Goal: Task Accomplishment & Management: Use online tool/utility

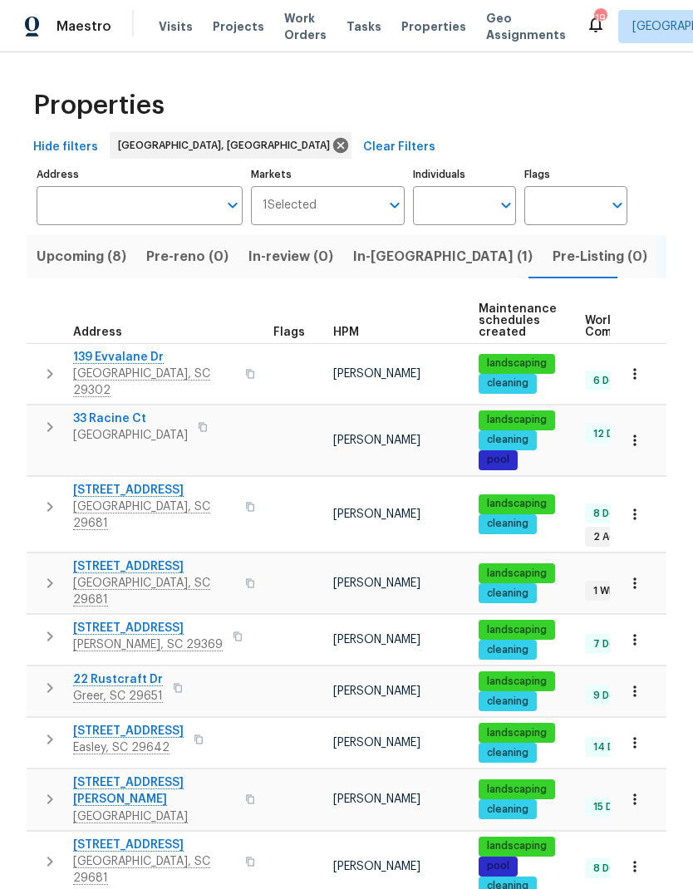
click at [386, 245] on span "In-reno (1)" at bounding box center [442, 256] width 179 height 23
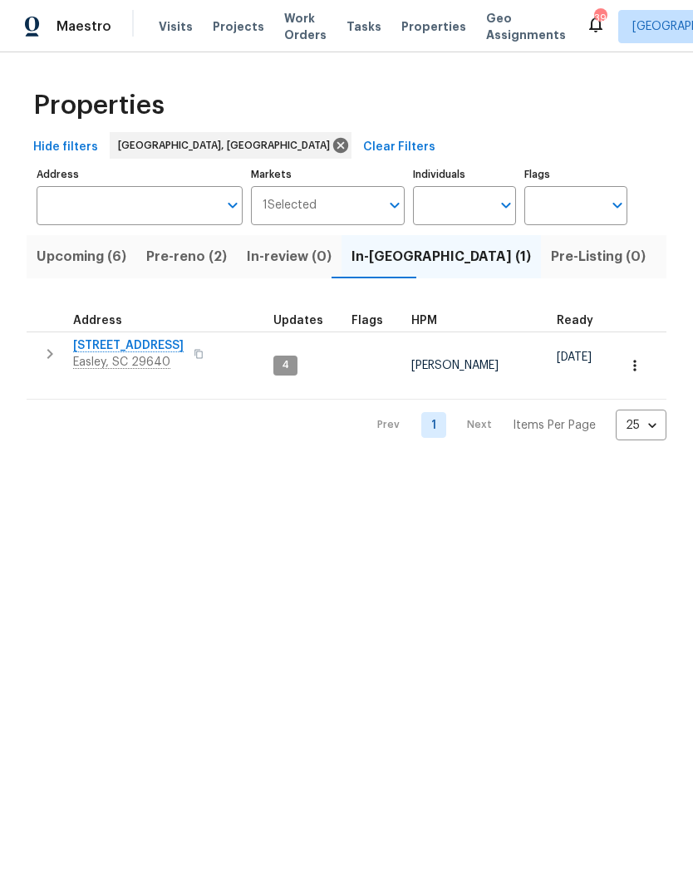
click at [169, 259] on span "Pre-reno (2)" at bounding box center [186, 256] width 81 height 23
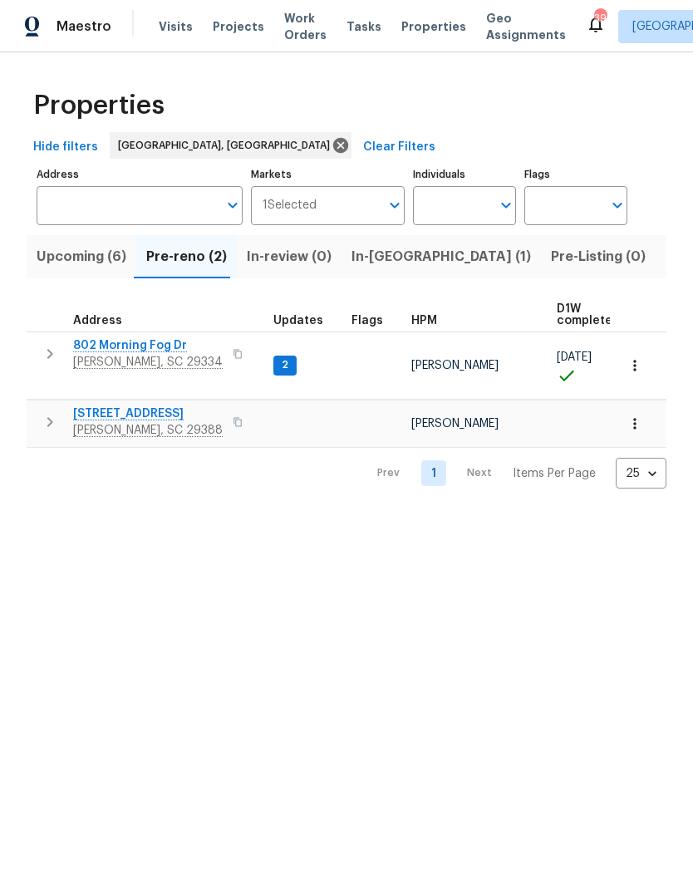
click at [113, 356] on span "[PERSON_NAME], SC 29334" at bounding box center [148, 362] width 150 height 17
click at [152, 405] on span "353 Timberwood Dr" at bounding box center [148, 413] width 150 height 17
click at [386, 255] on span "In-reno (1)" at bounding box center [440, 256] width 179 height 23
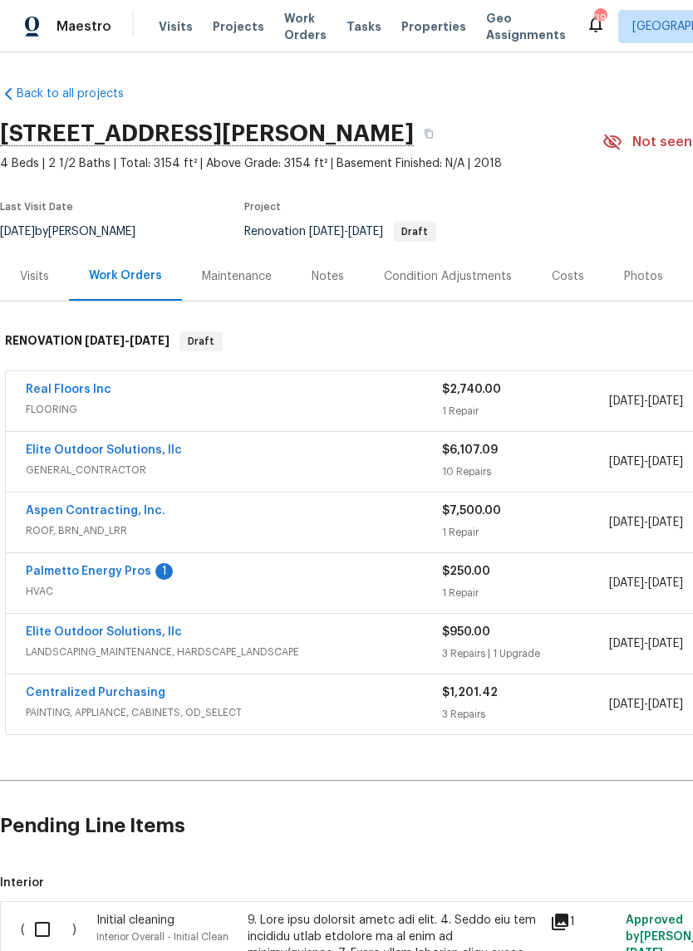
click at [48, 576] on link "Palmetto Energy Pros" at bounding box center [88, 572] width 125 height 12
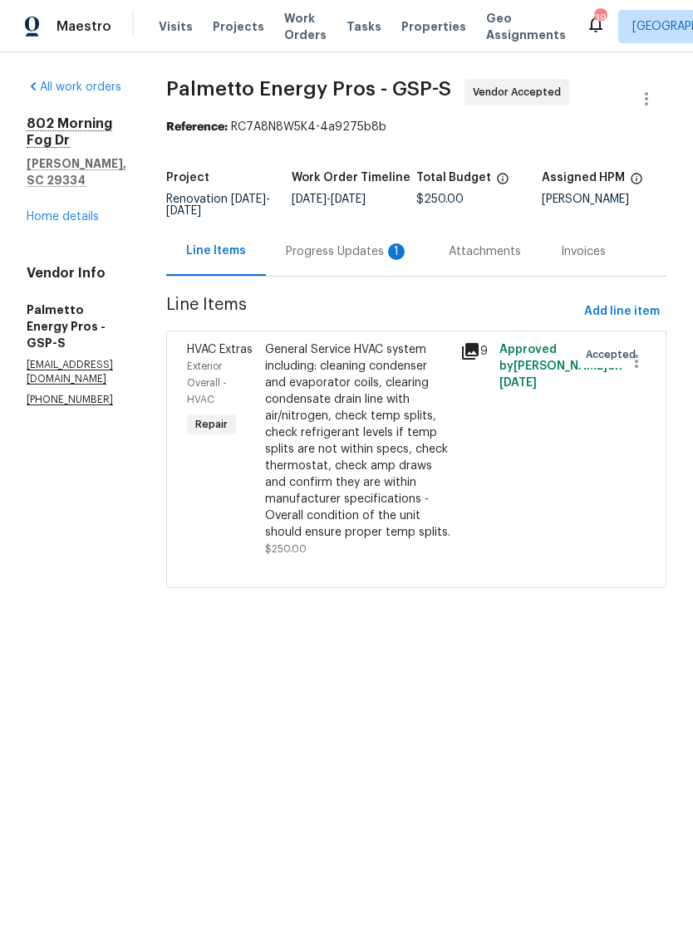
click at [386, 386] on div "General Service HVAC system including: cleaning condenser and evaporator coils,…" at bounding box center [357, 440] width 185 height 199
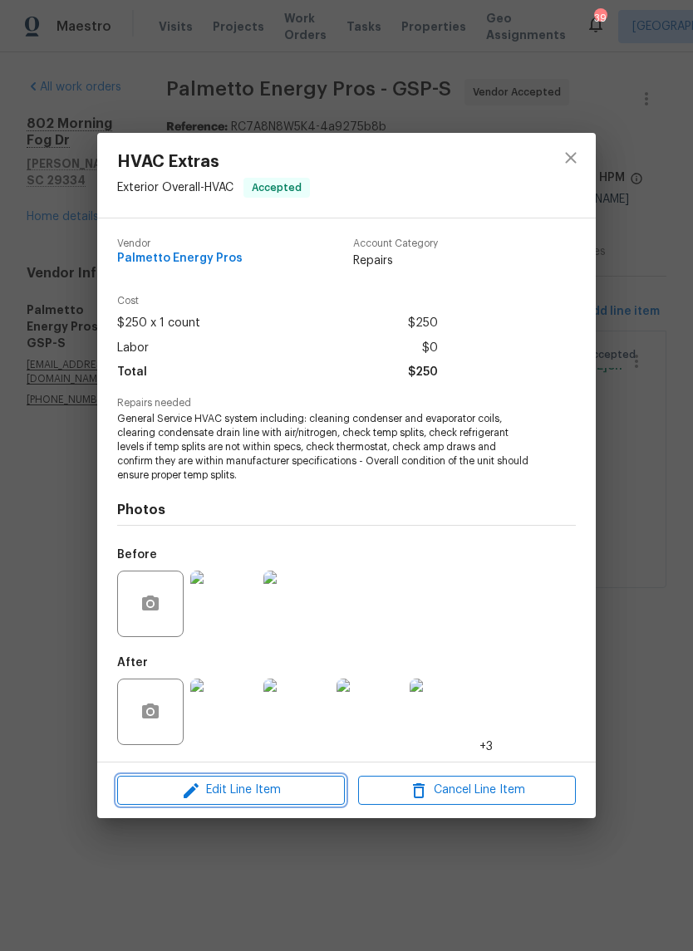
click at [312, 796] on span "Edit Line Item" at bounding box center [231, 790] width 218 height 21
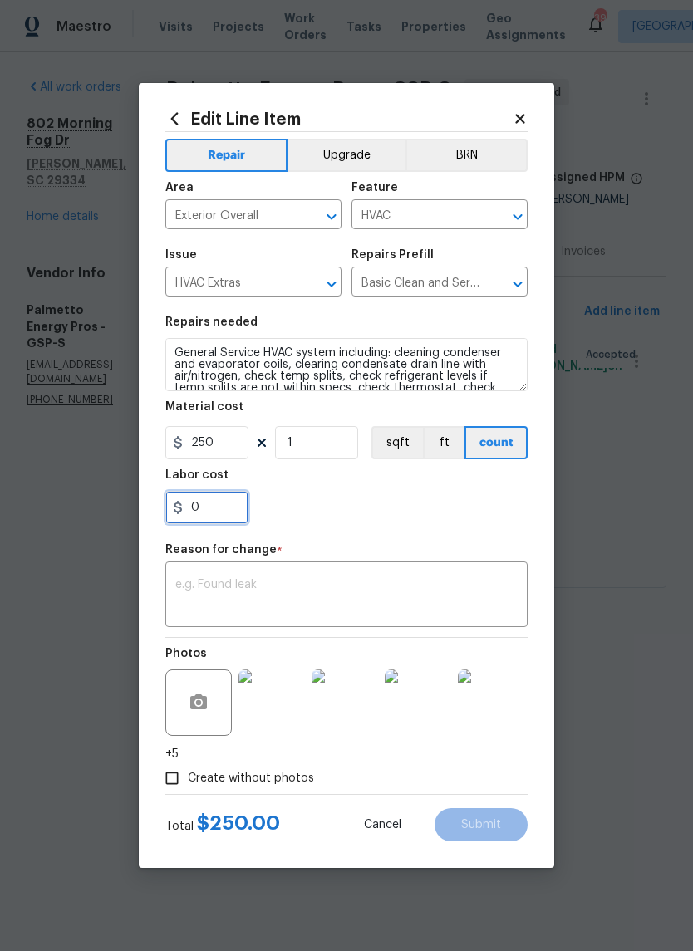
click at [194, 513] on input "0" at bounding box center [206, 507] width 83 height 33
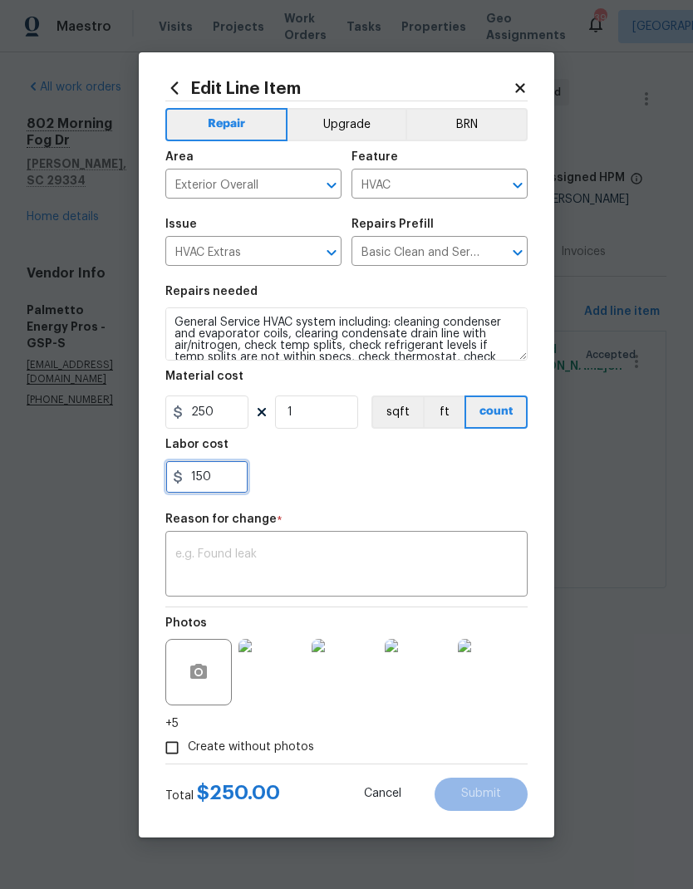
type input "150"
click at [395, 494] on div "150" at bounding box center [346, 476] width 362 height 33
click at [354, 567] on textarea at bounding box center [346, 565] width 342 height 35
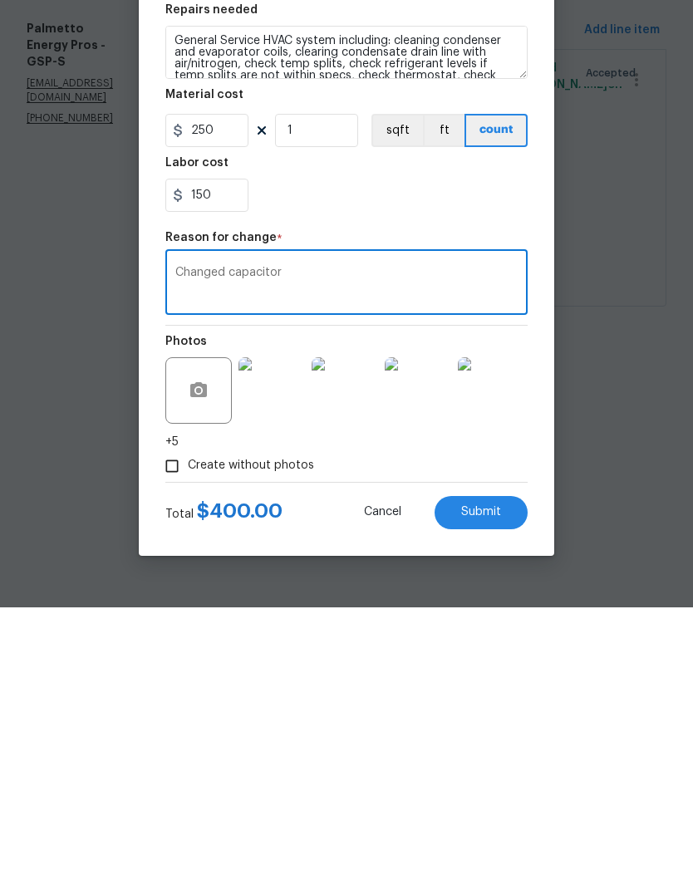
type textarea "Changed capacitor"
click at [492, 788] on span "Submit" at bounding box center [481, 794] width 40 height 12
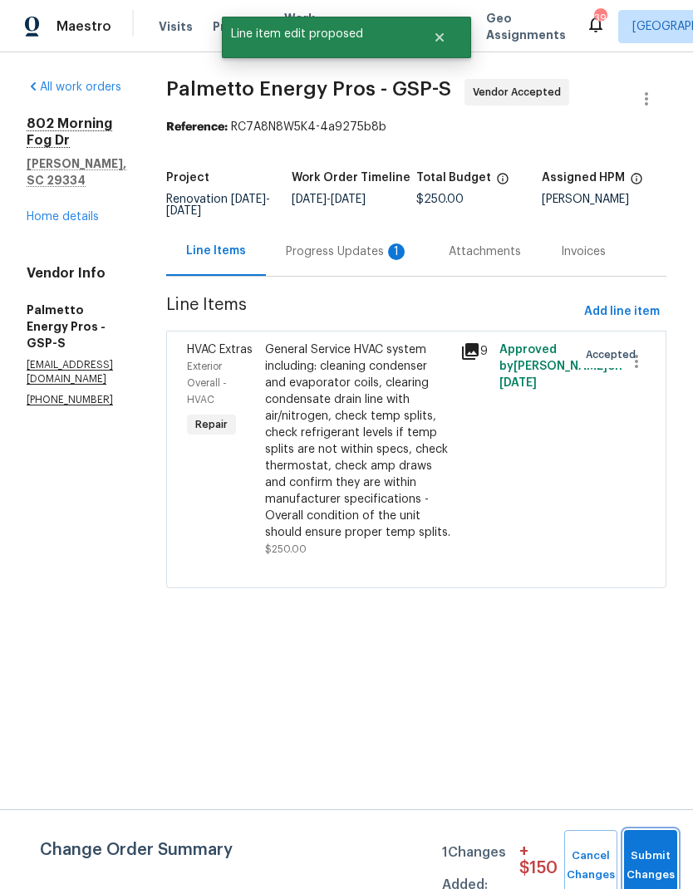
click at [649, 862] on button "Submit Changes" at bounding box center [650, 865] width 53 height 71
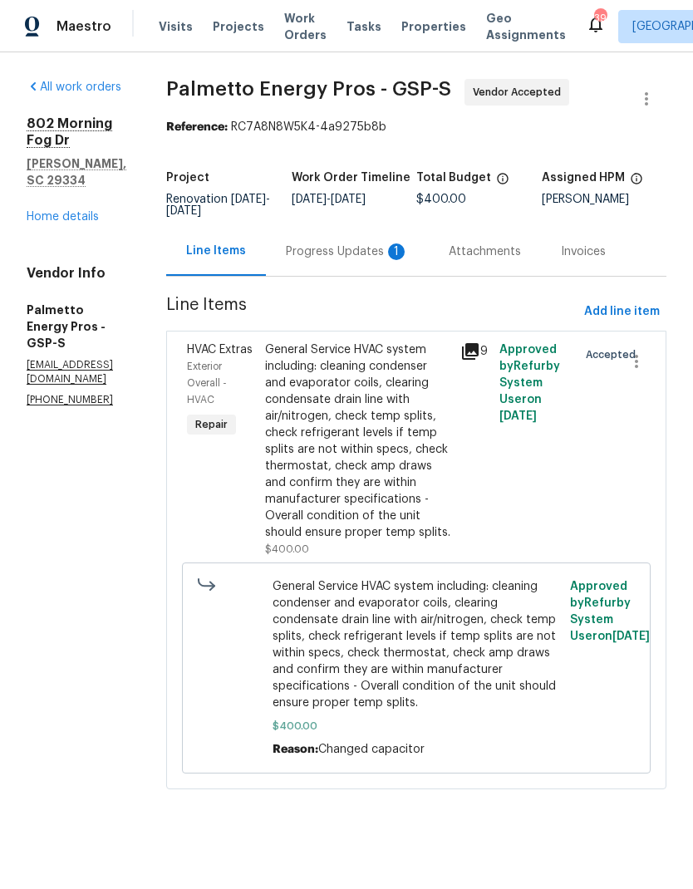
click at [74, 211] on link "Home details" at bounding box center [63, 217] width 72 height 12
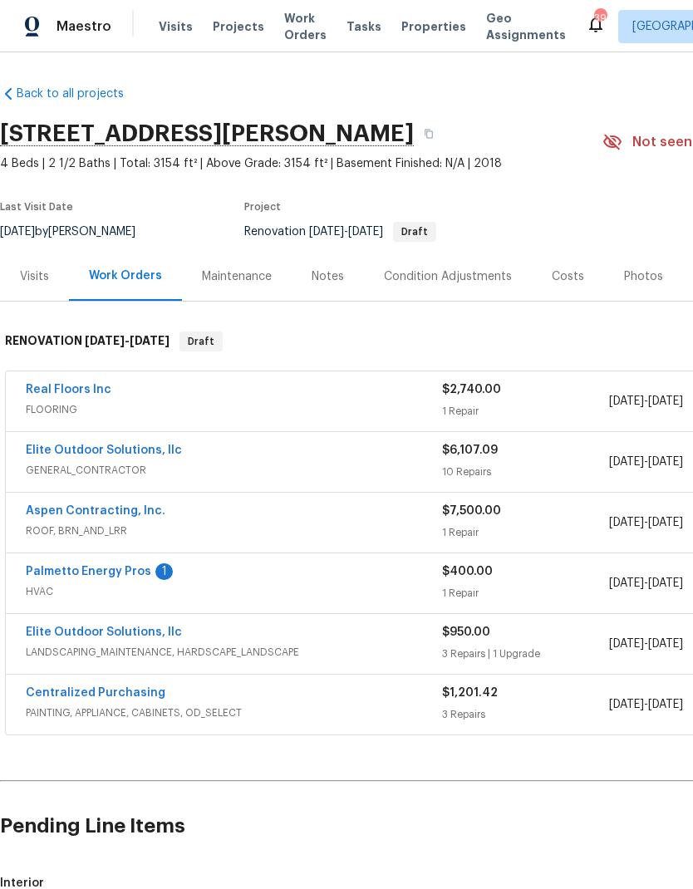
click at [331, 273] on div "Notes" at bounding box center [328, 276] width 32 height 17
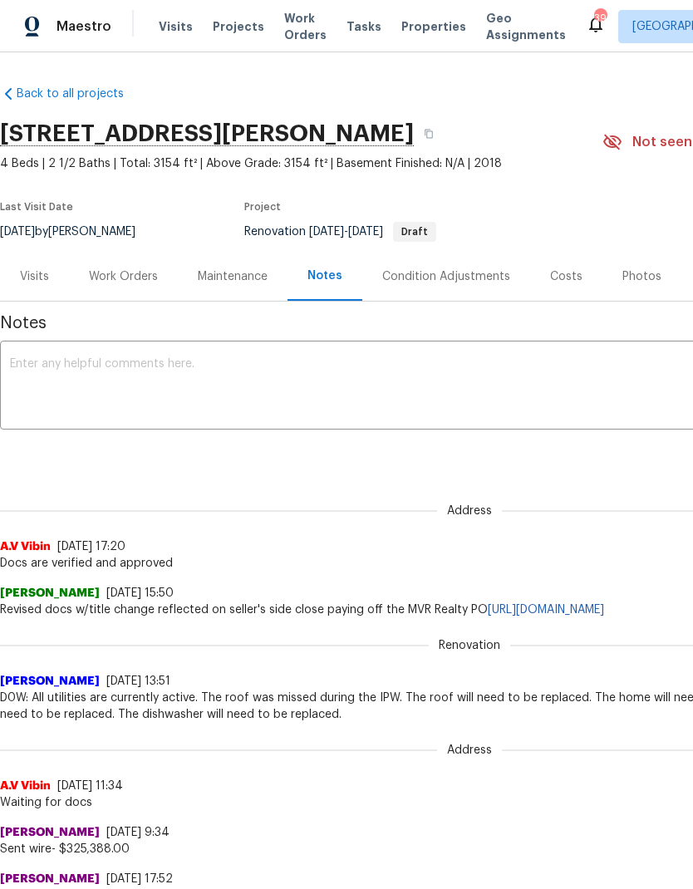
click at [185, 364] on textarea at bounding box center [469, 387] width 919 height 58
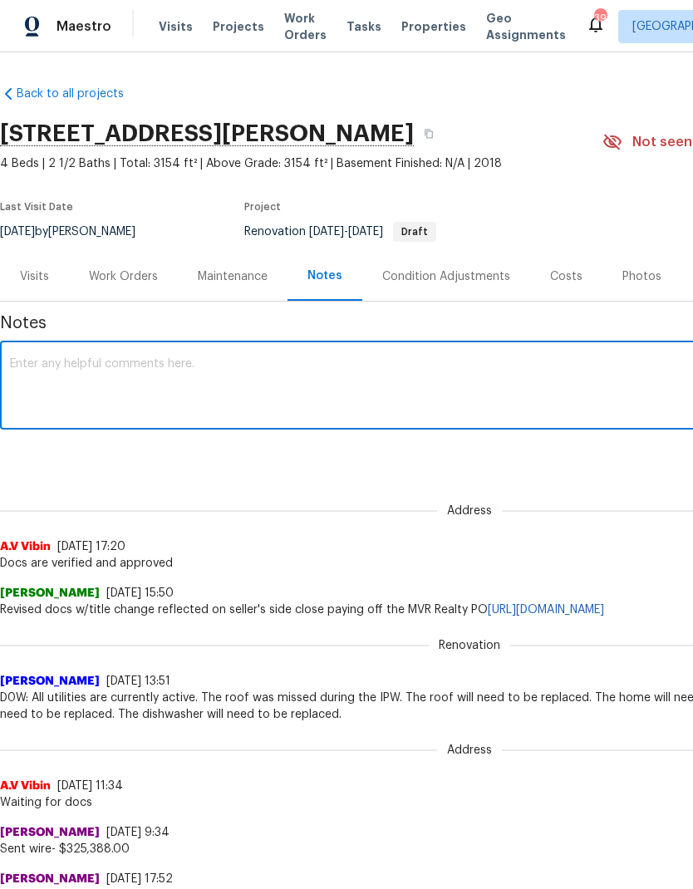
click at [123, 273] on div "Work Orders" at bounding box center [123, 276] width 69 height 17
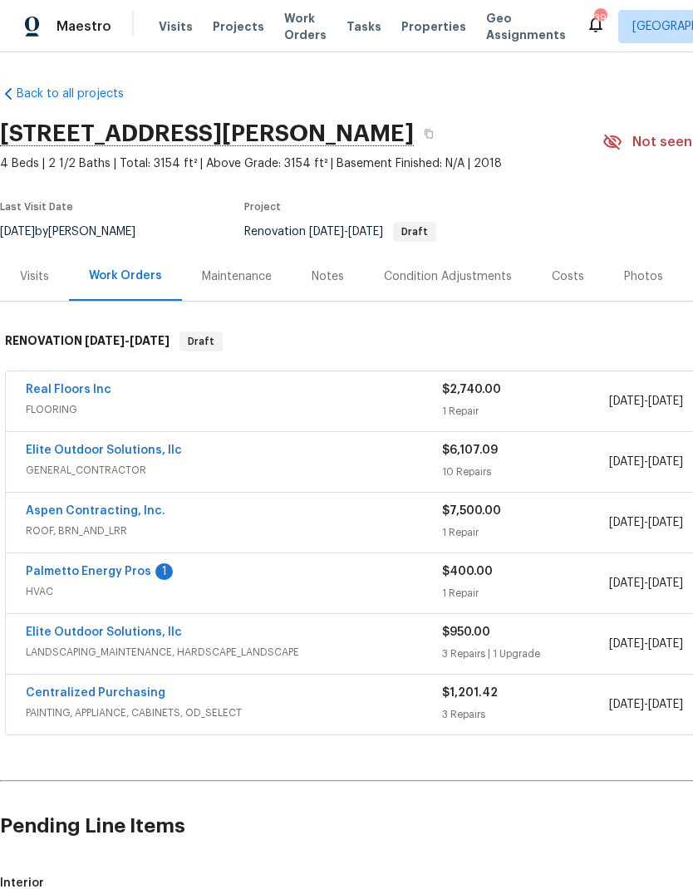
click at [327, 271] on div "Notes" at bounding box center [328, 276] width 32 height 17
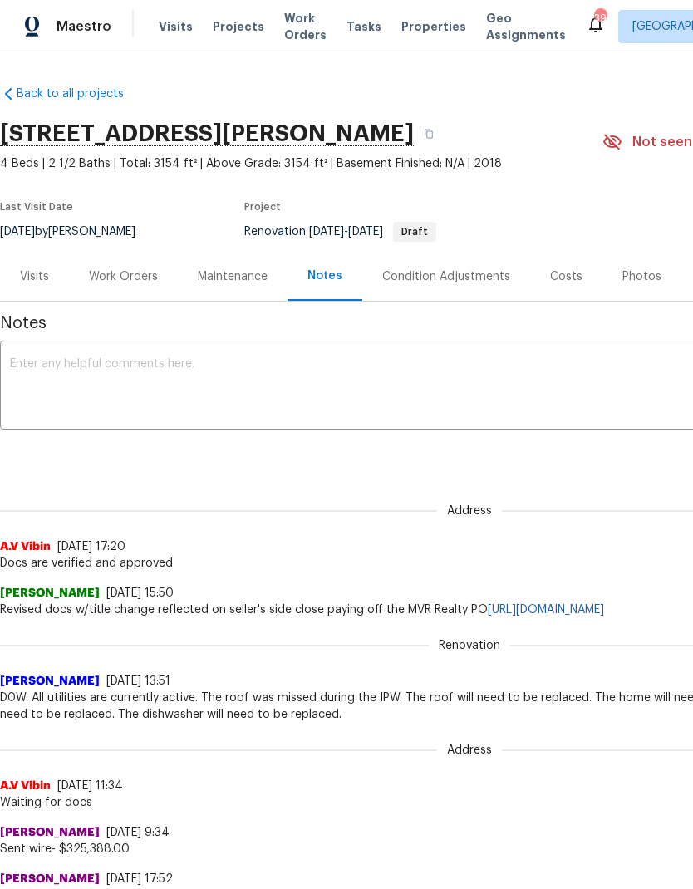
click at [265, 408] on textarea at bounding box center [469, 387] width 919 height 58
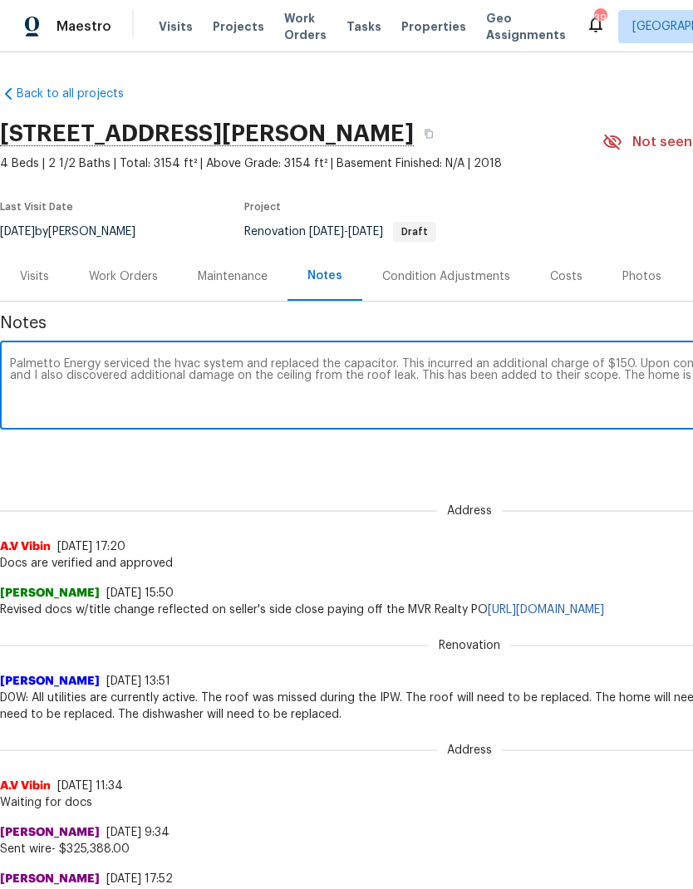
scroll to position [0, 246]
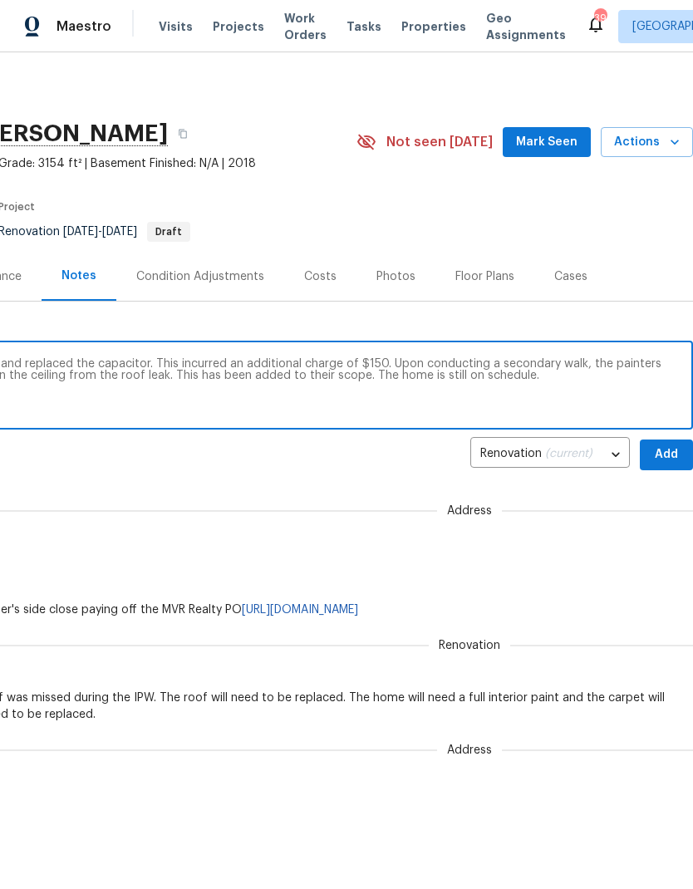
type textarea "Palmetto Energy serviced the hvac system and replaced the capacitor. This incur…"
click at [671, 462] on span "Add" at bounding box center [666, 455] width 27 height 21
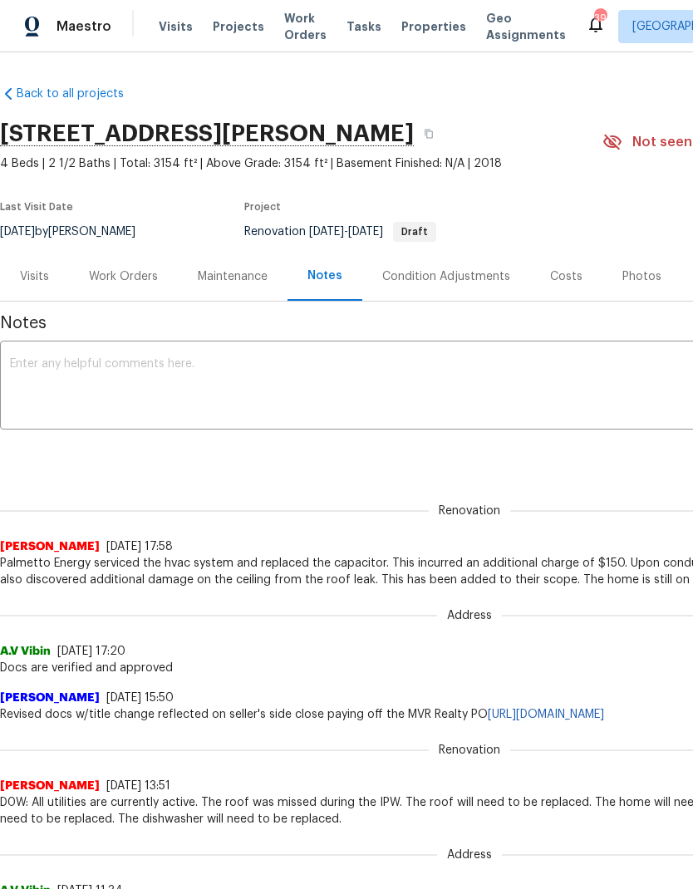
scroll to position [0, 0]
click at [116, 269] on div "Work Orders" at bounding box center [123, 276] width 69 height 17
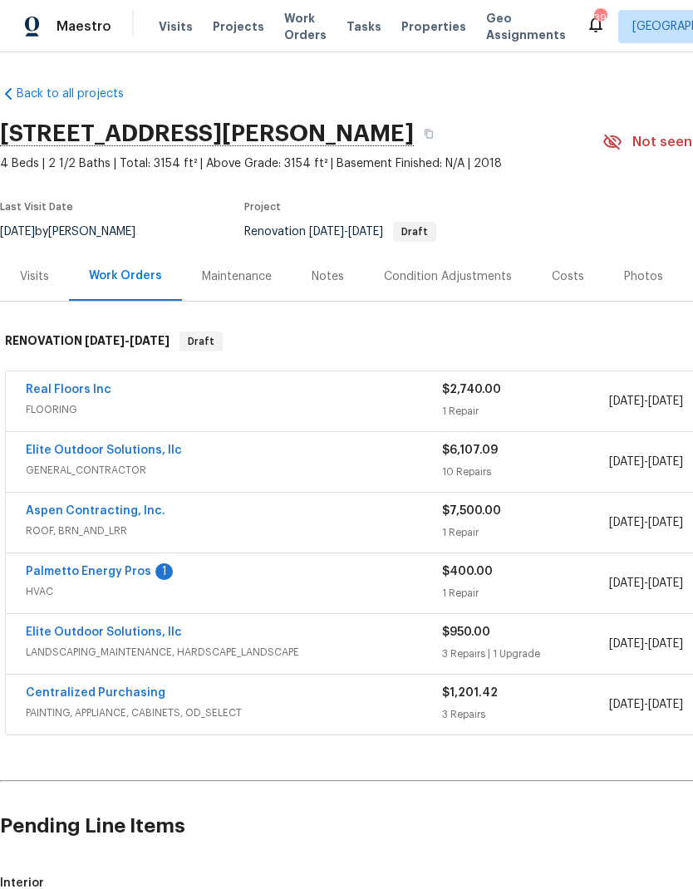
click at [155, 455] on link "Elite Outdoor Solutions, llc" at bounding box center [104, 451] width 156 height 12
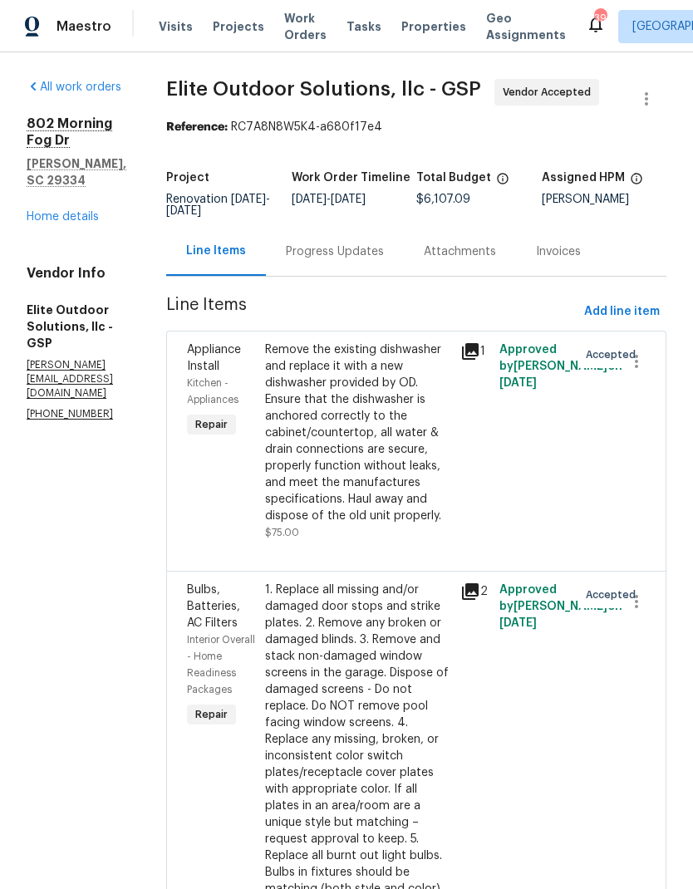
click at [330, 253] on div "Progress Updates" at bounding box center [335, 251] width 98 height 17
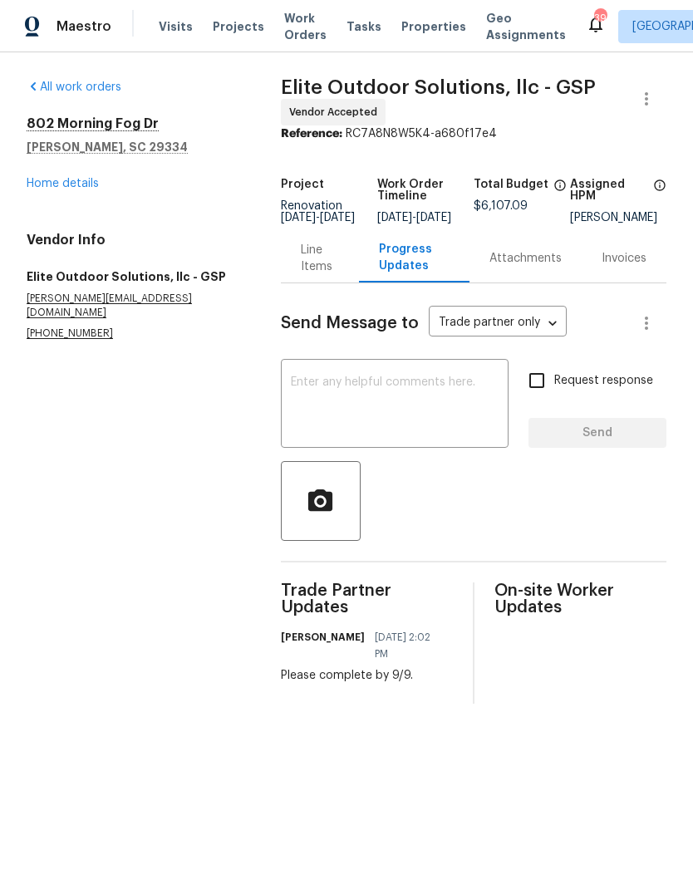
click at [312, 265] on div "Line Items" at bounding box center [320, 258] width 38 height 33
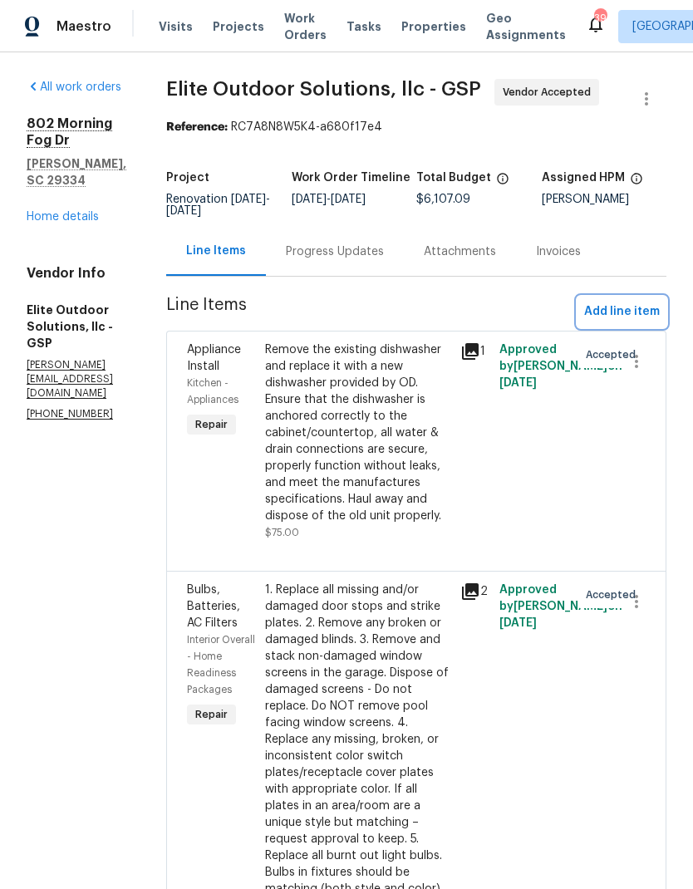
click at [614, 317] on span "Add line item" at bounding box center [622, 312] width 76 height 21
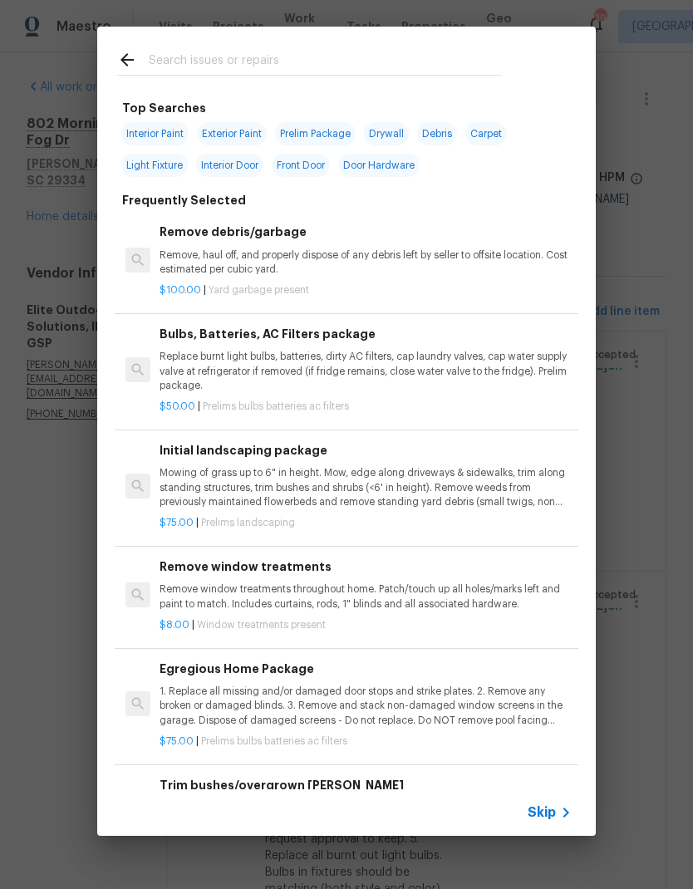
click at [404, 58] on input "text" at bounding box center [325, 62] width 352 height 25
type input "Drywall"
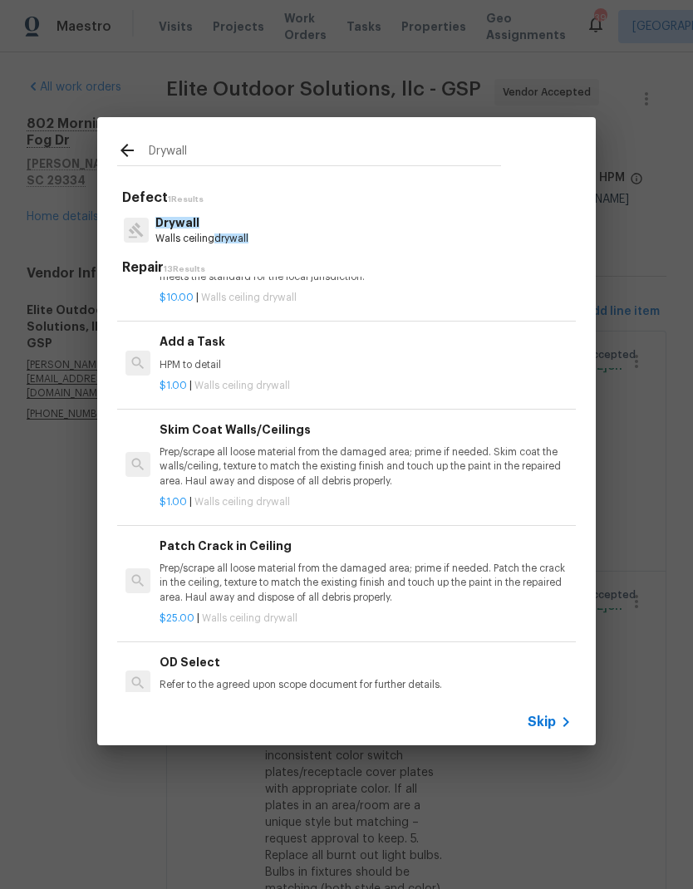
scroll to position [539, 0]
click at [187, 360] on p "HPM to detail" at bounding box center [366, 365] width 412 height 14
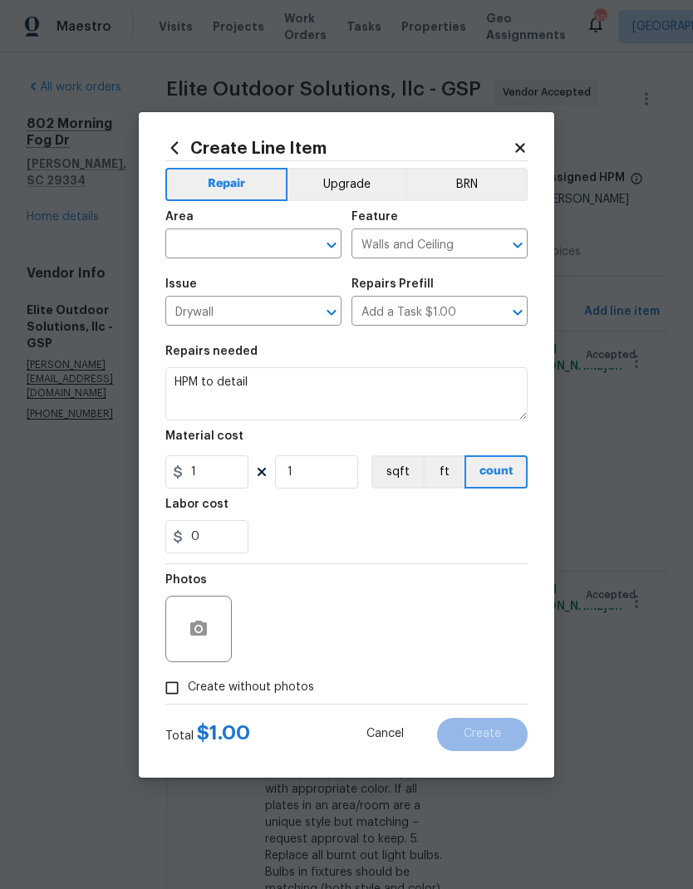
click at [203, 253] on input "text" at bounding box center [230, 246] width 130 height 26
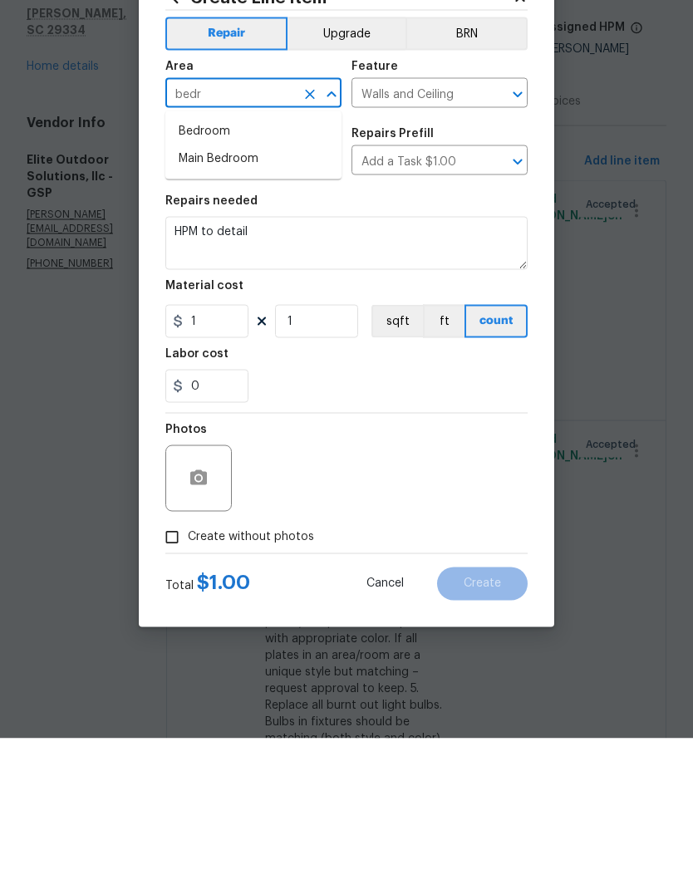
click at [203, 268] on li "Bedroom" at bounding box center [253, 281] width 176 height 27
type input "Bedroom"
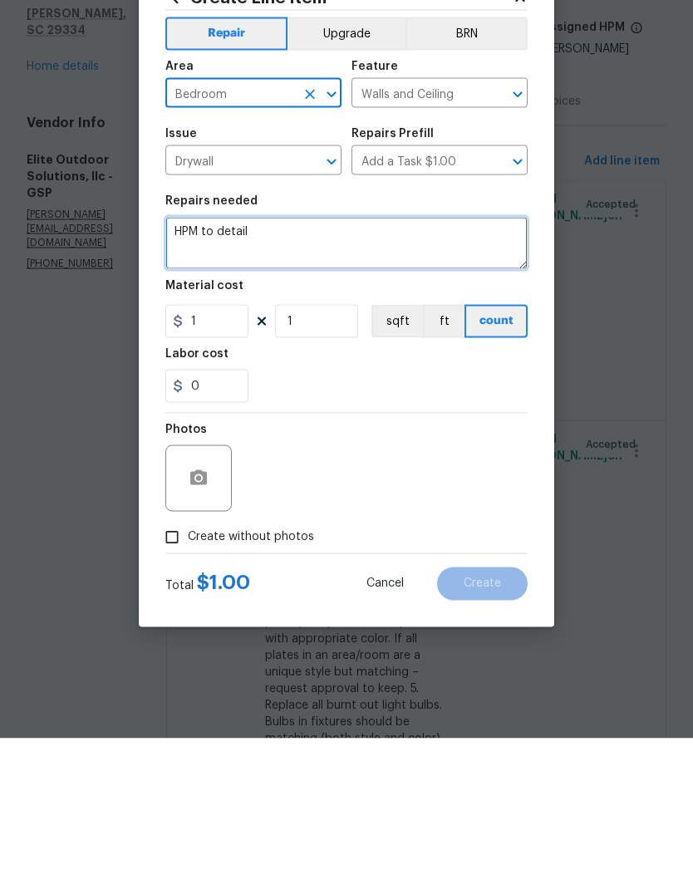
click at [194, 367] on textarea "HPM to detail" at bounding box center [346, 393] width 362 height 53
click at [204, 367] on textarea "HPM to detail" at bounding box center [346, 393] width 362 height 53
click at [209, 367] on textarea "HPM to detail" at bounding box center [346, 393] width 362 height 53
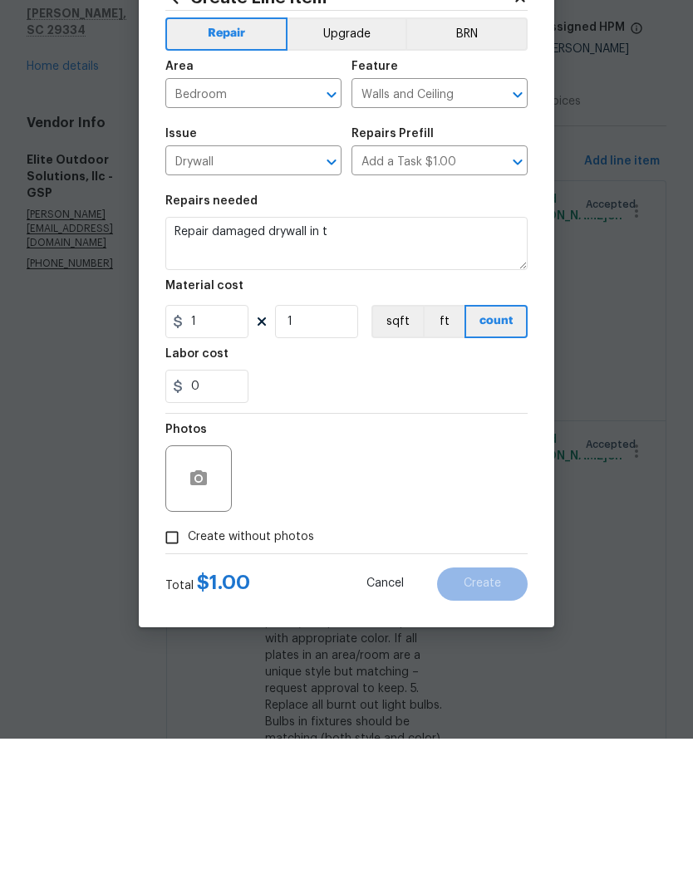
click at [248, 367] on textarea "Repair damaged drywall in t" at bounding box center [346, 393] width 362 height 53
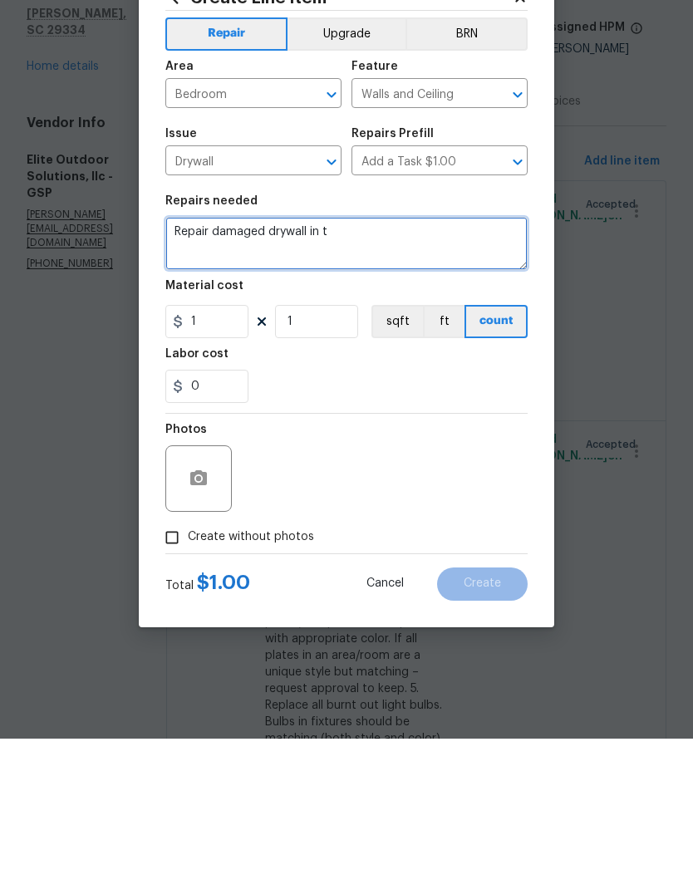
click at [248, 367] on textarea "Repair damaged drywall in t" at bounding box center [346, 393] width 362 height 53
click at [209, 367] on textarea "Repair damaged drywall in t" at bounding box center [346, 393] width 362 height 53
click at [366, 367] on textarea "Repair water damaged drywall in t" at bounding box center [346, 393] width 362 height 53
click at [373, 367] on textarea "Repair water damaged drywall in t" at bounding box center [346, 393] width 362 height 53
click at [376, 367] on textarea "Repair water damaged drywall in t" at bounding box center [346, 393] width 362 height 53
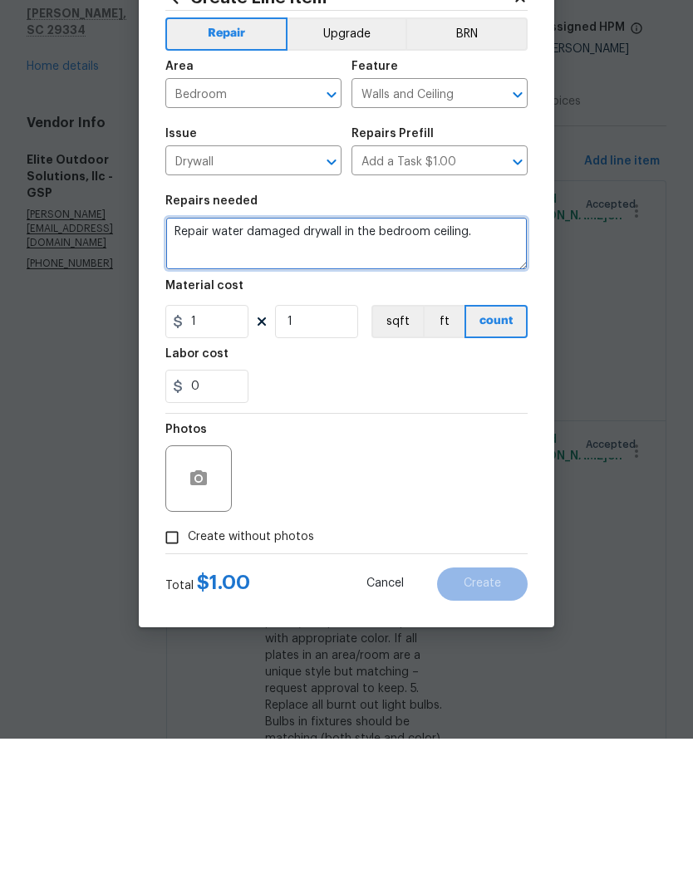
type textarea "Repair water damaged drywall in the bedroom ceiling."
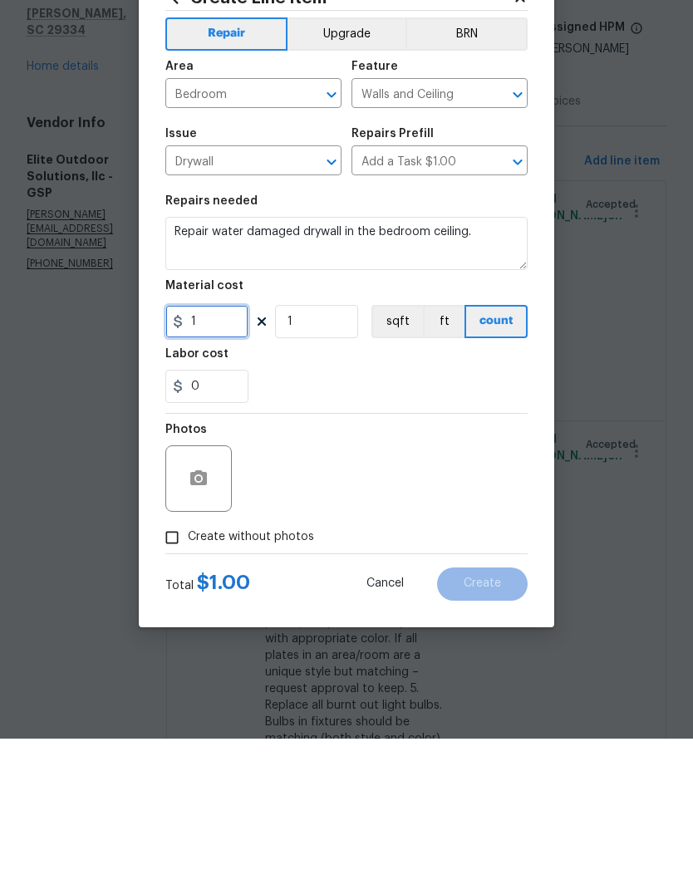
click at [199, 455] on input "1" at bounding box center [206, 471] width 83 height 33
click at [204, 455] on input "1" at bounding box center [206, 471] width 83 height 33
click at [191, 455] on input "1" at bounding box center [206, 471] width 83 height 33
click at [190, 455] on input "1" at bounding box center [206, 471] width 83 height 33
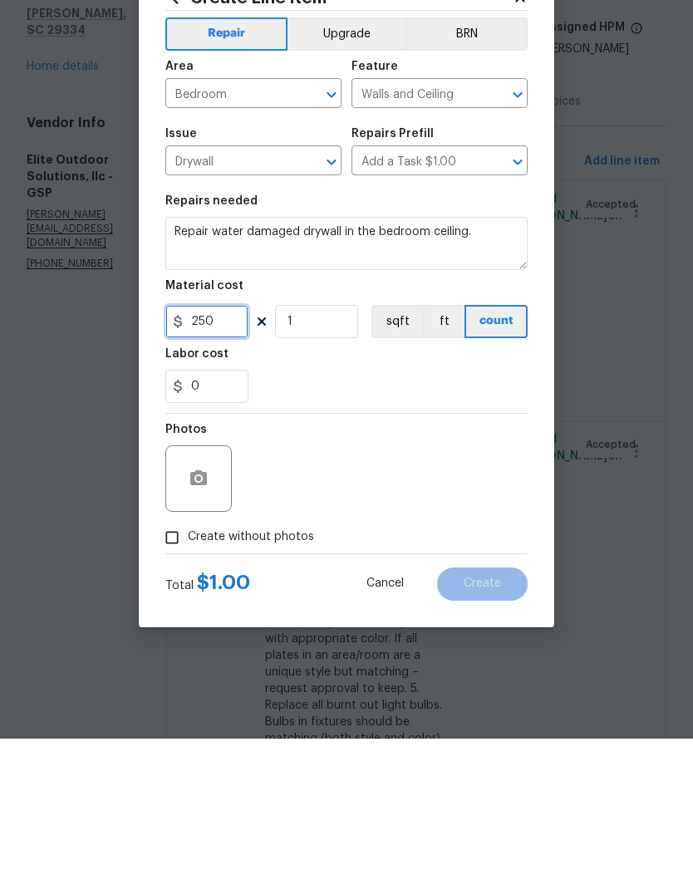
type input "250"
click at [425, 564] on div "Photos" at bounding box center [346, 618] width 362 height 108
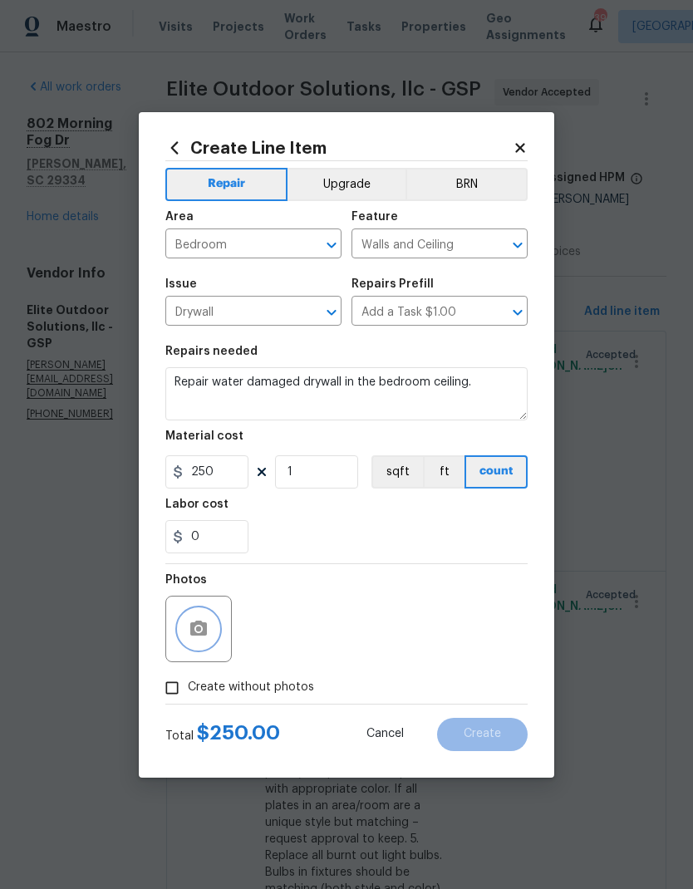
click at [200, 617] on button "button" at bounding box center [199, 629] width 40 height 40
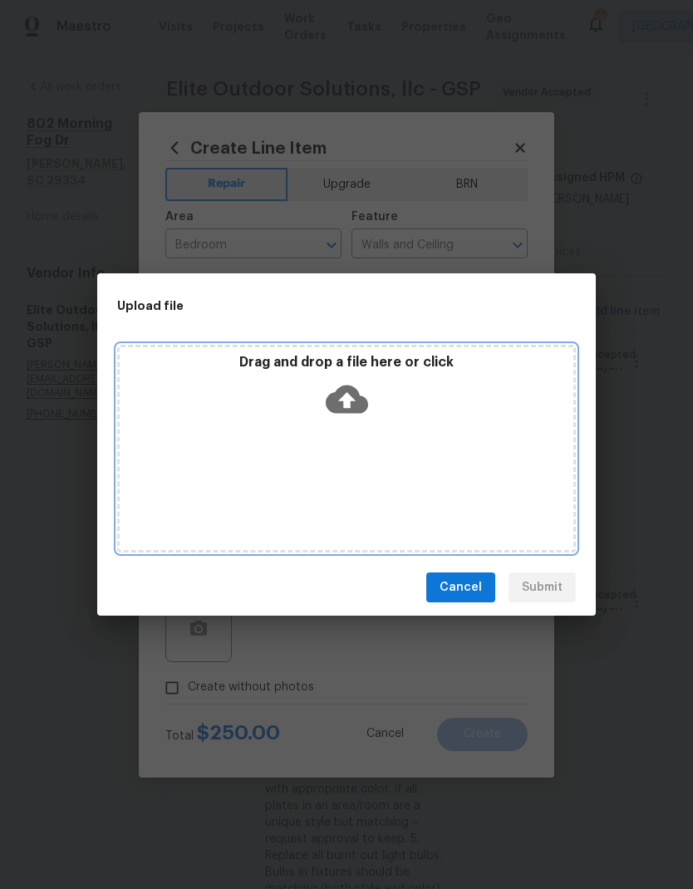
click at [339, 401] on icon at bounding box center [347, 400] width 42 height 28
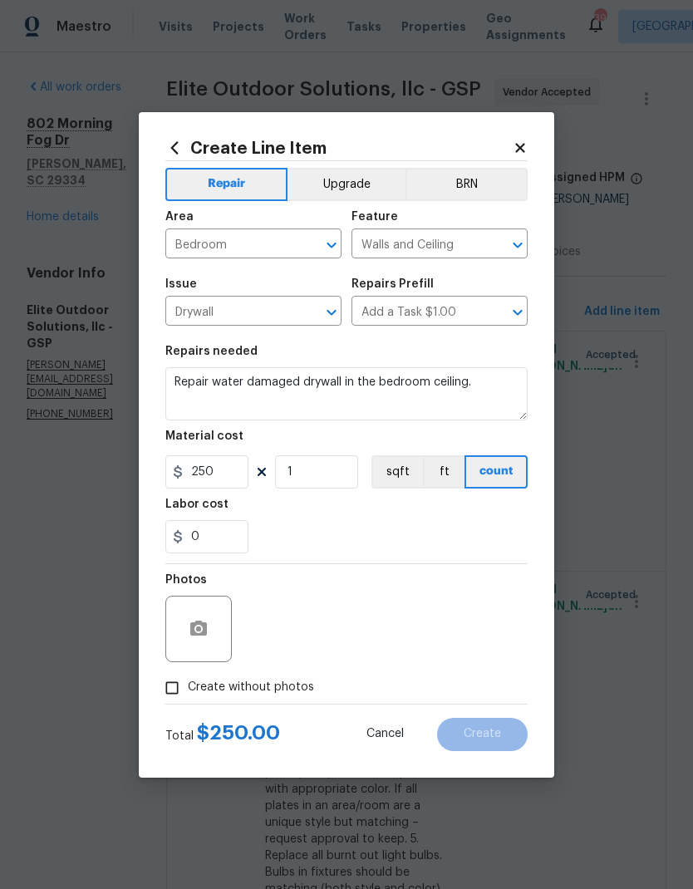
scroll to position [66, 0]
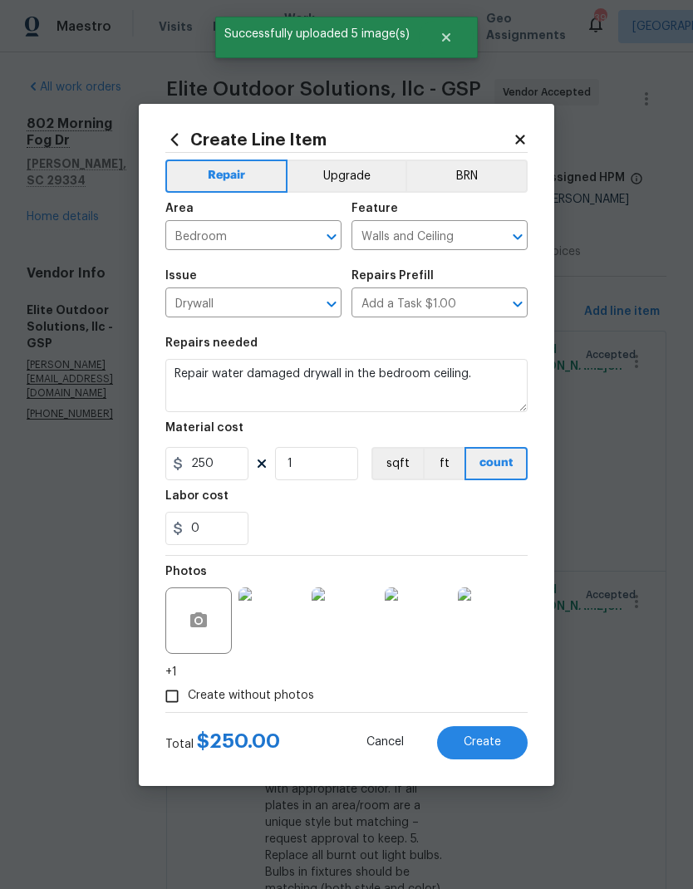
click at [485, 748] on span "Create" at bounding box center [482, 742] width 37 height 12
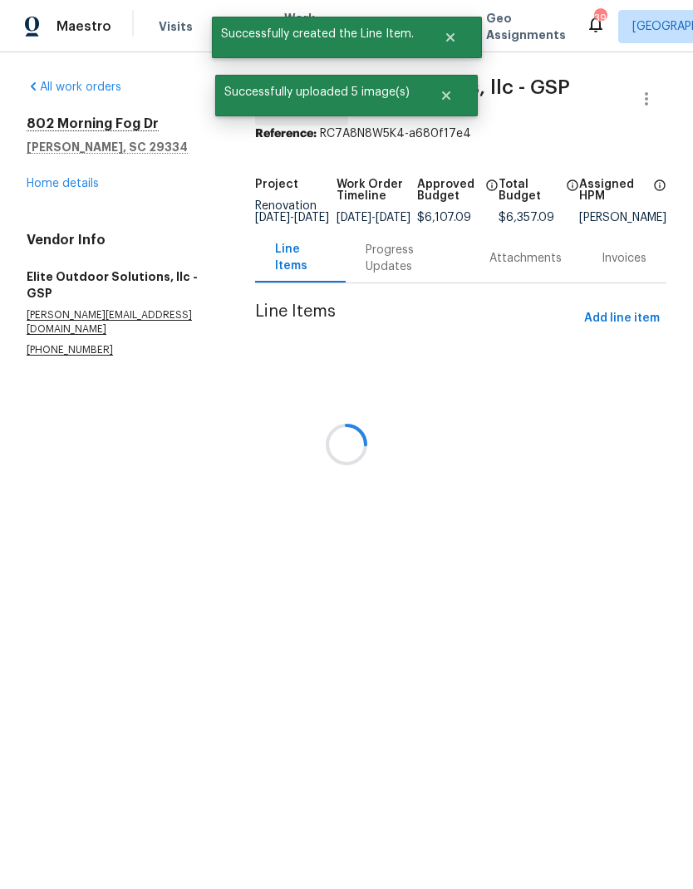
scroll to position [0, 0]
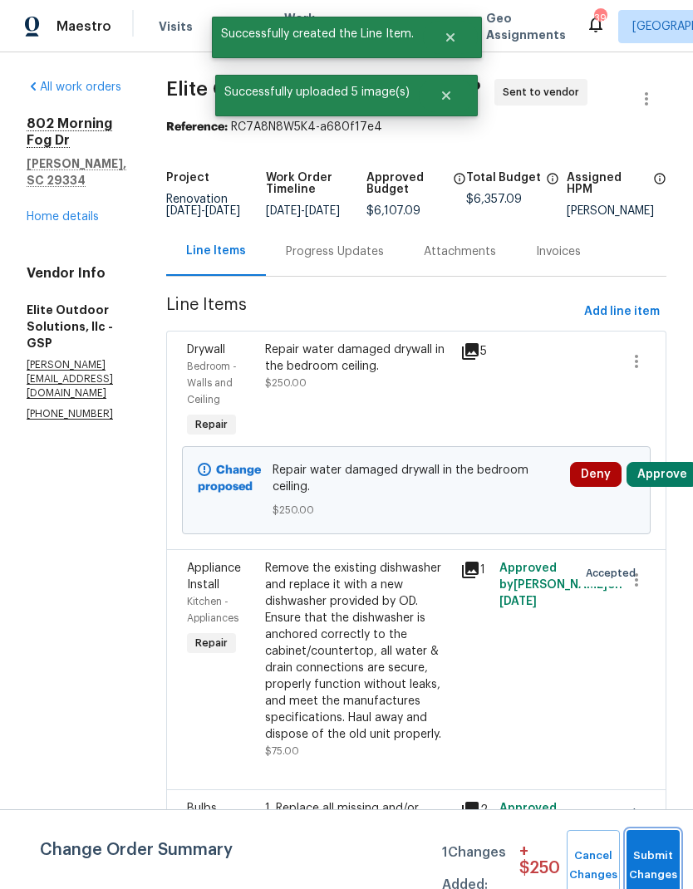
click at [646, 859] on button "Submit Changes" at bounding box center [652, 865] width 53 height 71
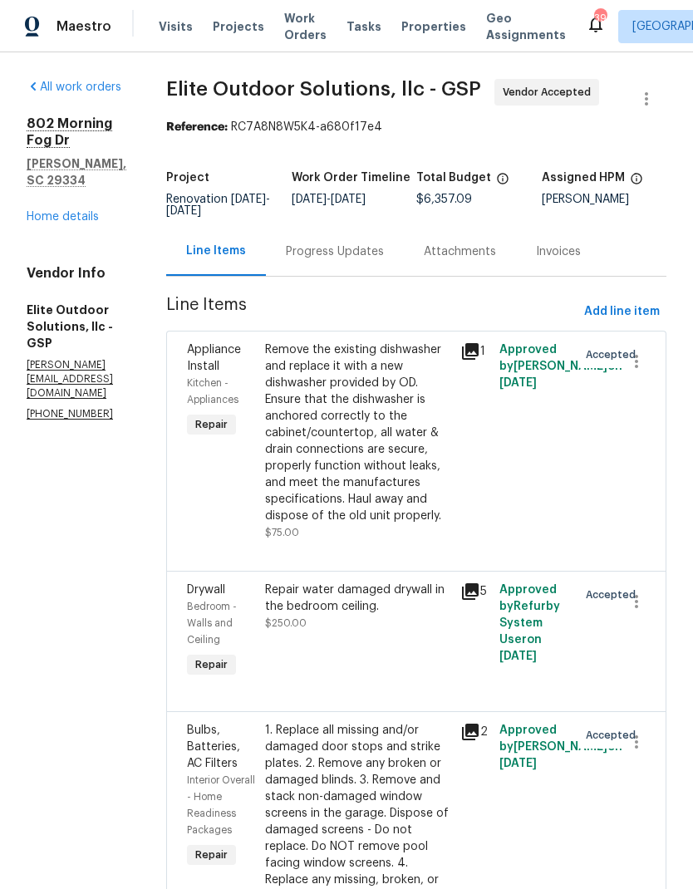
click at [52, 223] on link "Home details" at bounding box center [63, 217] width 72 height 12
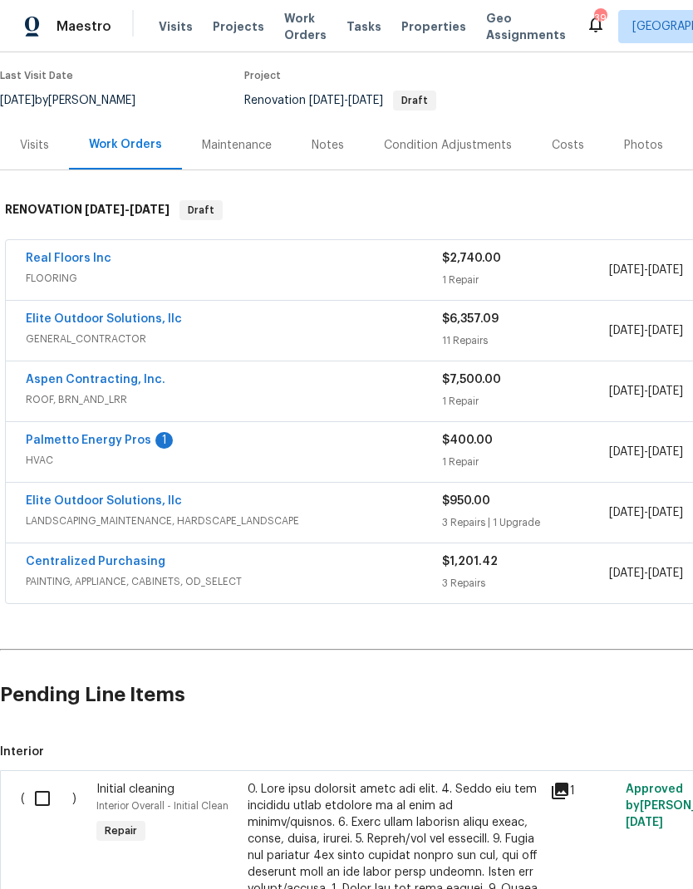
scroll to position [132, 0]
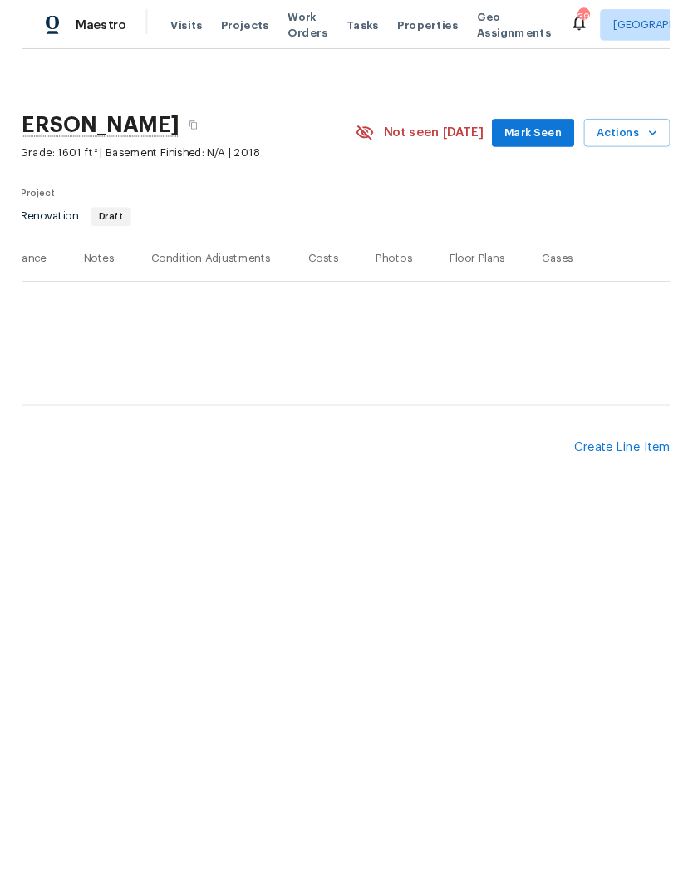
scroll to position [0, 246]
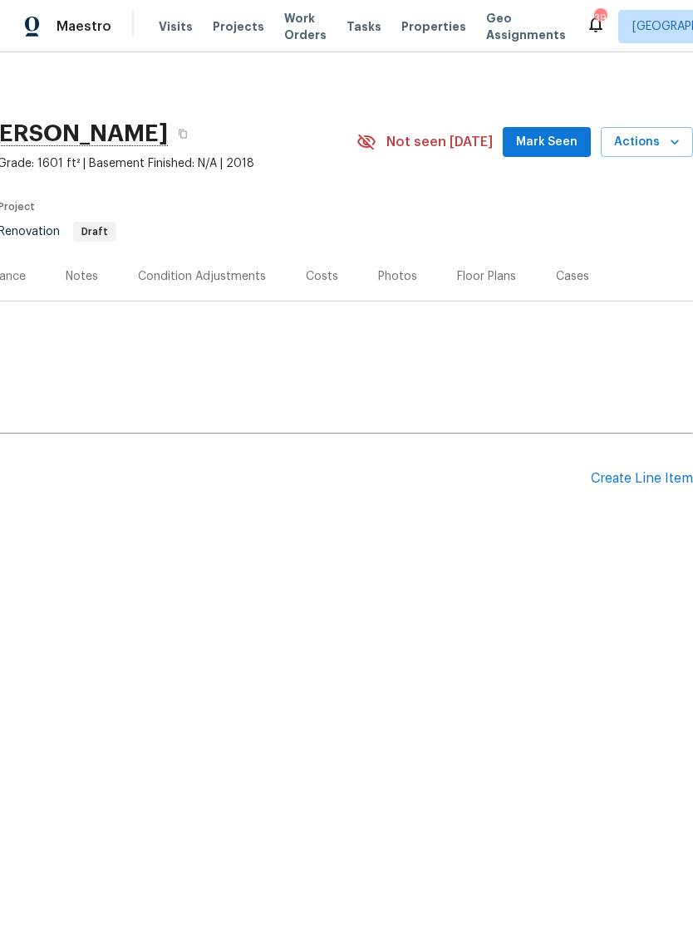
click at [636, 482] on div "Create Line Item" at bounding box center [642, 479] width 102 height 16
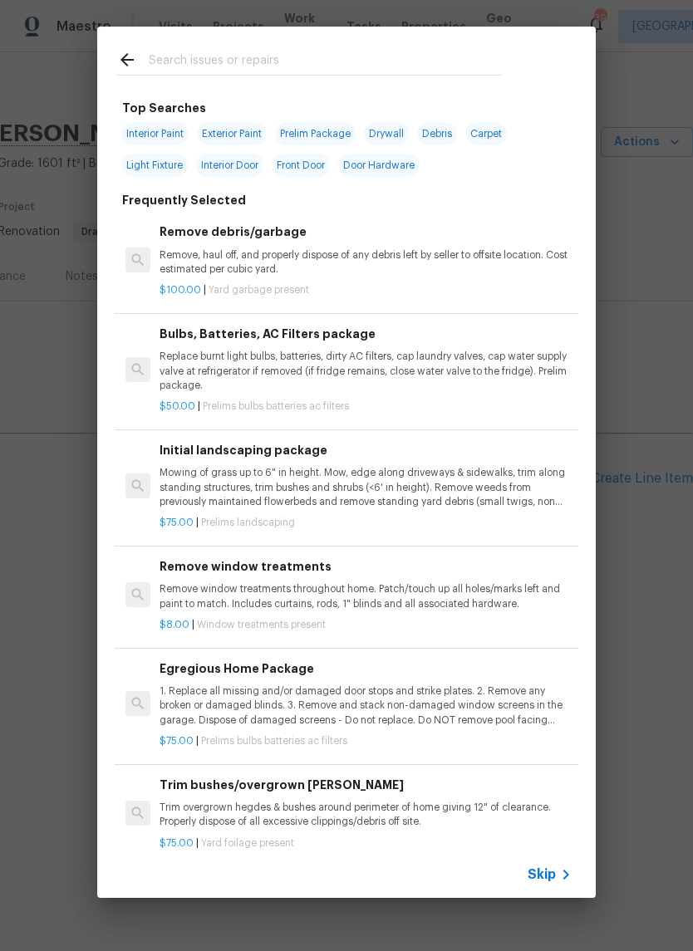
click at [352, 61] on input "text" at bounding box center [325, 62] width 352 height 25
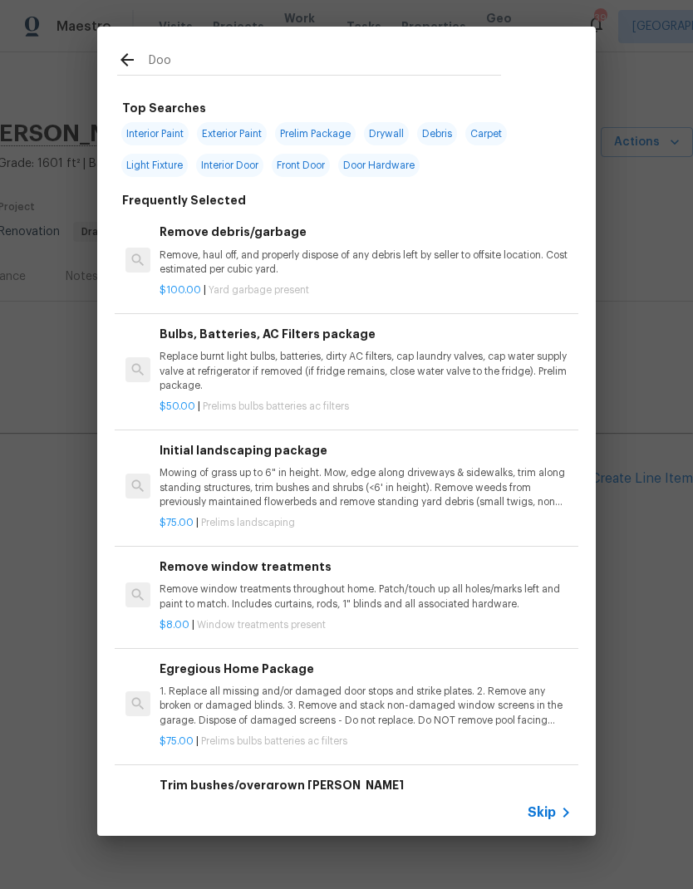
type input "Door"
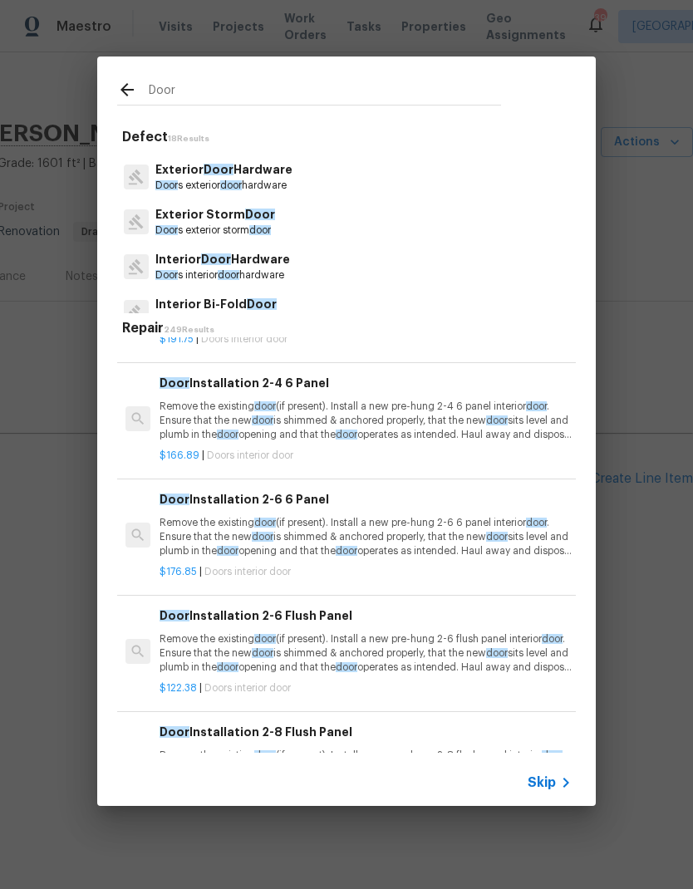
scroll to position [94, 0]
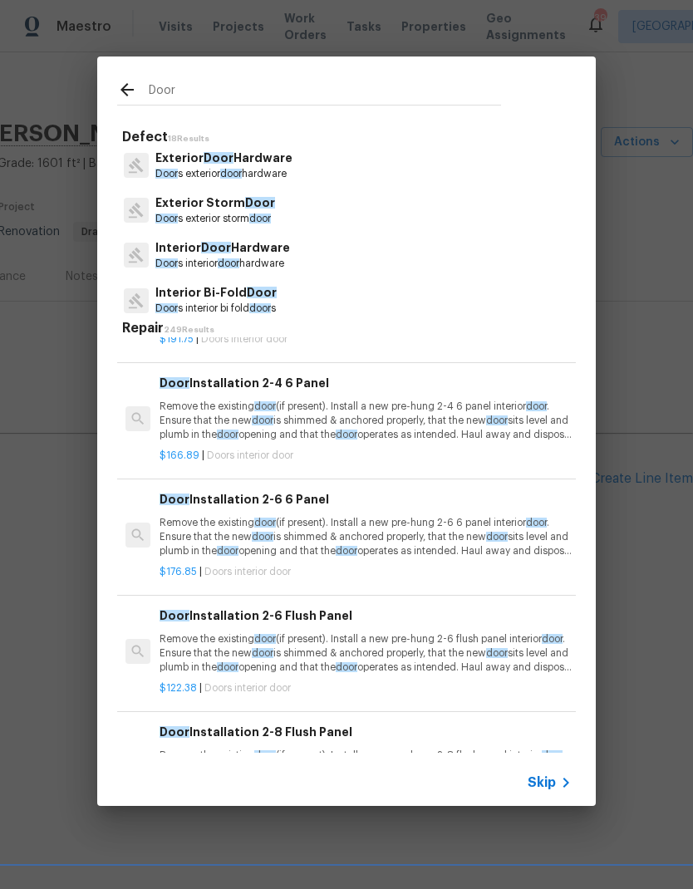
click at [185, 173] on p "Door s exterior door hardware" at bounding box center [223, 174] width 137 height 14
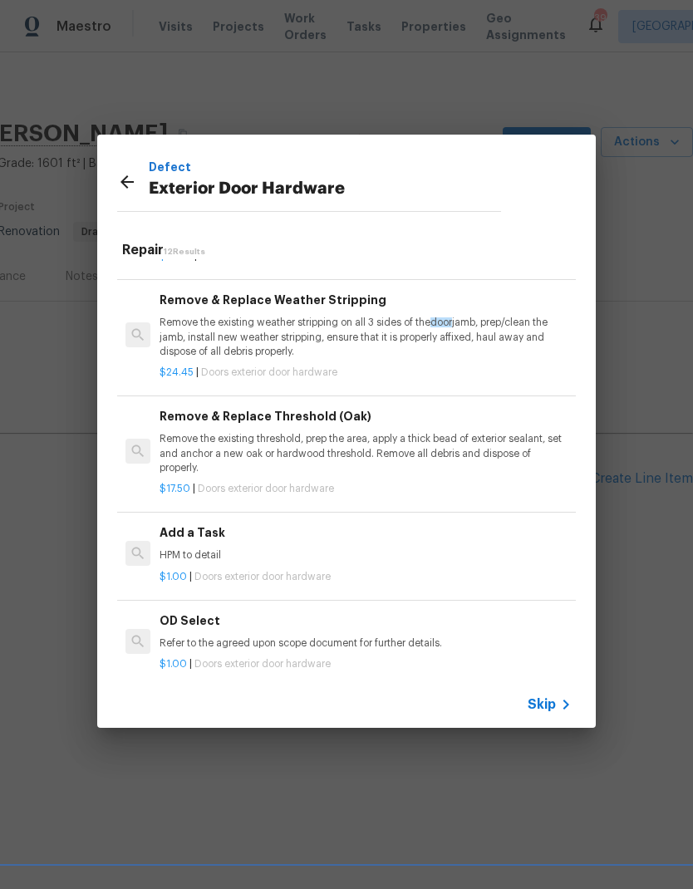
scroll to position [405, 0]
click at [187, 563] on div "$1.00 | Doors exterior door hardware" at bounding box center [366, 573] width 412 height 21
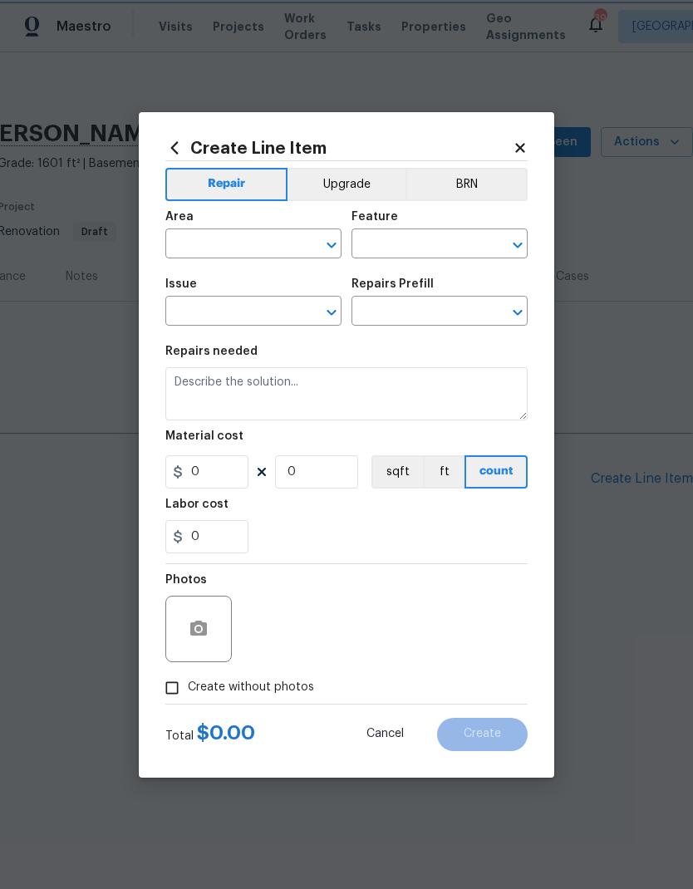
type input "Interior Door"
type input "Exterior Door Hardware"
type input "Add a Task $1.00"
type textarea "HPM to detail"
type input "1"
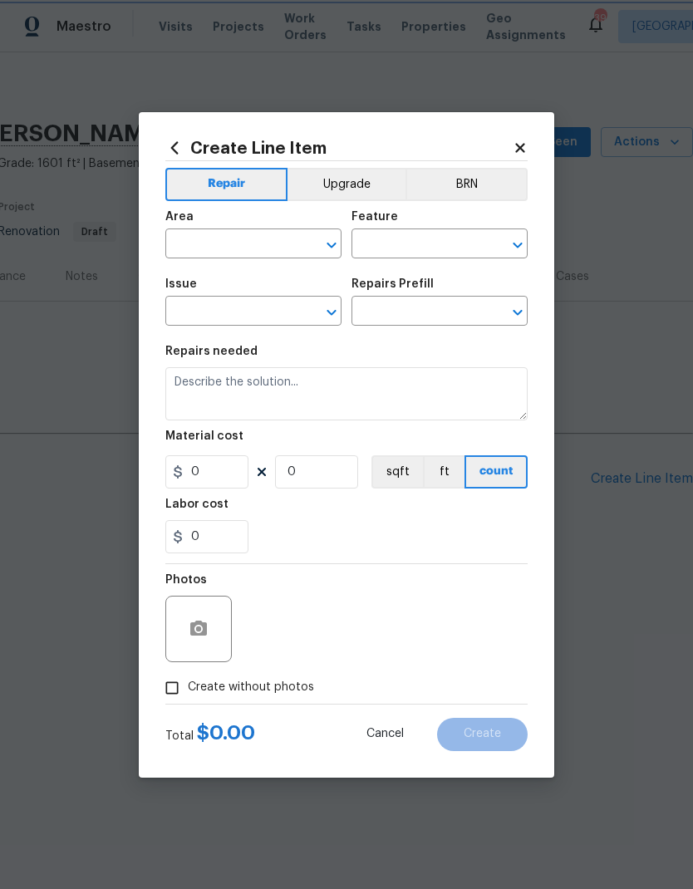
type input "1"
click at [186, 558] on section "Repairs needed HPM to detail Material cost 1 1 sqft ft count Labor cost 0" at bounding box center [346, 450] width 362 height 228
click at [219, 249] on input "text" at bounding box center [230, 246] width 130 height 26
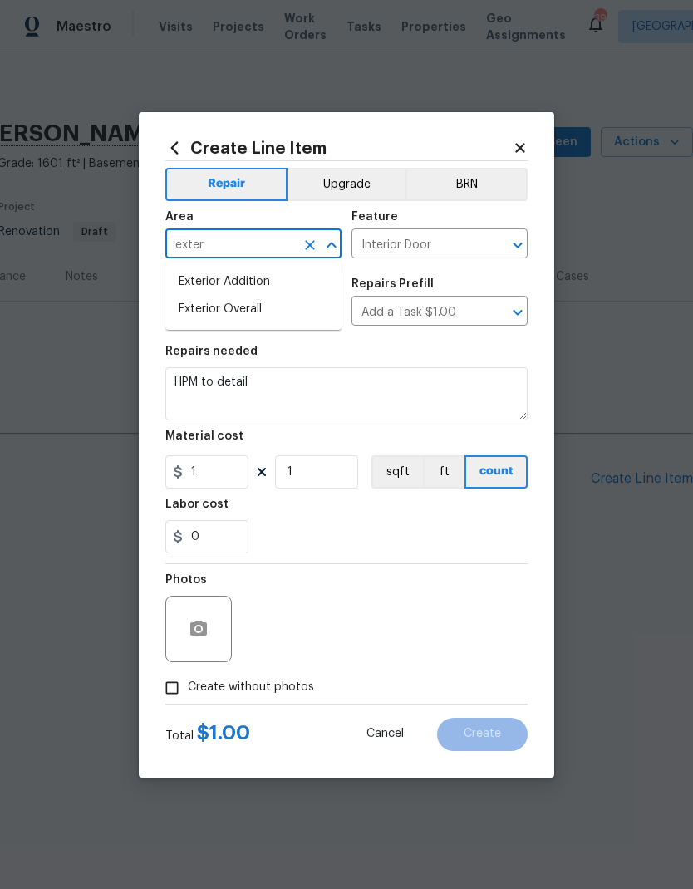
click at [198, 320] on li "Exterior Overall" at bounding box center [253, 309] width 176 height 27
type input "Exterior Overall"
click at [213, 394] on textarea "HPM to detail" at bounding box center [346, 393] width 362 height 53
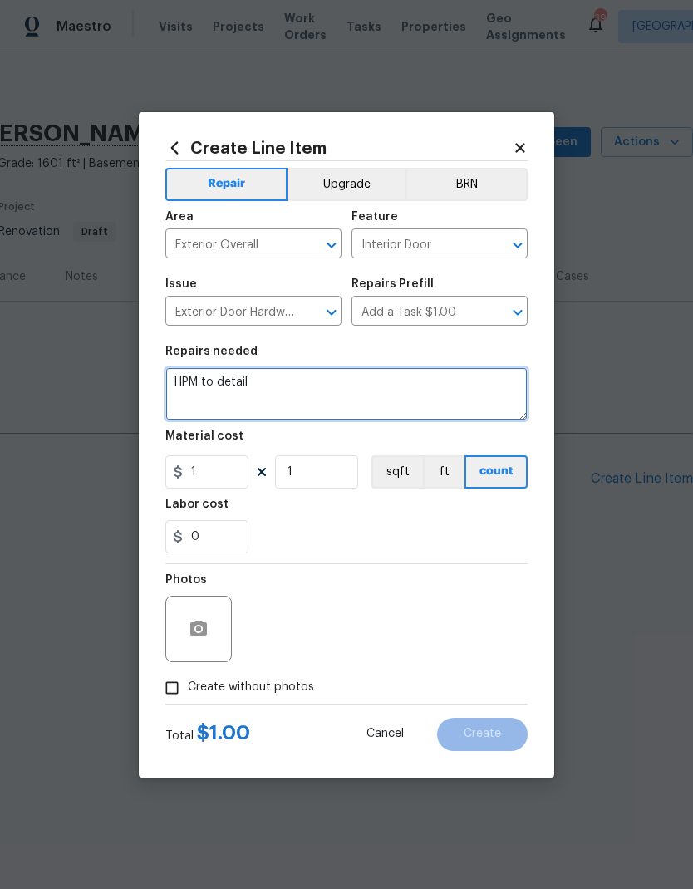
click at [213, 393] on textarea "HPM to detail" at bounding box center [346, 393] width 362 height 53
click at [209, 386] on textarea "HPM to detail" at bounding box center [346, 393] width 362 height 53
click at [208, 386] on textarea "HPM to detail" at bounding box center [346, 393] width 362 height 53
type textarea "Please break into the home."
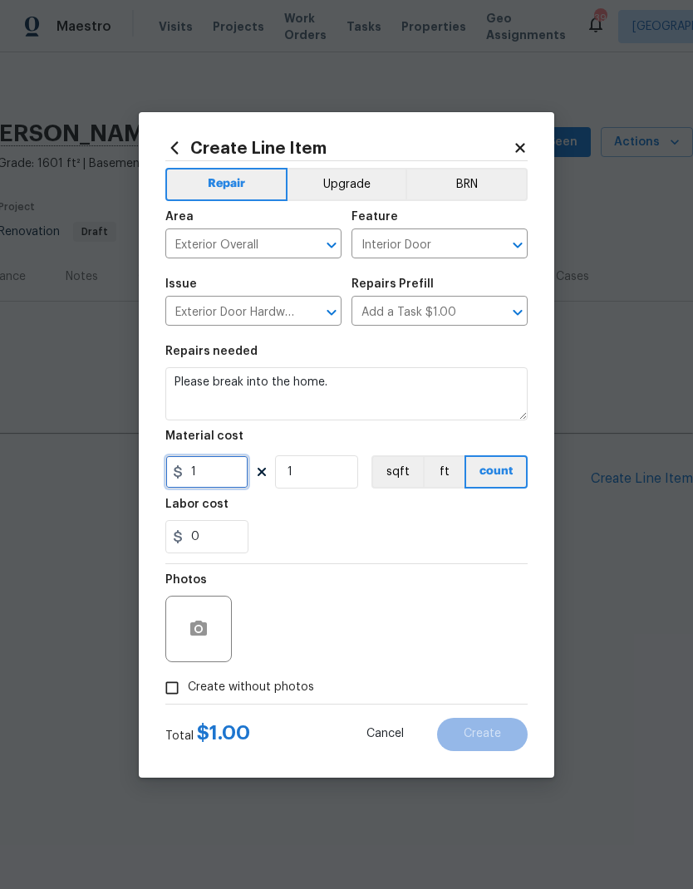
click at [200, 464] on input "1" at bounding box center [206, 471] width 83 height 33
click at [194, 474] on input "1" at bounding box center [206, 471] width 83 height 33
type input "200"
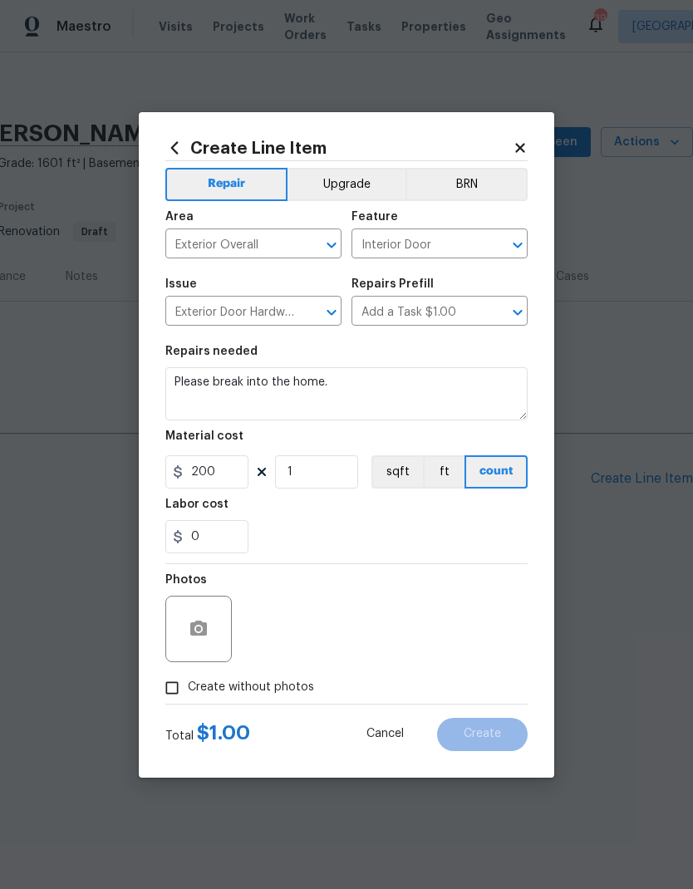
click at [408, 526] on div "0" at bounding box center [346, 536] width 362 height 33
click at [178, 696] on input "Create without photos" at bounding box center [172, 688] width 32 height 32
checkbox input "true"
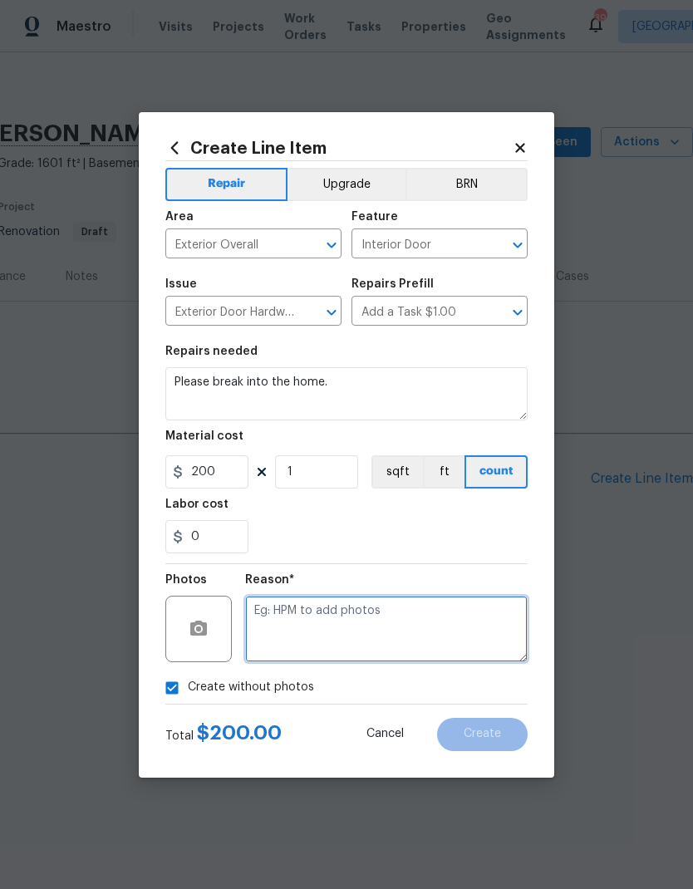
click at [362, 639] on textarea at bounding box center [386, 629] width 282 height 66
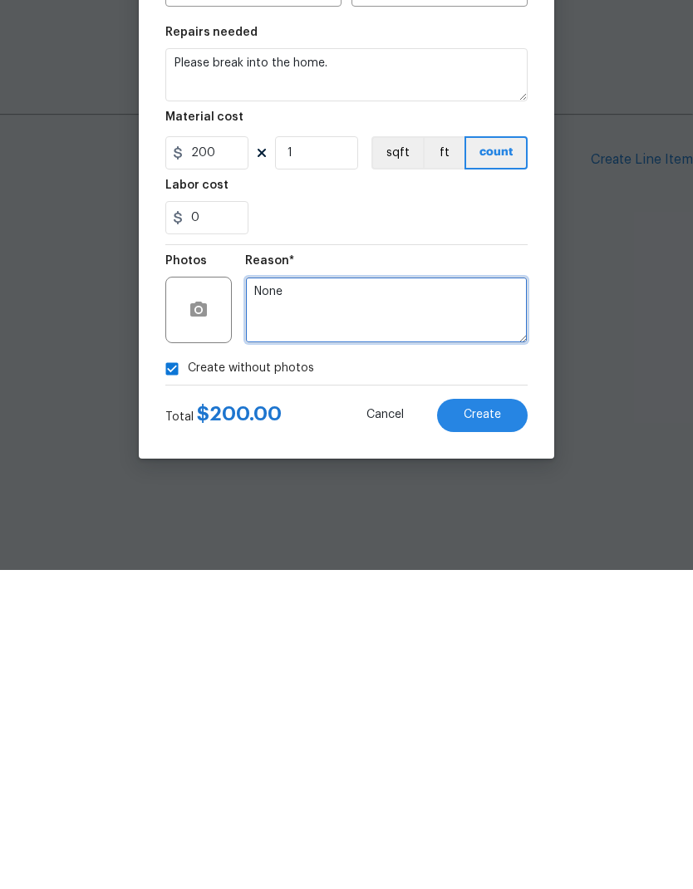
type textarea "None"
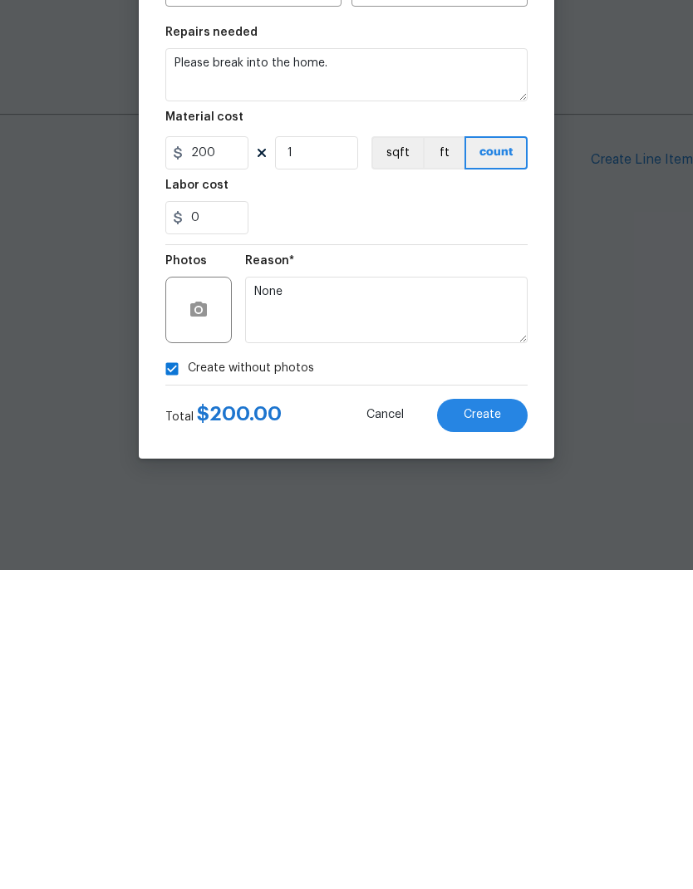
click at [504, 718] on button "Create" at bounding box center [482, 734] width 91 height 33
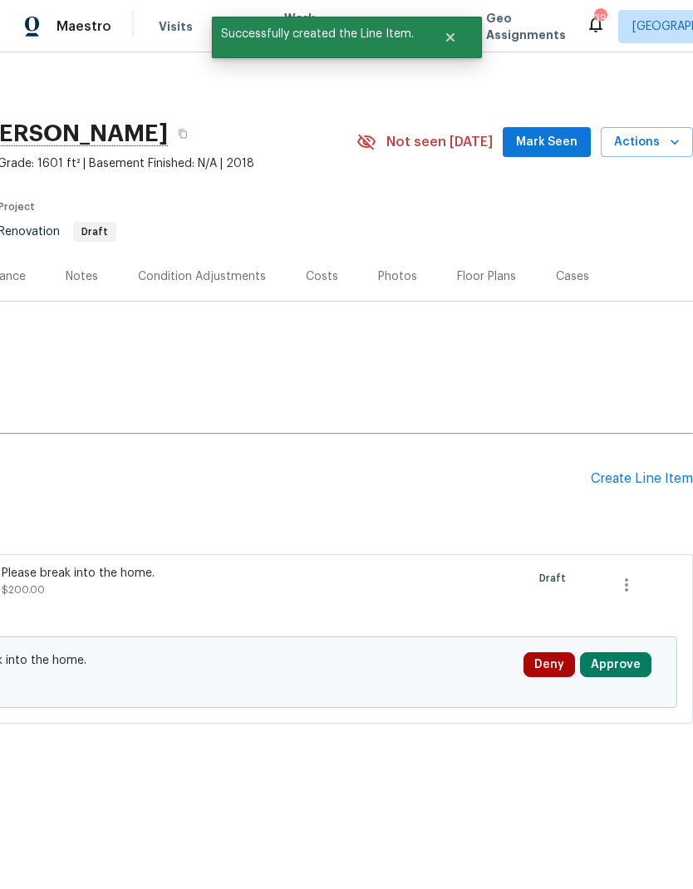
click at [606, 668] on button "Approve" at bounding box center [615, 664] width 71 height 25
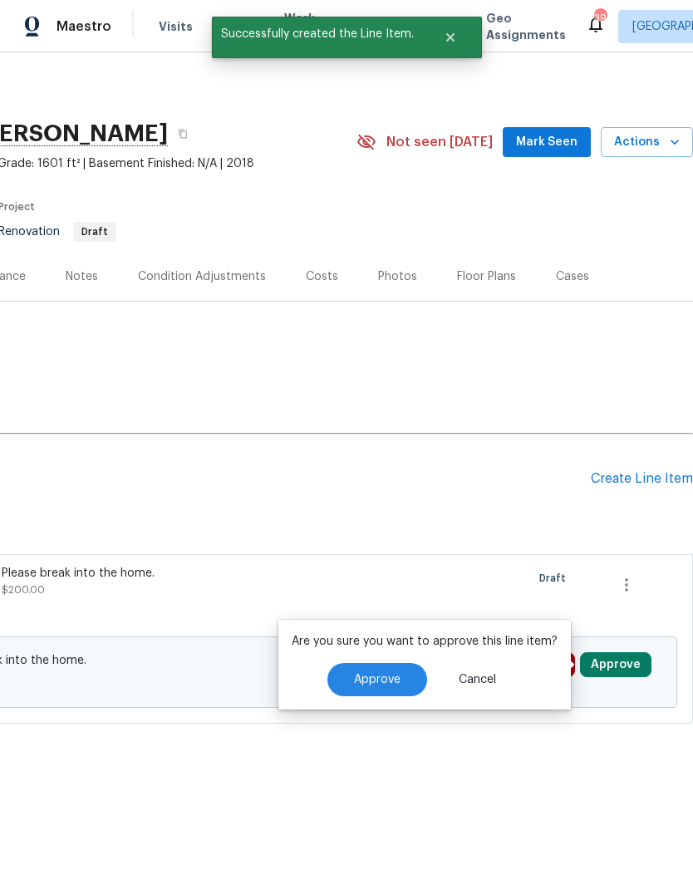
click at [381, 676] on span "Approve" at bounding box center [377, 680] width 47 height 12
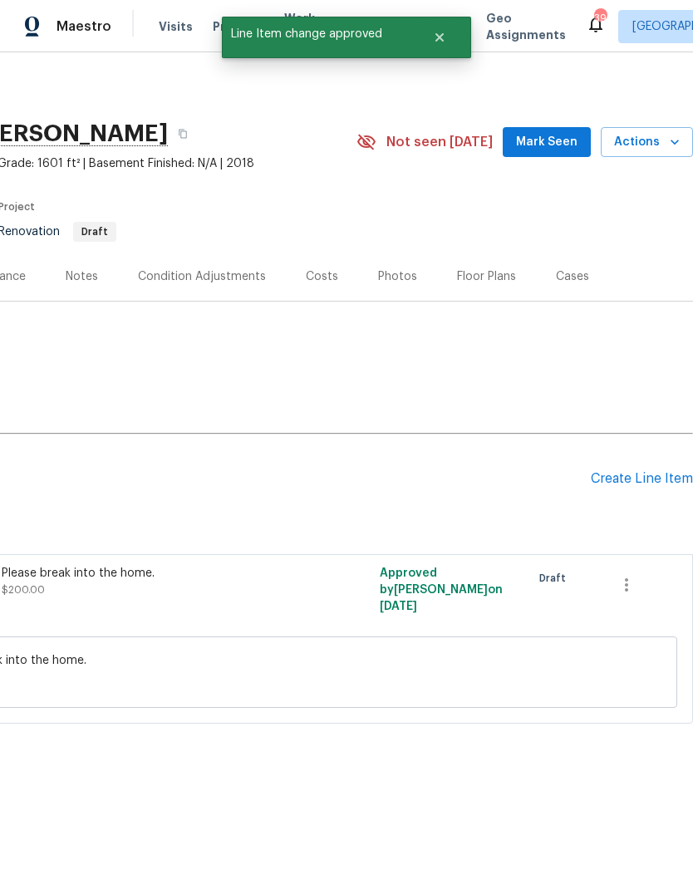
click at [324, 267] on div "Costs" at bounding box center [322, 276] width 72 height 49
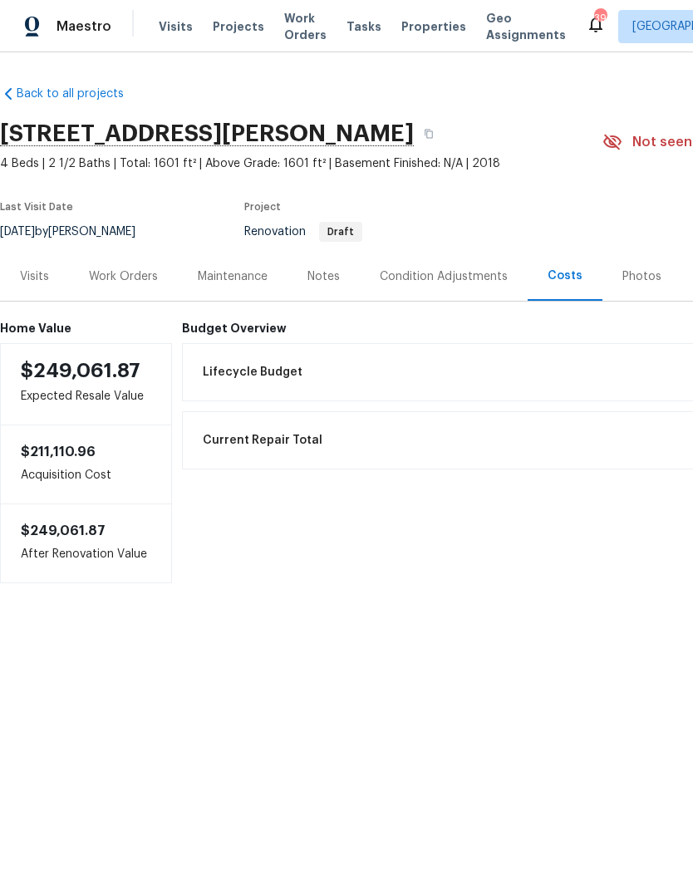
click at [430, 277] on div "Condition Adjustments" at bounding box center [444, 276] width 128 height 17
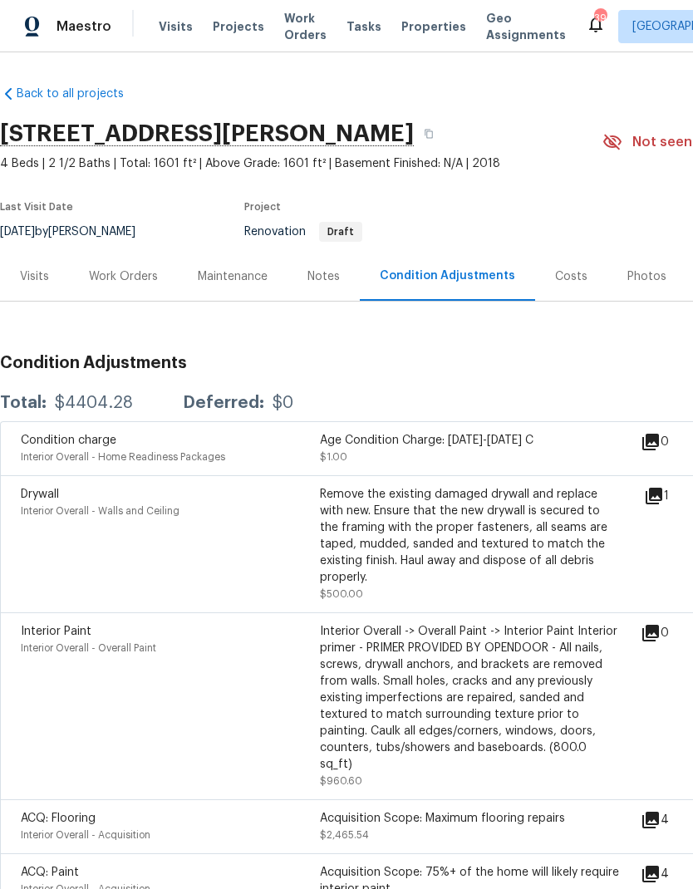
click at [323, 273] on div "Notes" at bounding box center [323, 276] width 32 height 17
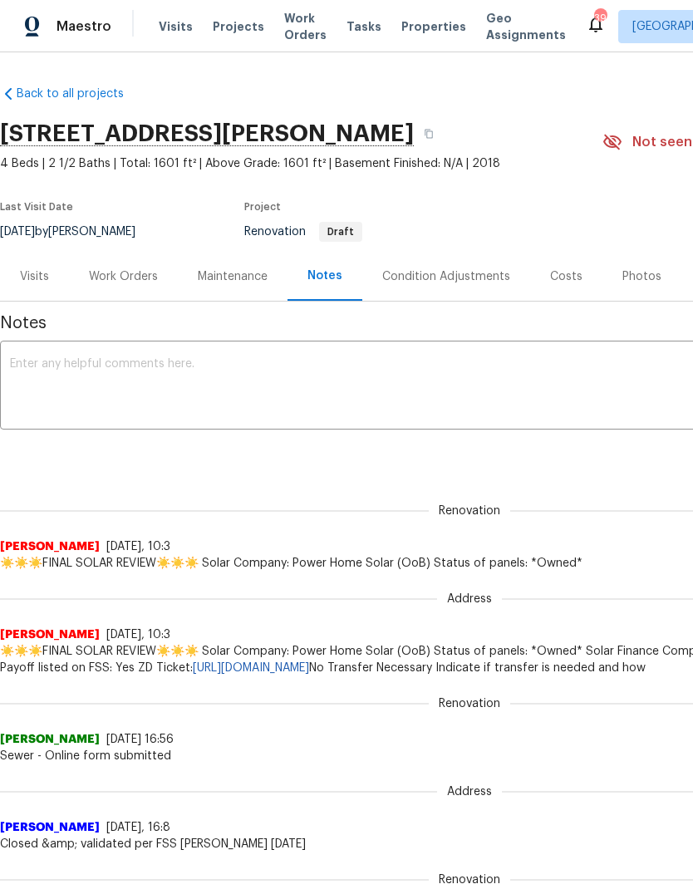
click at [440, 276] on div "Condition Adjustments" at bounding box center [446, 276] width 128 height 17
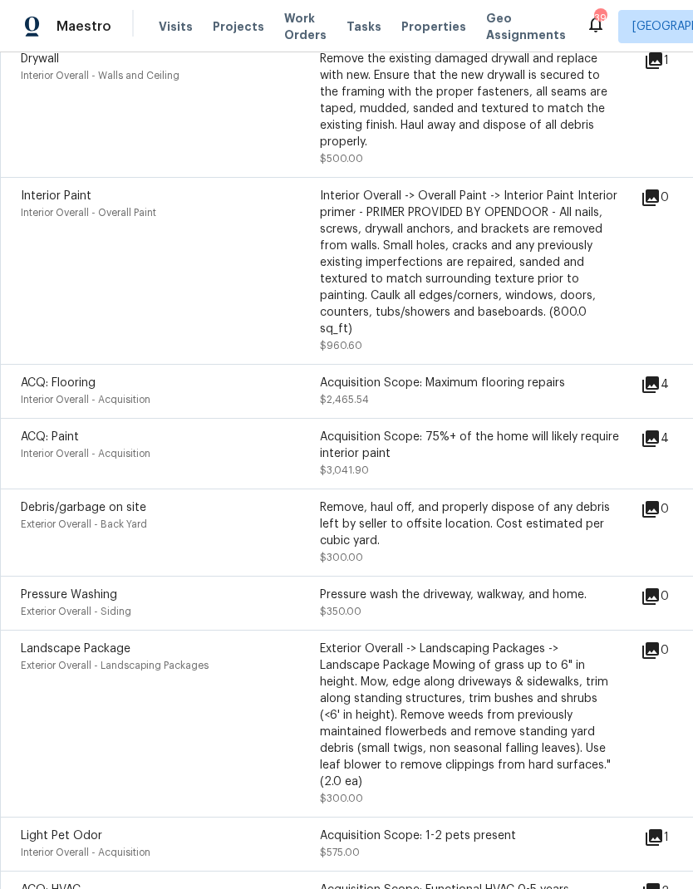
scroll to position [436, 0]
click at [662, 64] on icon at bounding box center [654, 60] width 17 height 17
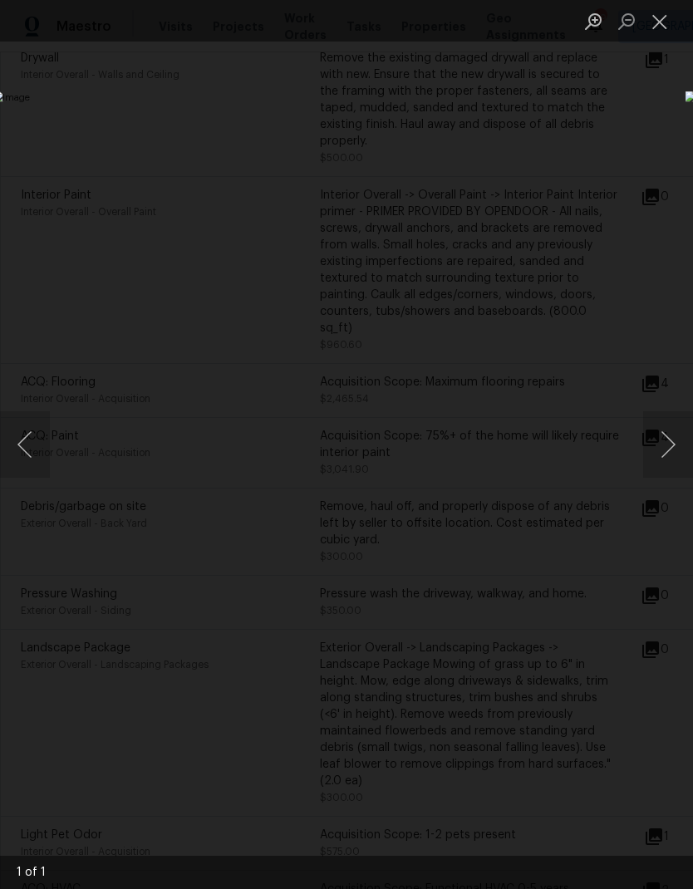
click at [661, 35] on button "Close lightbox" at bounding box center [659, 21] width 33 height 29
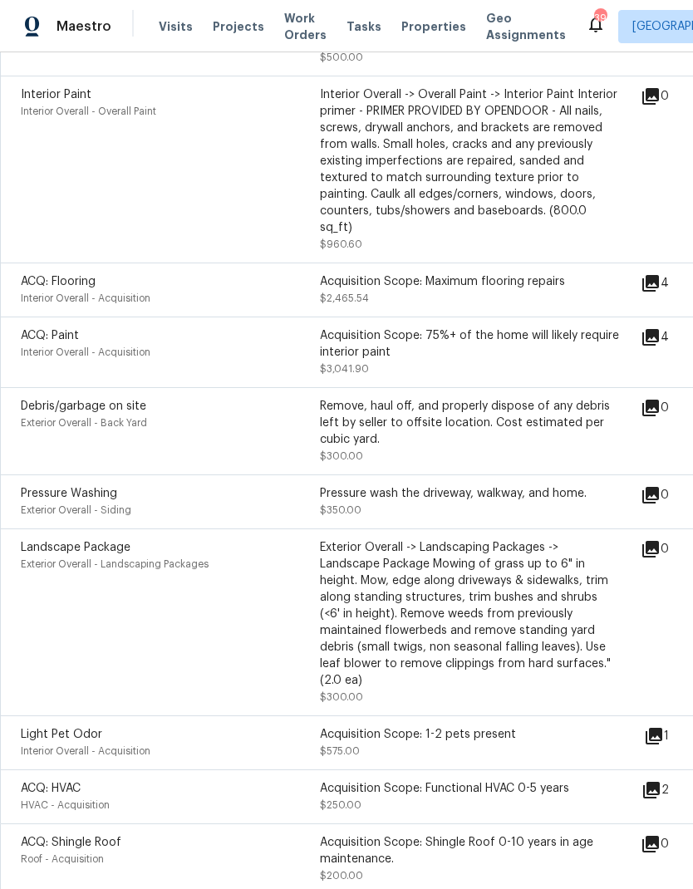
scroll to position [535, 0]
click at [10, 598] on div "Landscape Package Exterior Overall - Landscaping Packages Exterior Overall -> L…" at bounding box center [469, 623] width 939 height 187
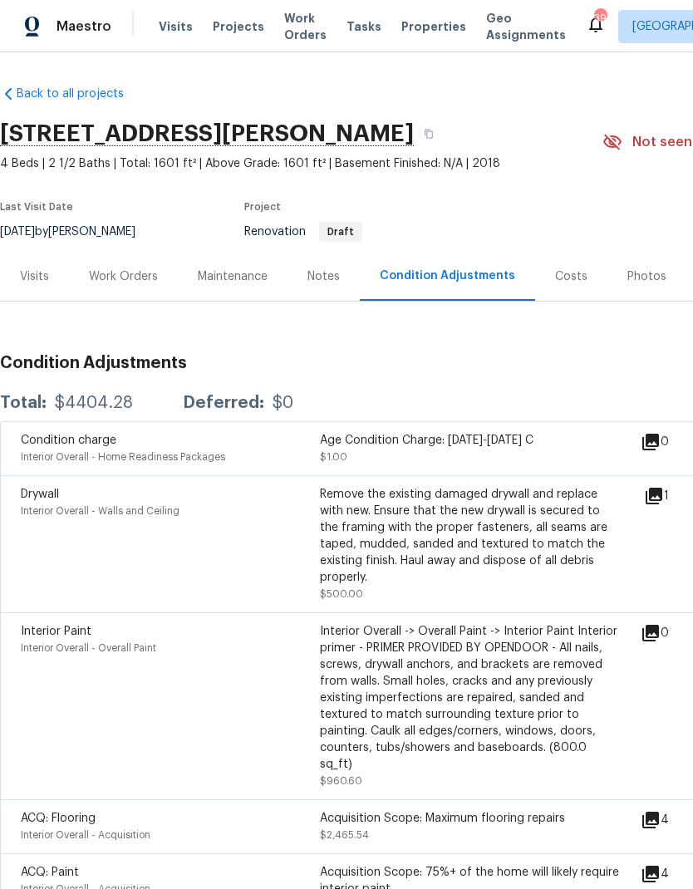
scroll to position [0, 0]
click at [118, 274] on div "Work Orders" at bounding box center [123, 276] width 69 height 17
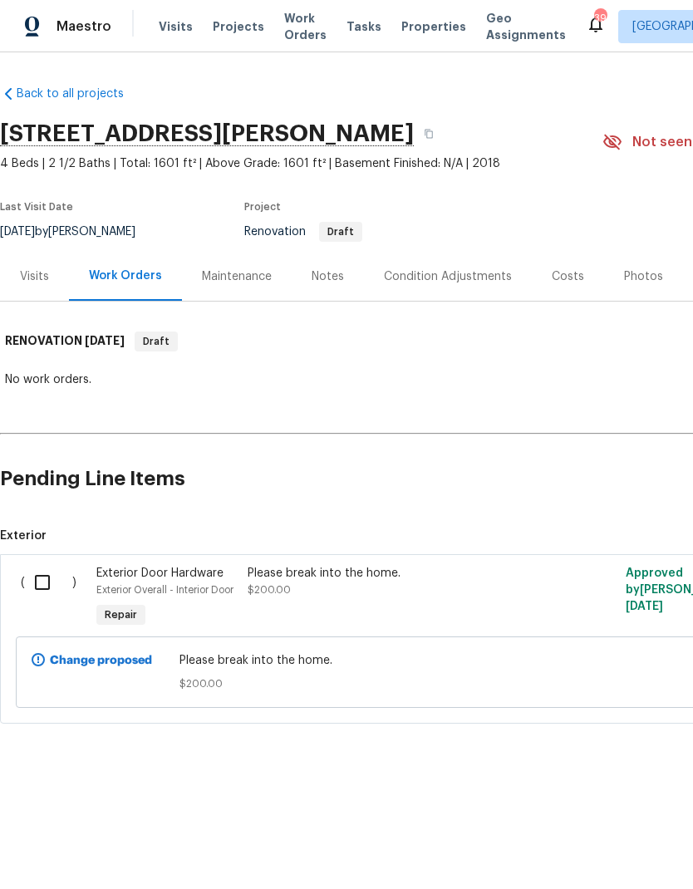
click at [35, 577] on input "checkbox" at bounding box center [48, 582] width 47 height 35
checkbox input "true"
click at [609, 843] on span "Create Work Order" at bounding box center [598, 848] width 111 height 21
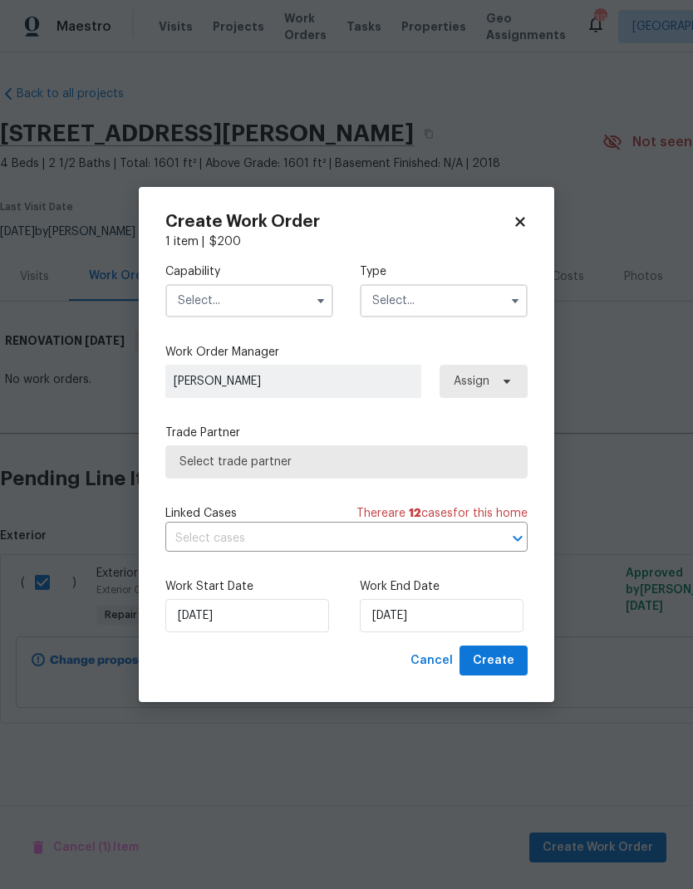
click at [216, 300] on input "text" at bounding box center [249, 300] width 168 height 33
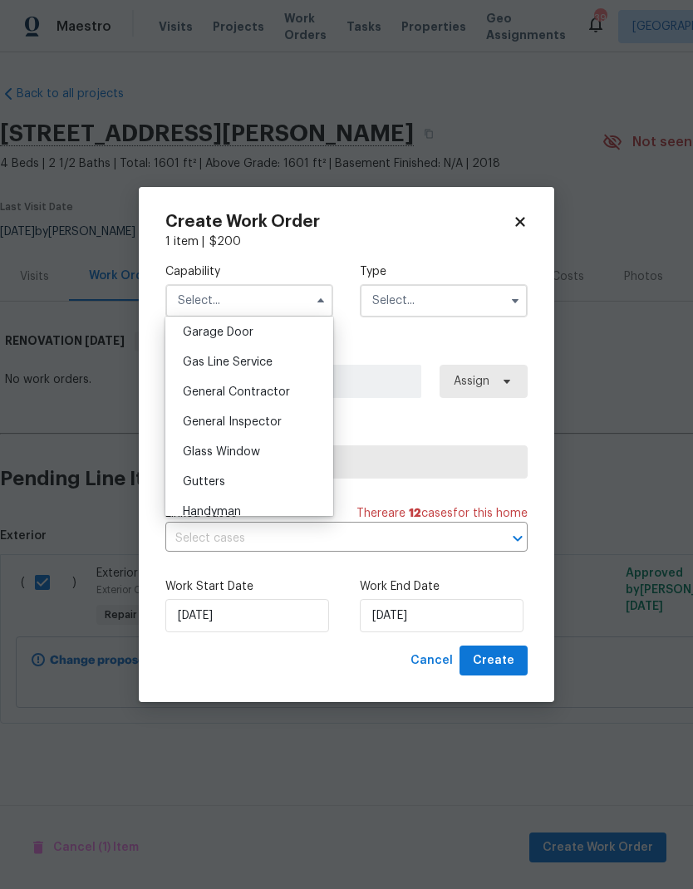
scroll to position [735, 0]
click at [280, 396] on span "General Contractor" at bounding box center [236, 395] width 107 height 12
type input "General Contractor"
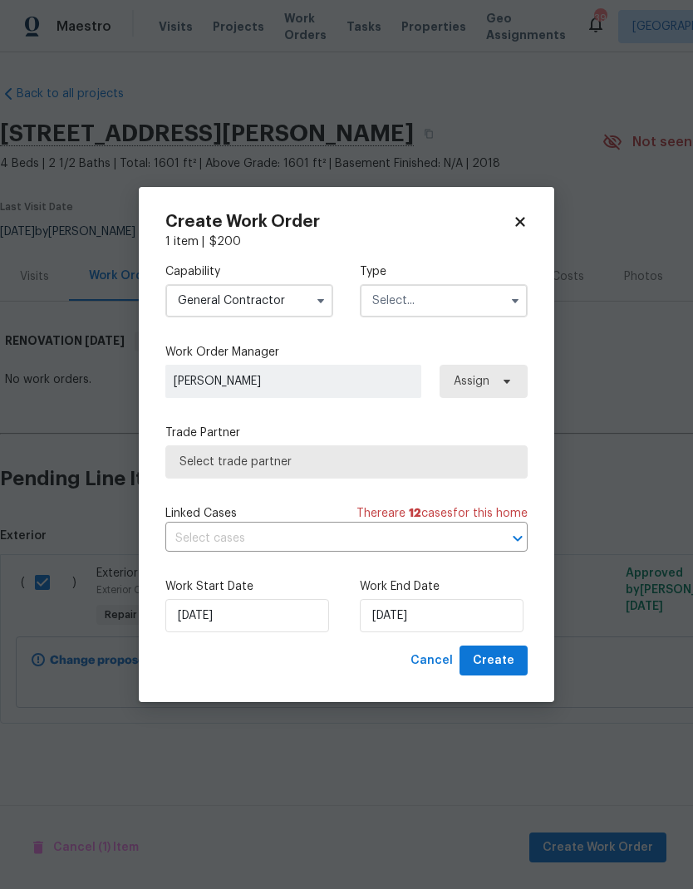
click at [464, 300] on input "text" at bounding box center [444, 300] width 168 height 33
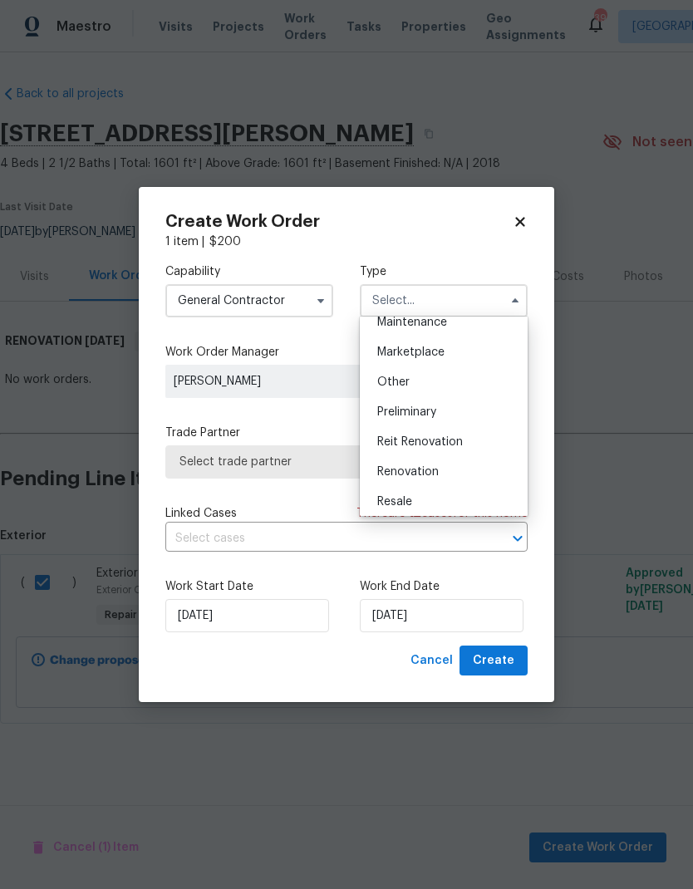
scroll to position [318, 0]
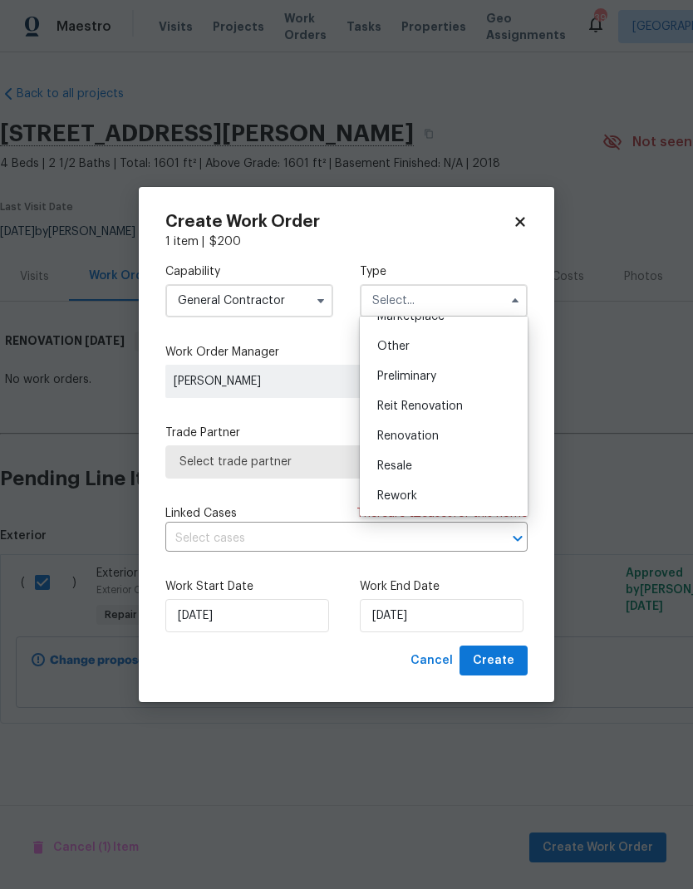
click at [427, 440] on span "Renovation" at bounding box center [407, 436] width 61 height 12
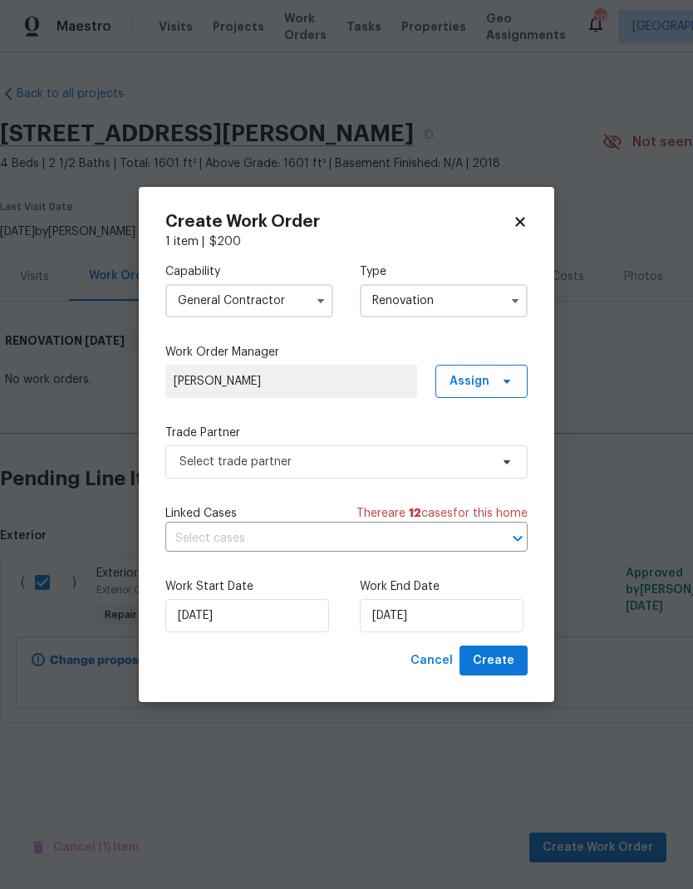
type input "Renovation"
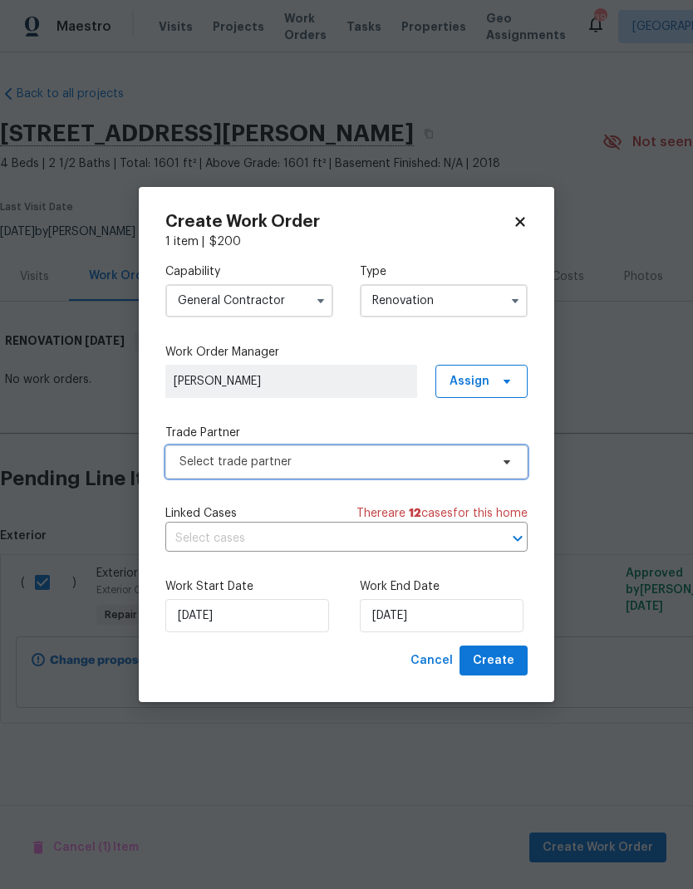
click at [435, 468] on span "Select trade partner" at bounding box center [334, 462] width 310 height 17
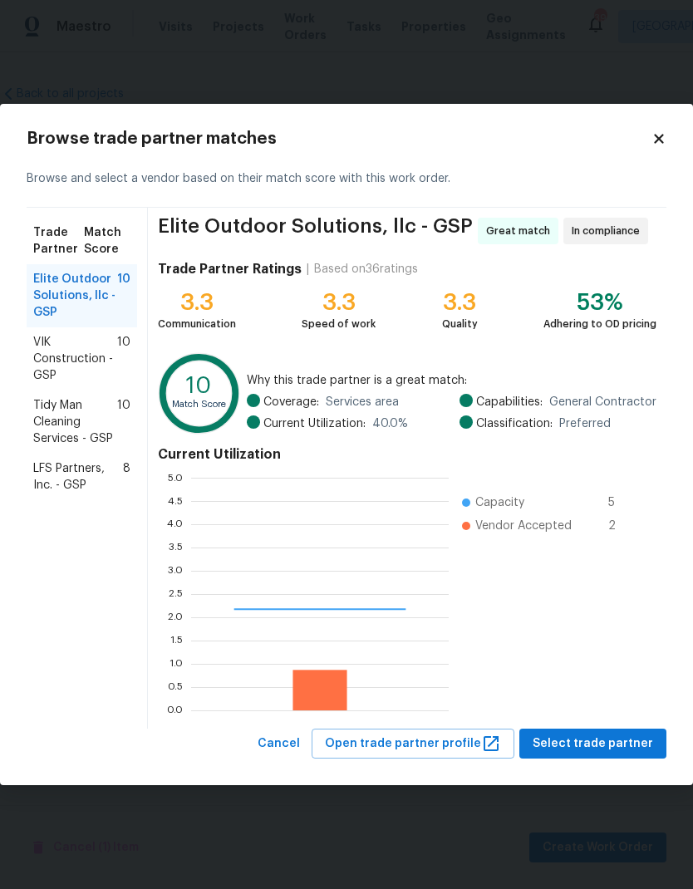
scroll to position [233, 258]
click at [41, 363] on span "VIK Construction - GSP" at bounding box center [75, 359] width 84 height 50
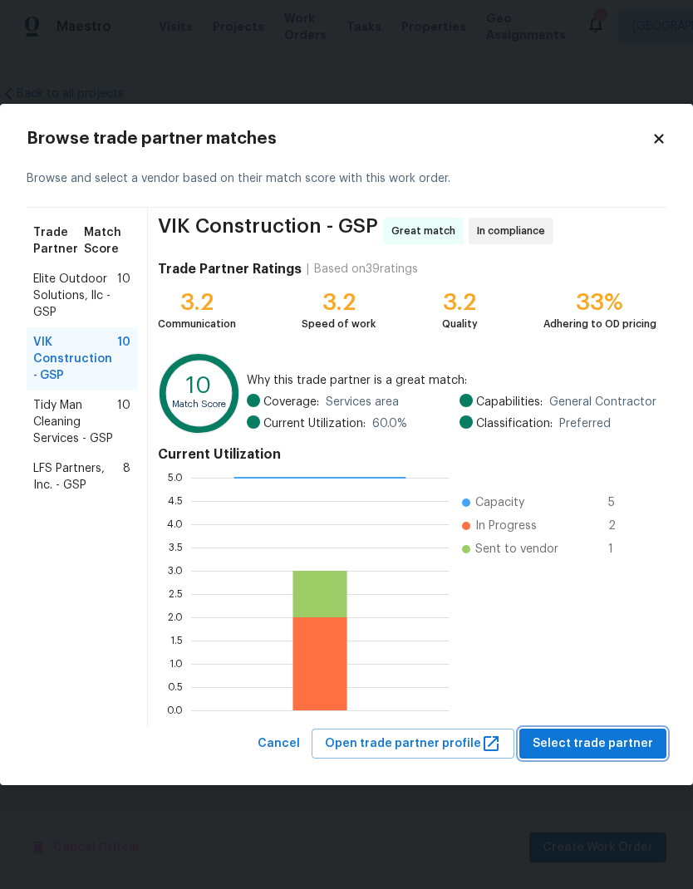
click at [614, 739] on span "Select trade partner" at bounding box center [593, 744] width 120 height 21
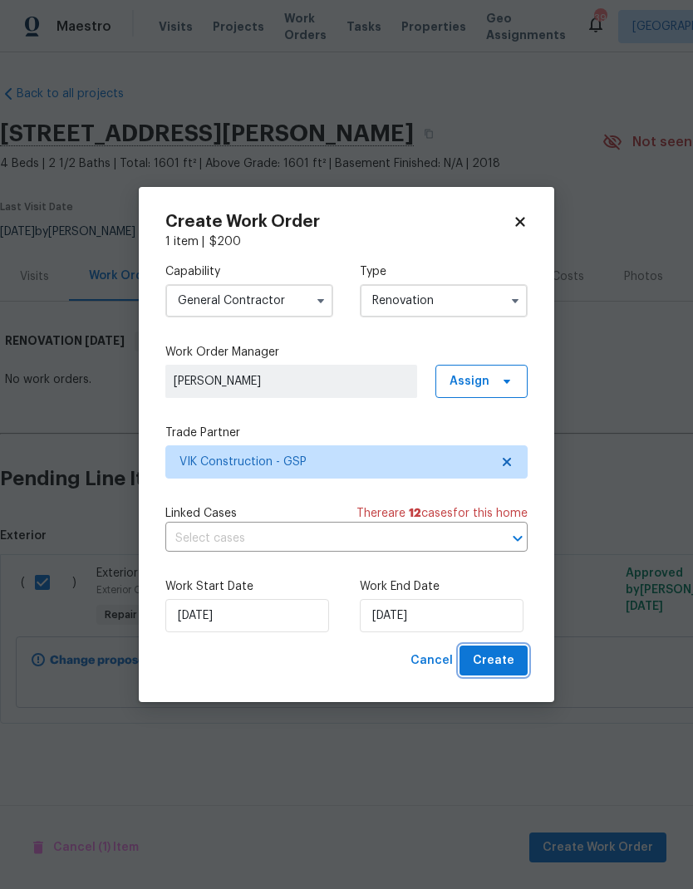
click at [500, 648] on button "Create" at bounding box center [493, 661] width 68 height 31
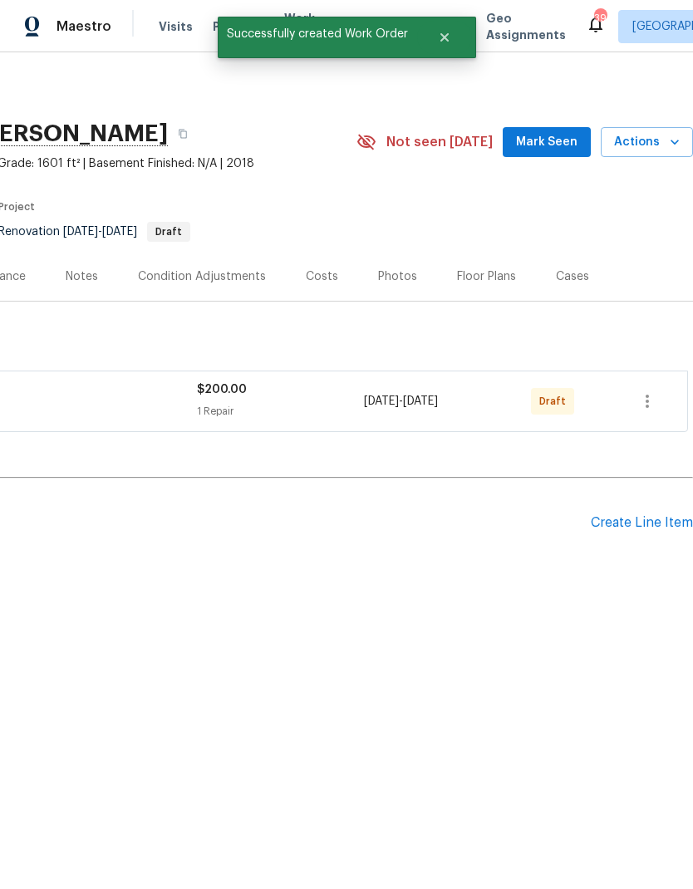
scroll to position [0, 246]
click at [651, 402] on icon "button" at bounding box center [647, 401] width 20 height 20
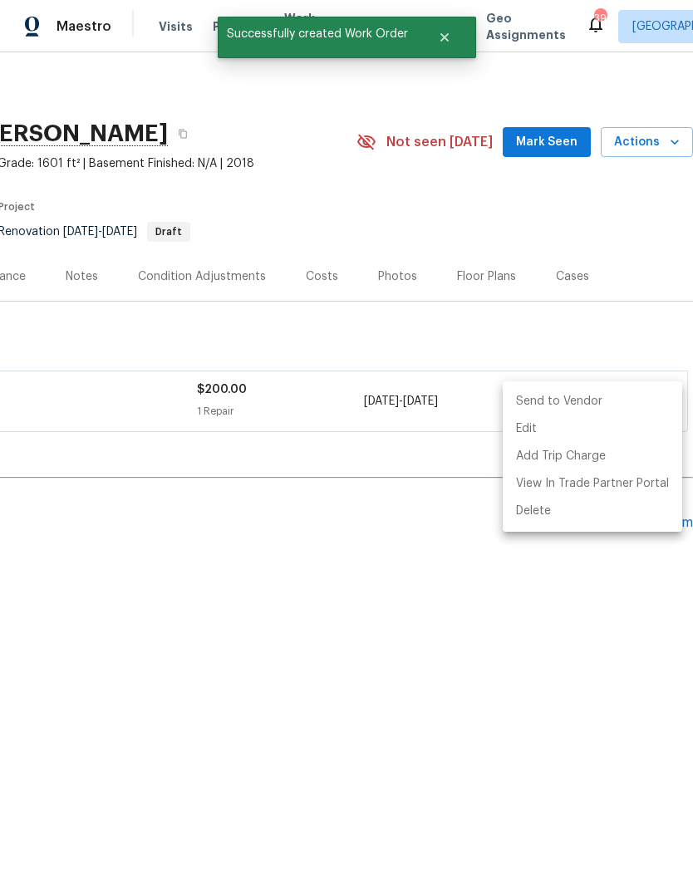
click at [588, 405] on li "Send to Vendor" at bounding box center [592, 401] width 179 height 27
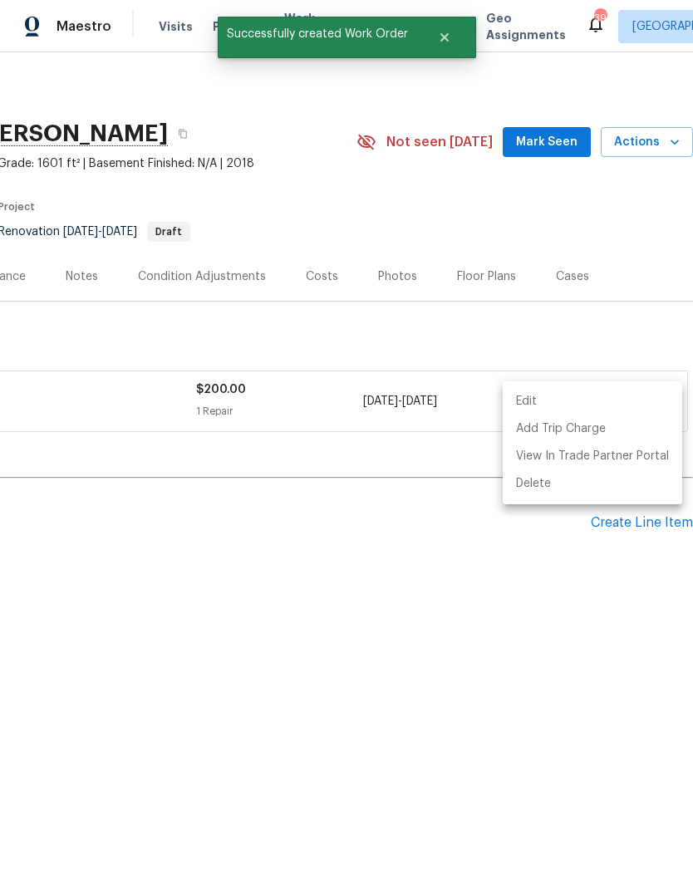
click at [464, 333] on div at bounding box center [346, 444] width 693 height 889
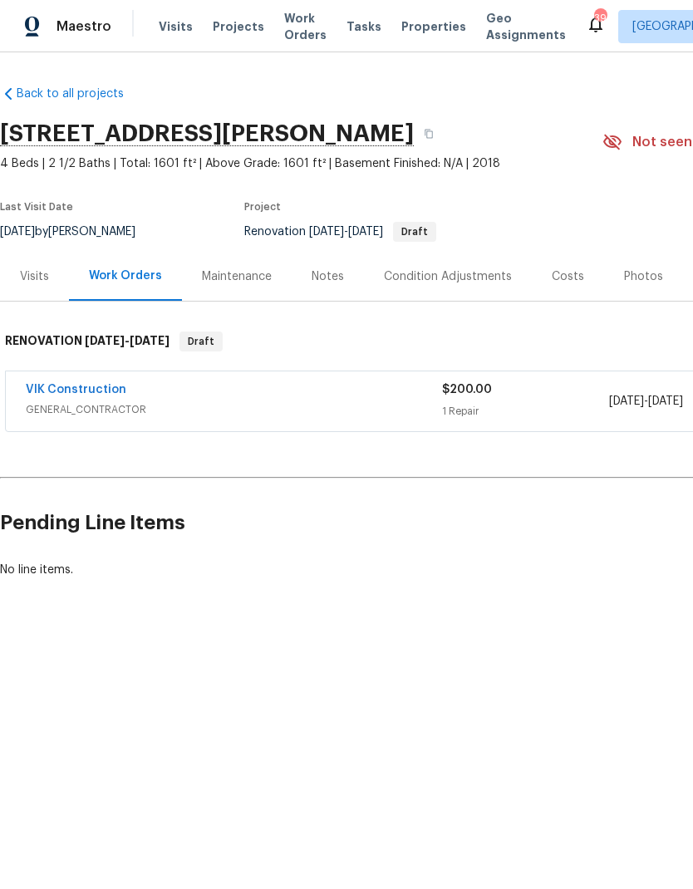
scroll to position [0, 0]
click at [56, 391] on link "VIK Construction" at bounding box center [76, 390] width 101 height 12
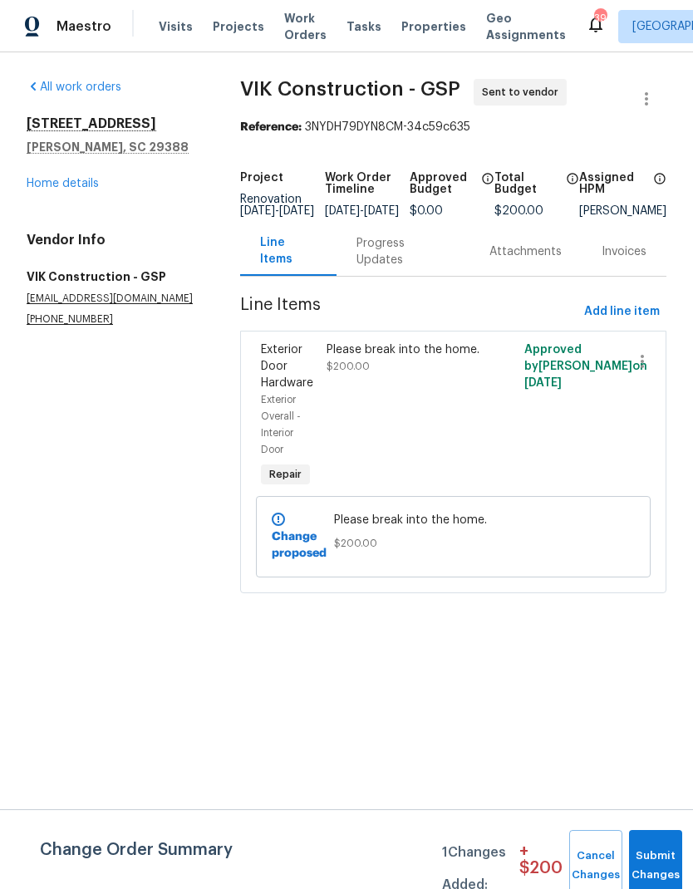
click at [422, 268] on div "Progress Updates" at bounding box center [402, 251] width 93 height 33
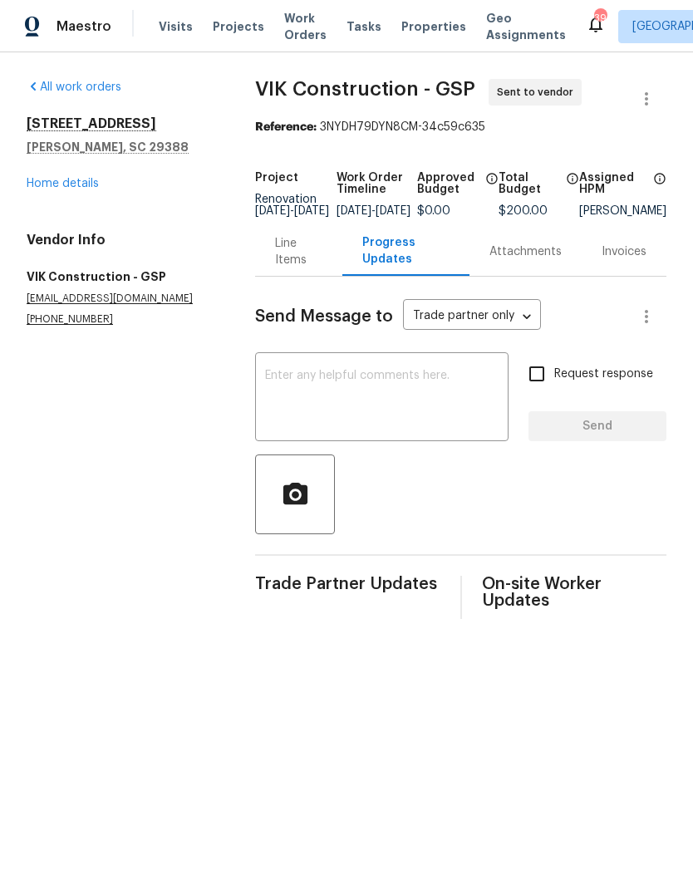
click at [358, 404] on textarea at bounding box center [381, 399] width 233 height 58
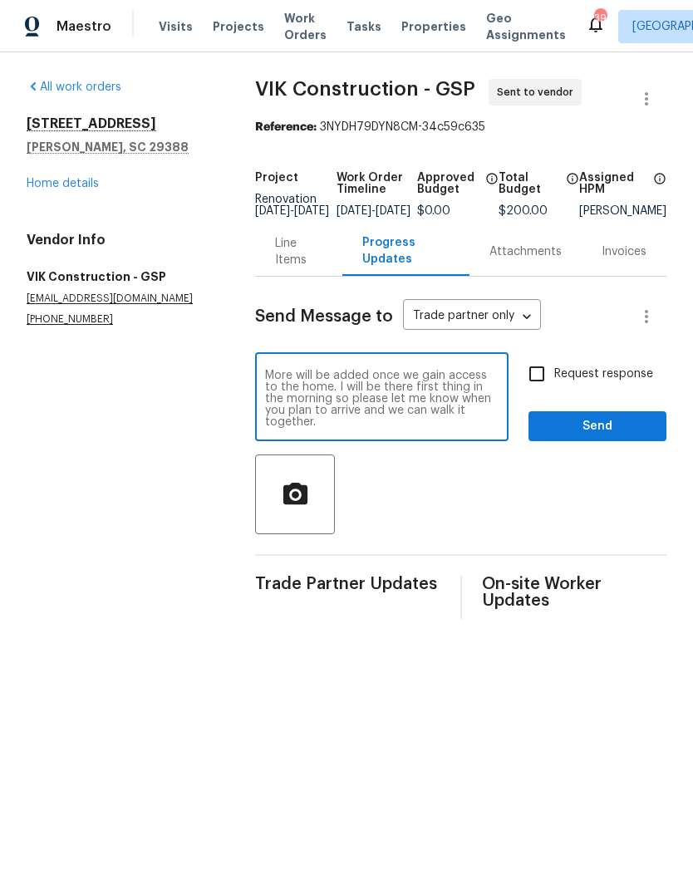
type textarea "More will be added once we gain access to the home. I will be there first thing…"
click at [545, 382] on input "Request response" at bounding box center [536, 373] width 35 height 35
checkbox input "true"
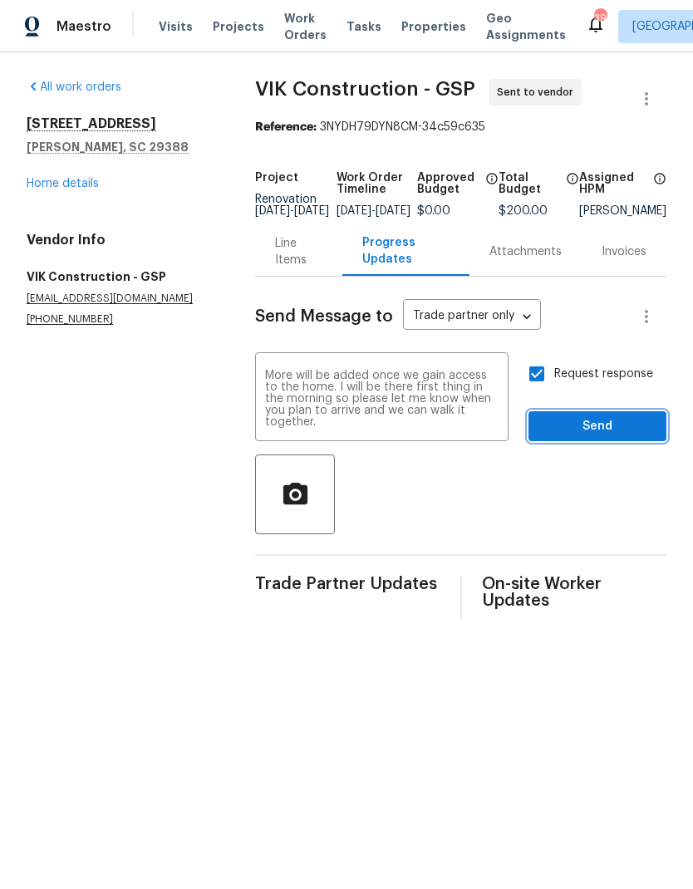
click at [593, 442] on button "Send" at bounding box center [597, 426] width 138 height 31
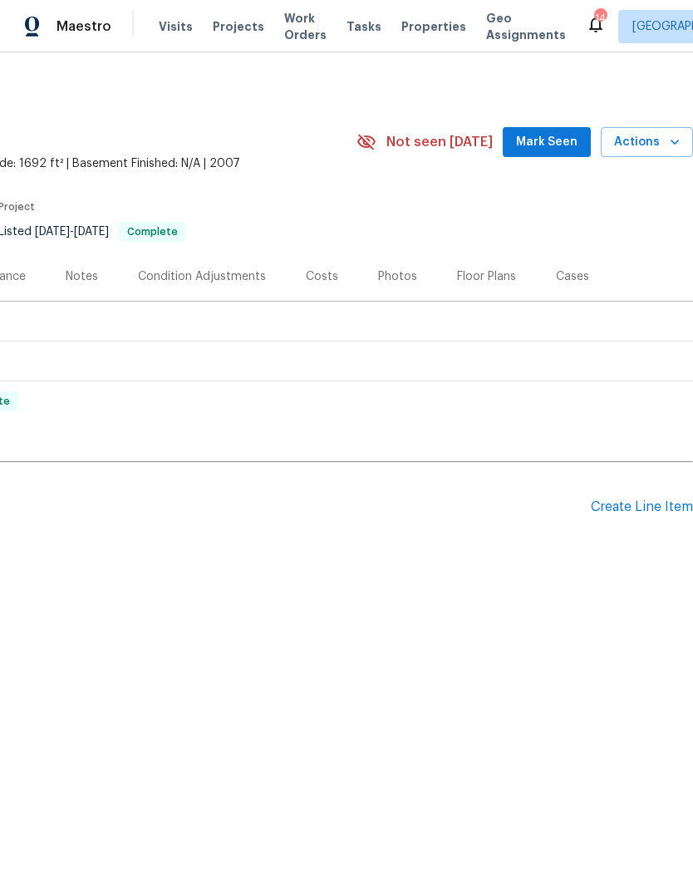
scroll to position [0, 246]
click at [653, 508] on div "Create Line Item" at bounding box center [642, 507] width 102 height 16
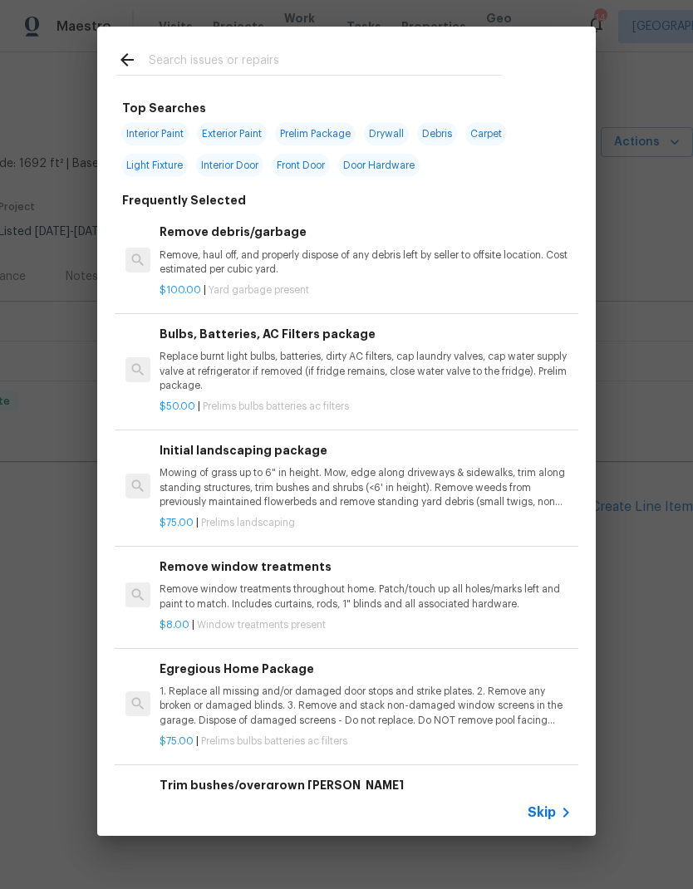
click at [360, 53] on input "text" at bounding box center [325, 62] width 352 height 25
type input "Odor tr"
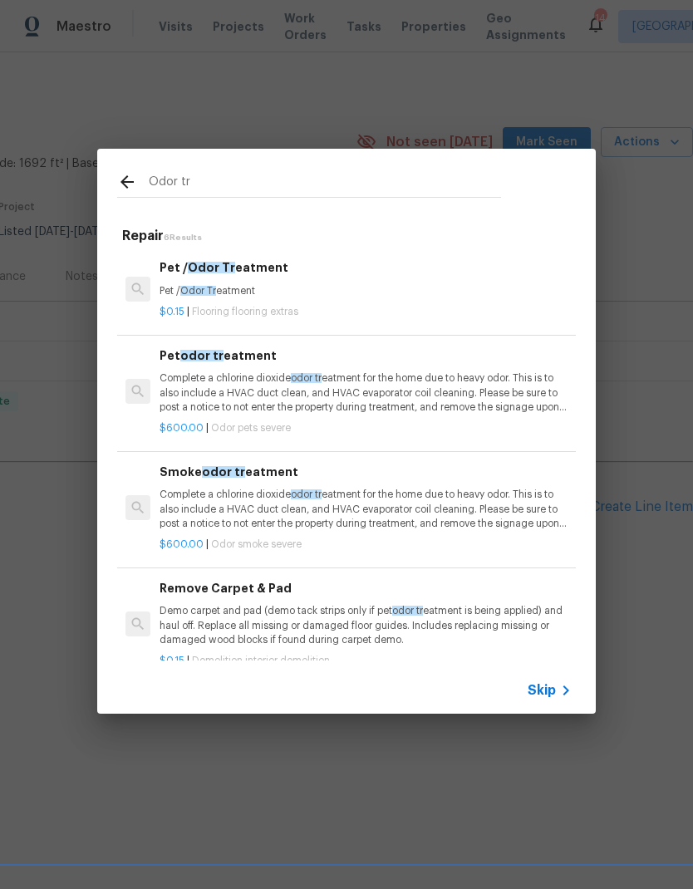
click at [201, 504] on p "Complete a chlorine dioxide odor tr eatment for the home due to heavy odor. Thi…" at bounding box center [366, 509] width 412 height 42
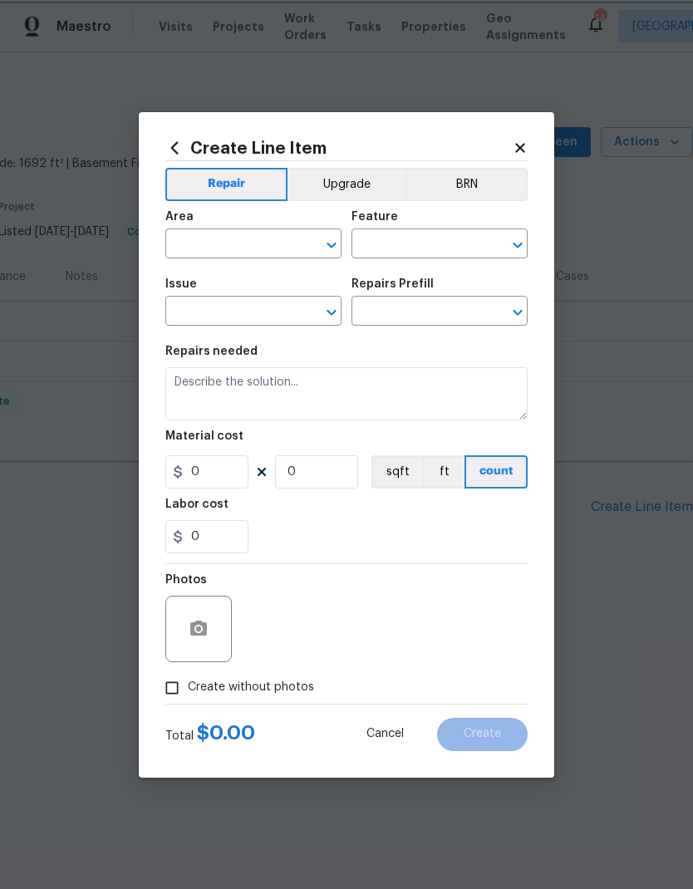
type input "Smoke Odor"
type textarea "Complete a chlorine dioxide odor treatment for the home due to heavy odor. This…"
type input "1"
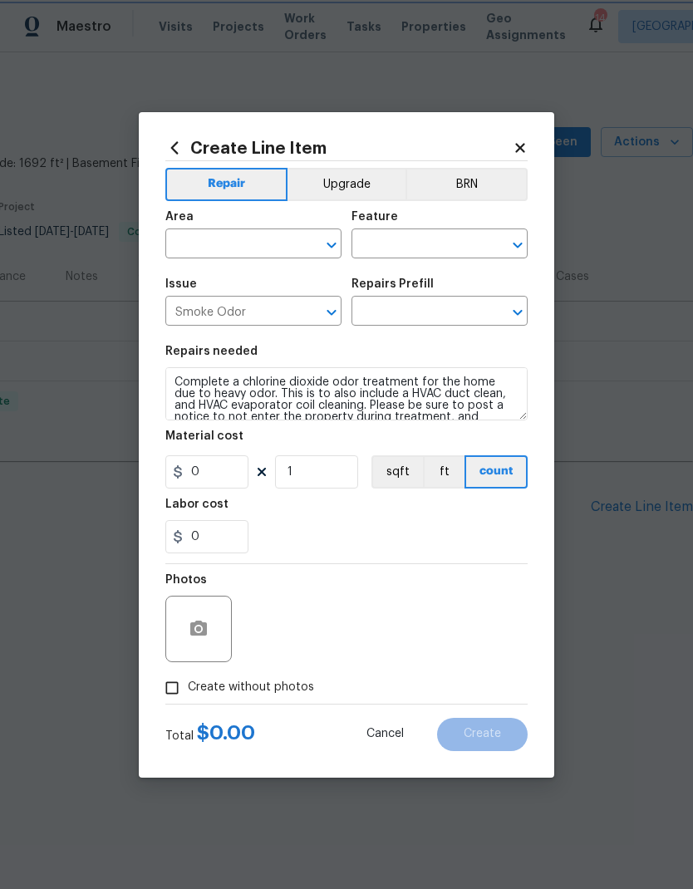
type input "Smoke odor treatment $600.00"
click at [199, 479] on input "600" at bounding box center [206, 471] width 83 height 33
click at [202, 473] on input "600" at bounding box center [206, 471] width 83 height 33
click at [202, 472] on input "600" at bounding box center [206, 471] width 83 height 33
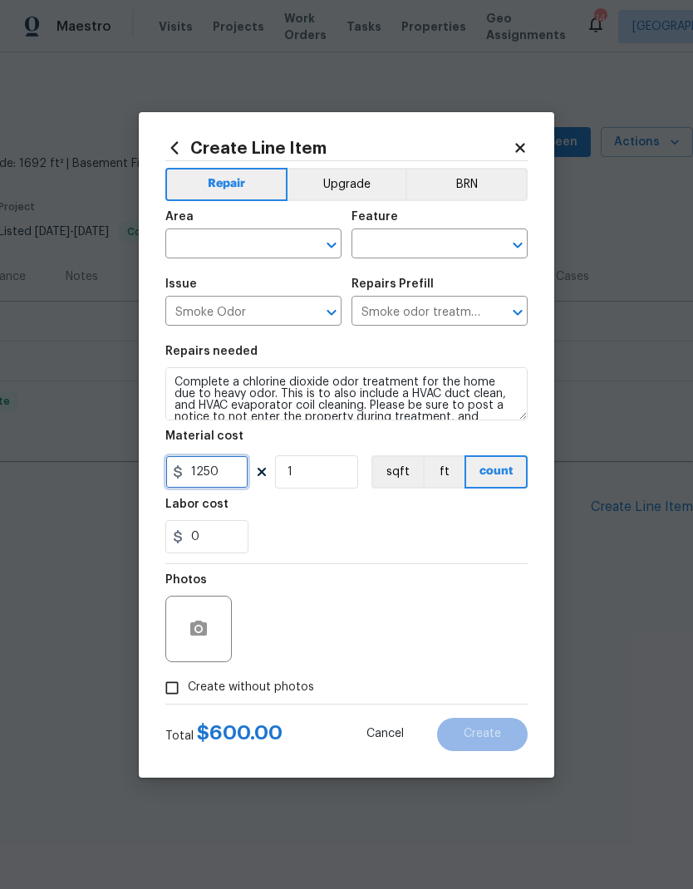
type input "1250"
click at [483, 528] on div "0" at bounding box center [346, 536] width 362 height 33
click at [263, 241] on input "text" at bounding box center [230, 246] width 130 height 26
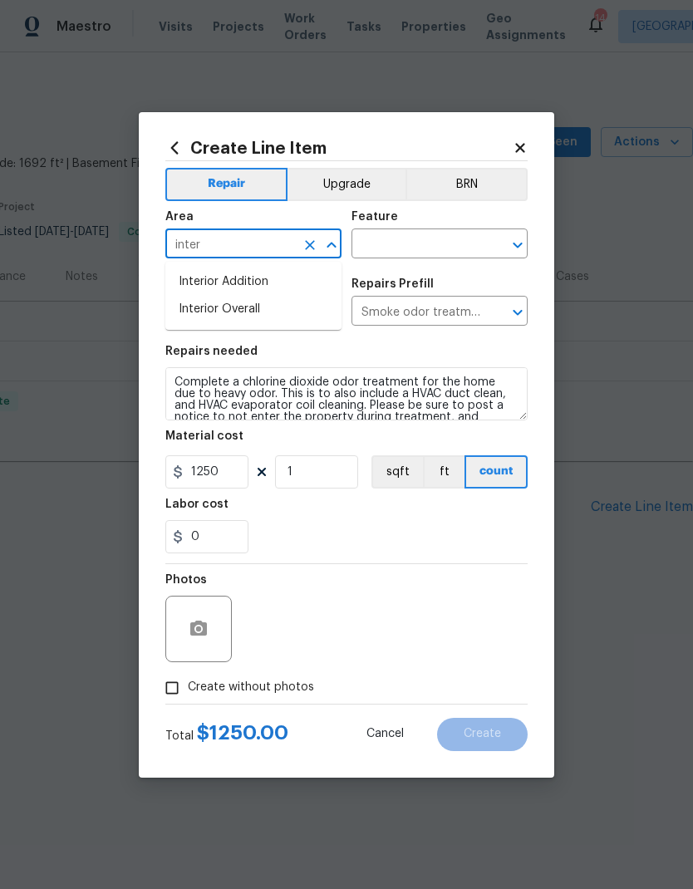
click at [258, 308] on li "Interior Overall" at bounding box center [253, 309] width 176 height 27
type input "Interior Overall"
click at [437, 240] on input "text" at bounding box center [416, 246] width 130 height 26
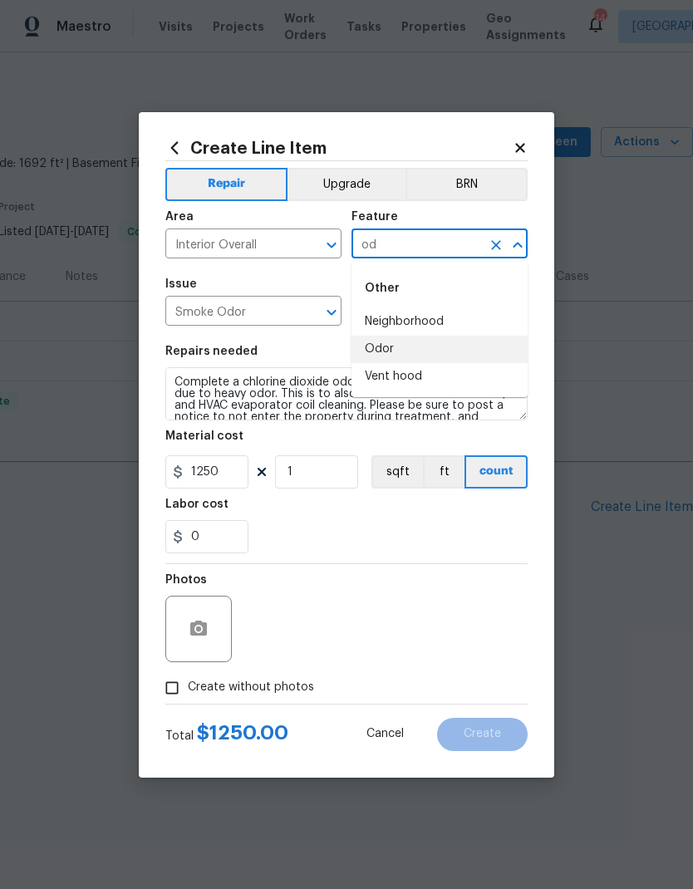
click at [381, 346] on li "Odor" at bounding box center [439, 349] width 176 height 27
type input "Odor"
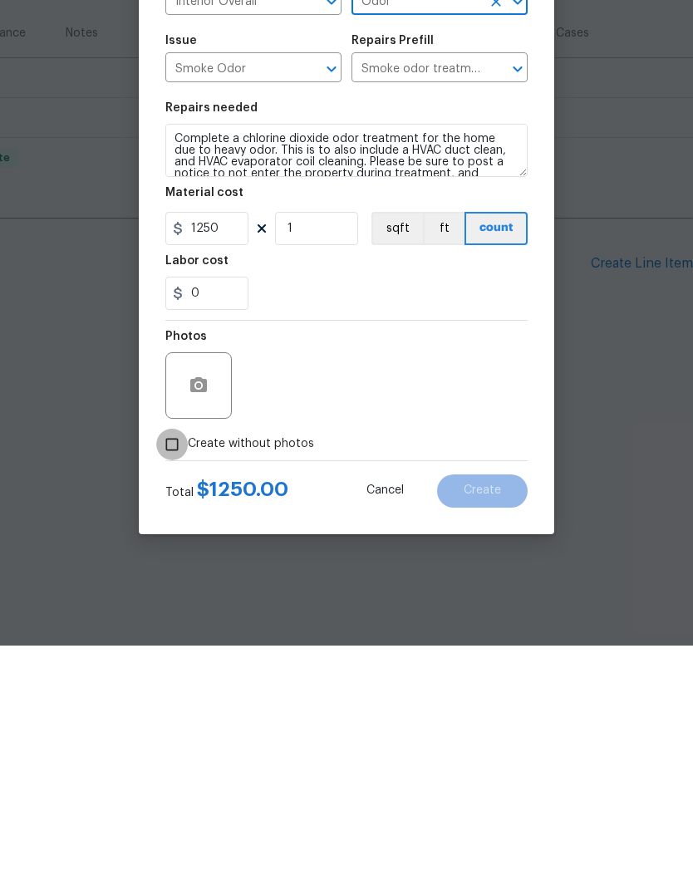
click at [178, 672] on input "Create without photos" at bounding box center [172, 688] width 32 height 32
checkbox input "true"
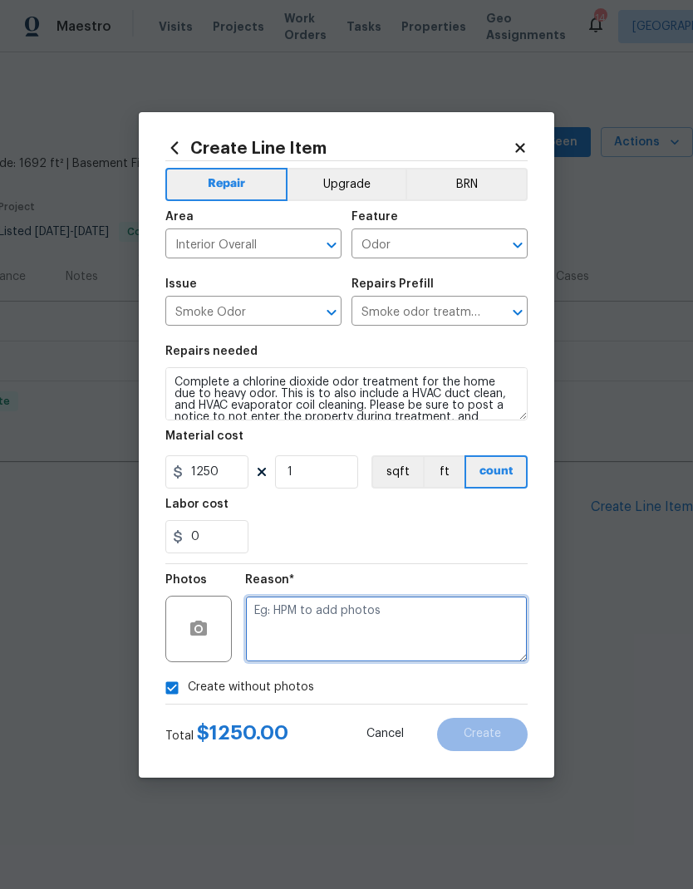
click at [355, 626] on textarea at bounding box center [386, 629] width 282 height 66
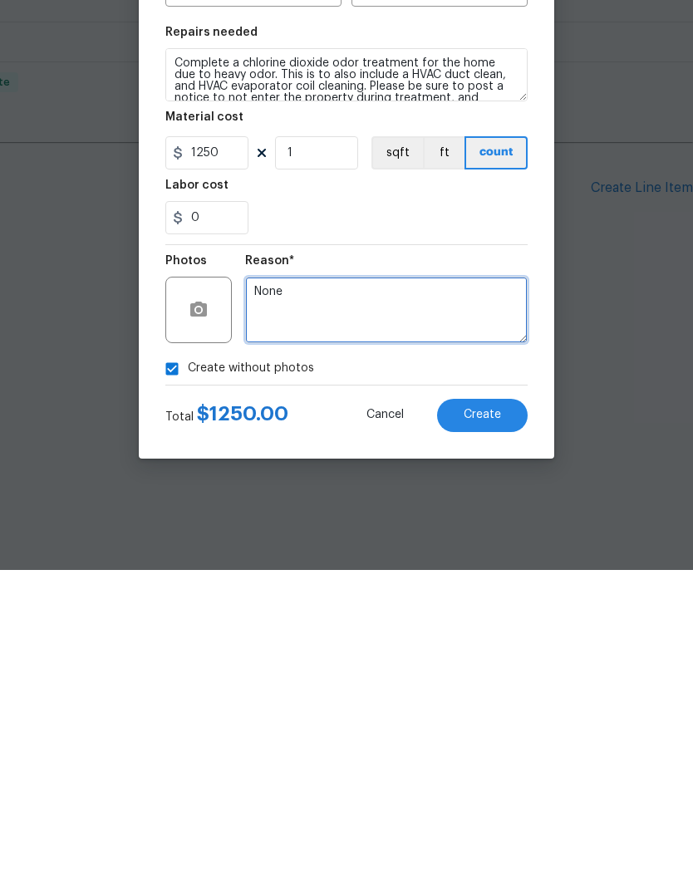
type textarea "None"
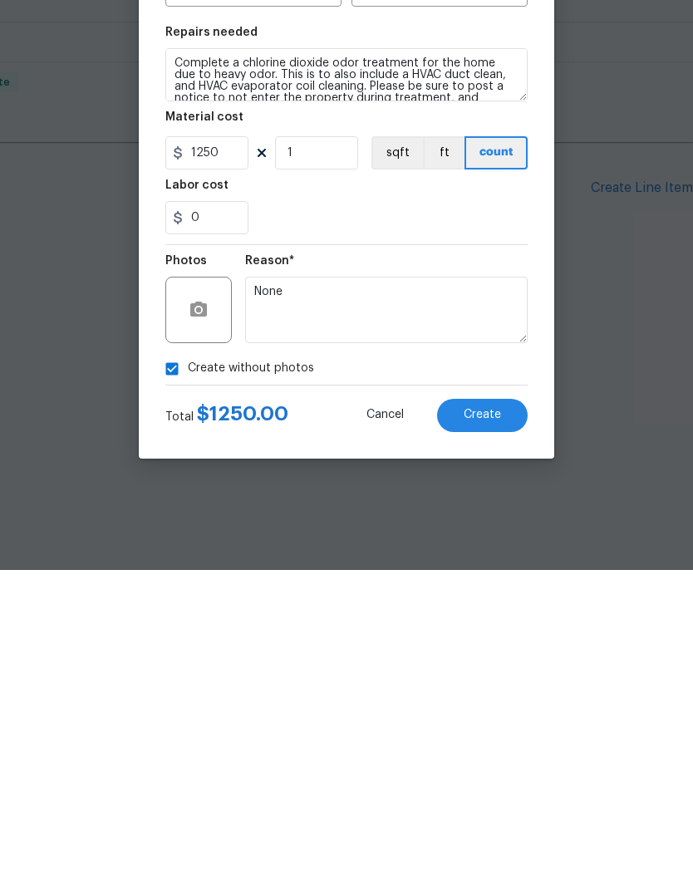
click at [492, 728] on span "Create" at bounding box center [482, 734] width 37 height 12
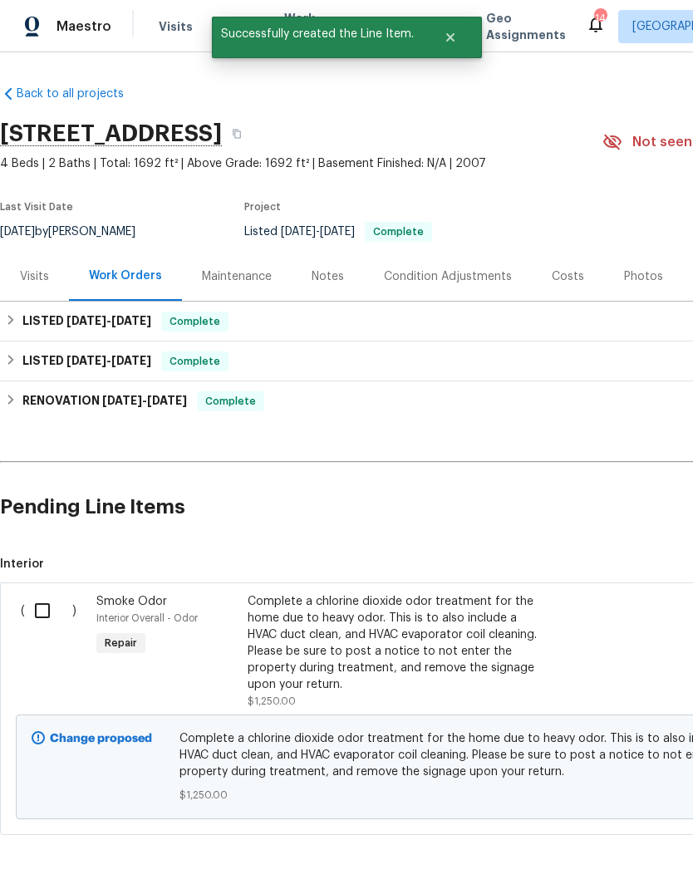
scroll to position [0, 0]
click at [47, 607] on input "checkbox" at bounding box center [48, 610] width 47 height 35
checkbox input "true"
click at [621, 842] on span "Create Work Order" at bounding box center [598, 848] width 111 height 21
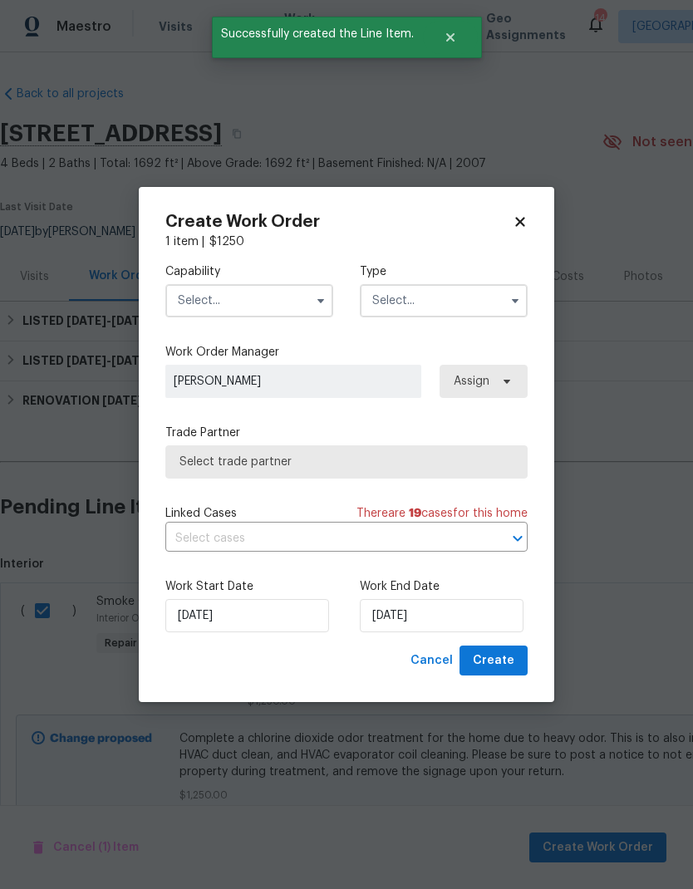
click at [278, 293] on input "text" at bounding box center [249, 300] width 168 height 33
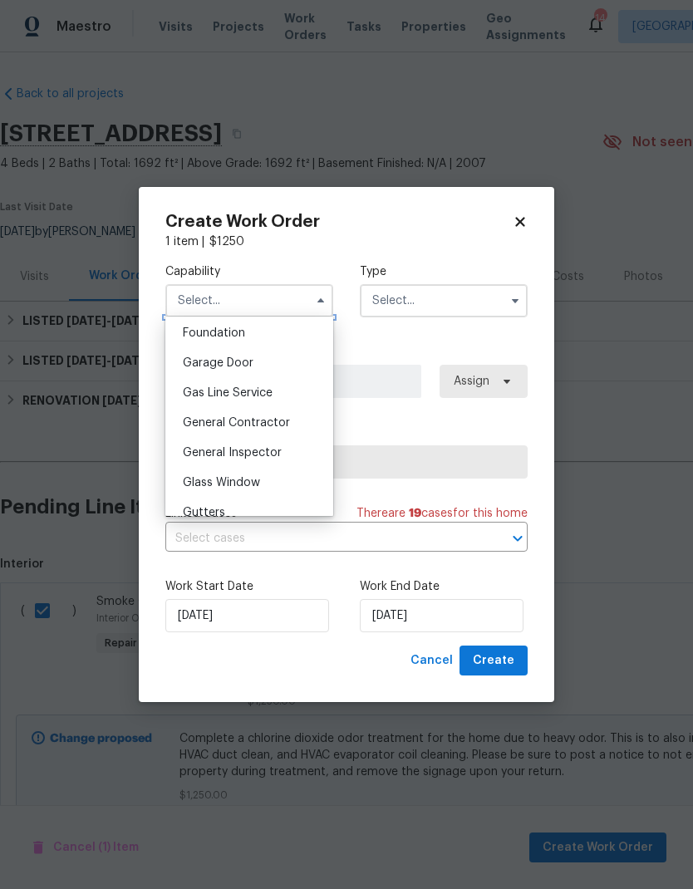
scroll to position [715, 0]
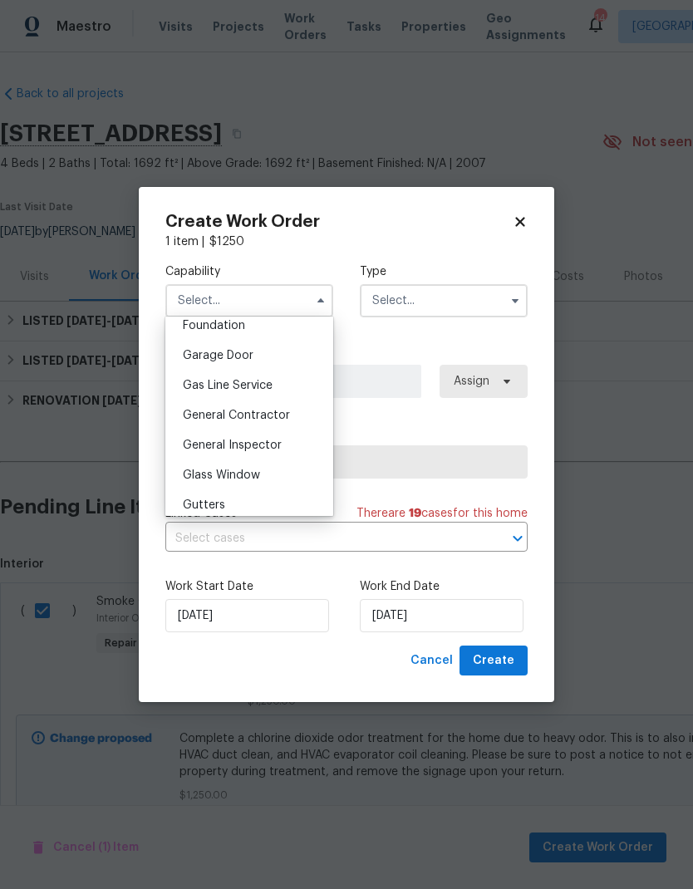
click at [263, 422] on div "General Contractor" at bounding box center [249, 415] width 160 height 30
type input "General Contractor"
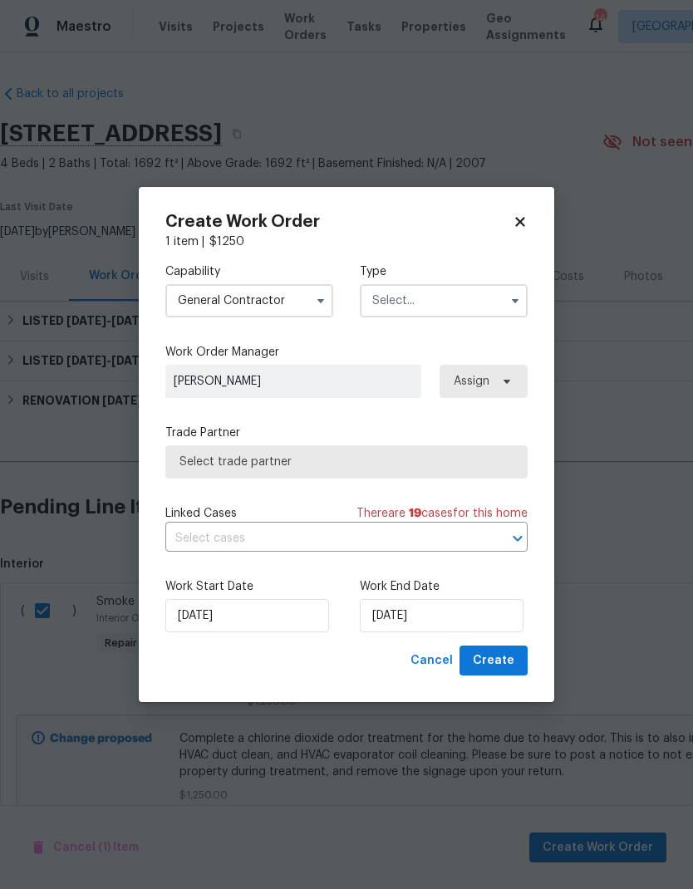
click at [471, 295] on input "text" at bounding box center [444, 300] width 168 height 33
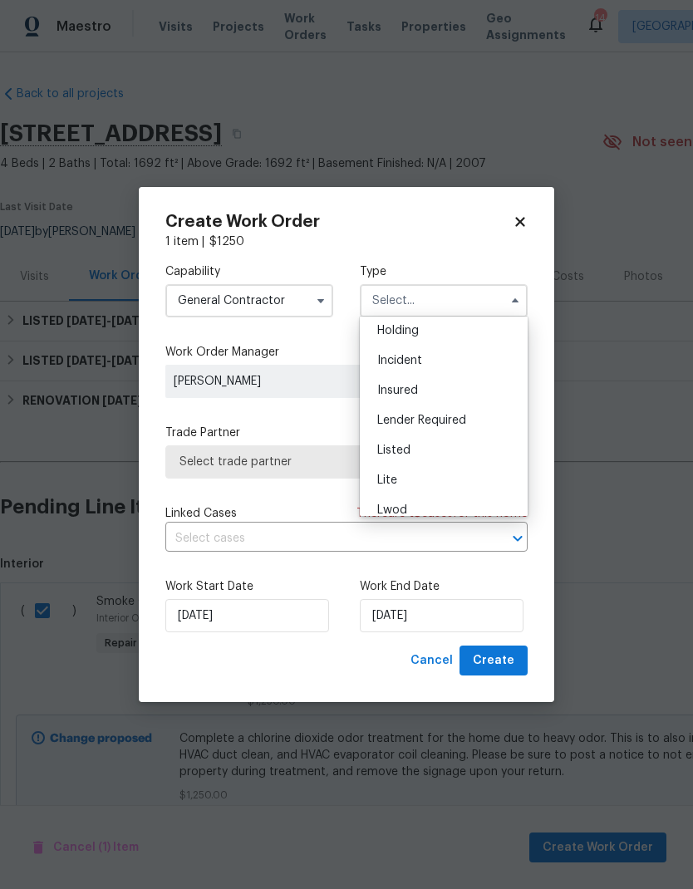
scroll to position [64, 0]
click at [405, 454] on span "Listed" at bounding box center [393, 451] width 33 height 12
type input "Listed"
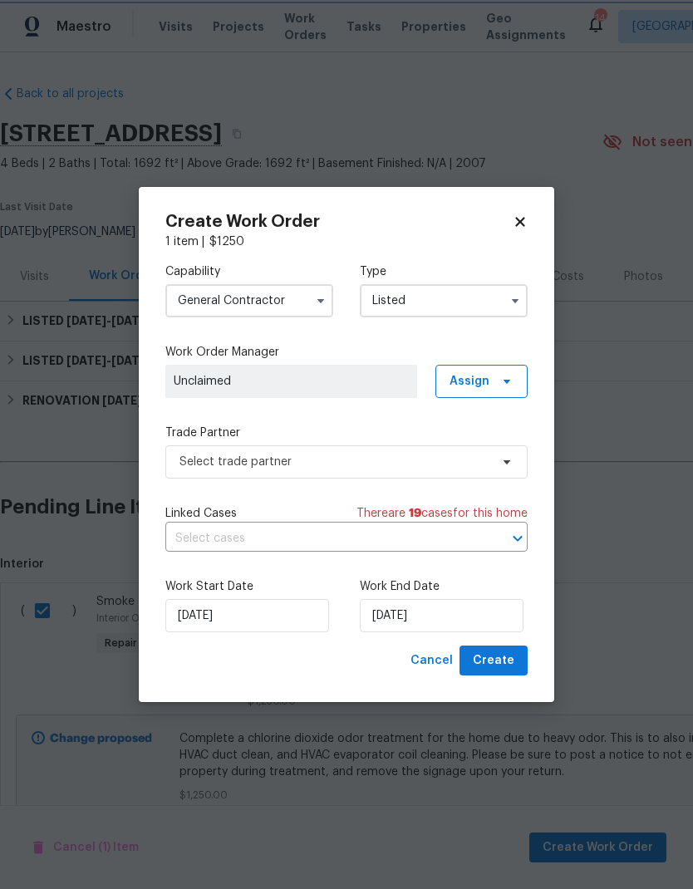
scroll to position [0, 0]
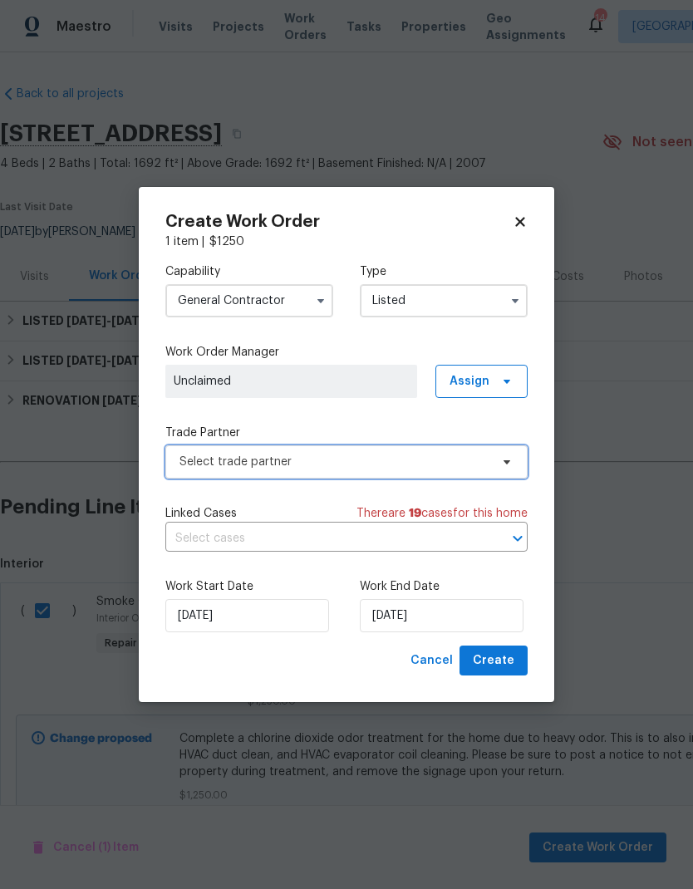
click at [459, 466] on span "Select trade partner" at bounding box center [334, 462] width 310 height 17
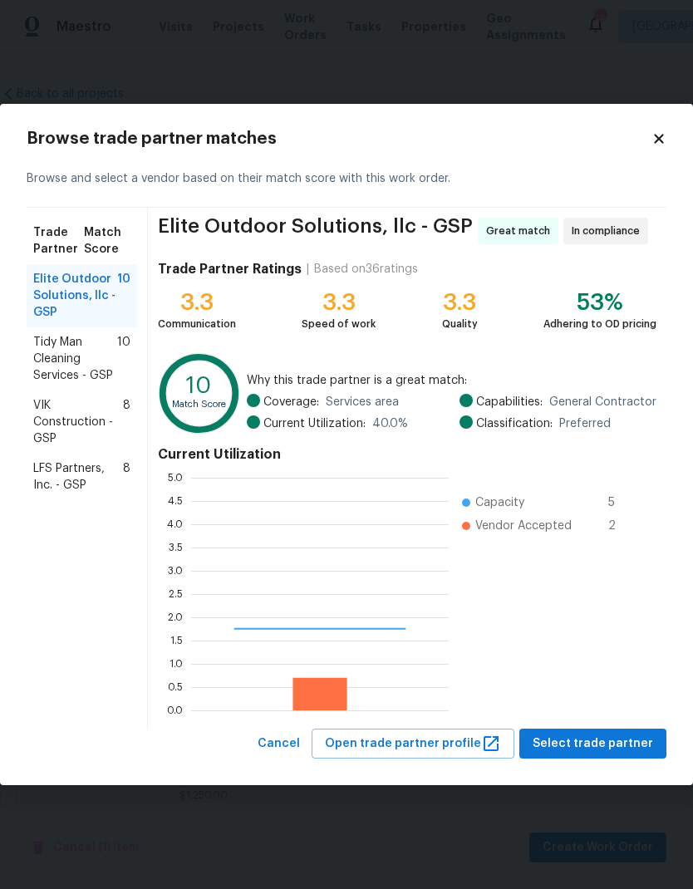
scroll to position [233, 258]
click at [91, 355] on span "Tidy Man Cleaning Services - GSP" at bounding box center [75, 359] width 84 height 50
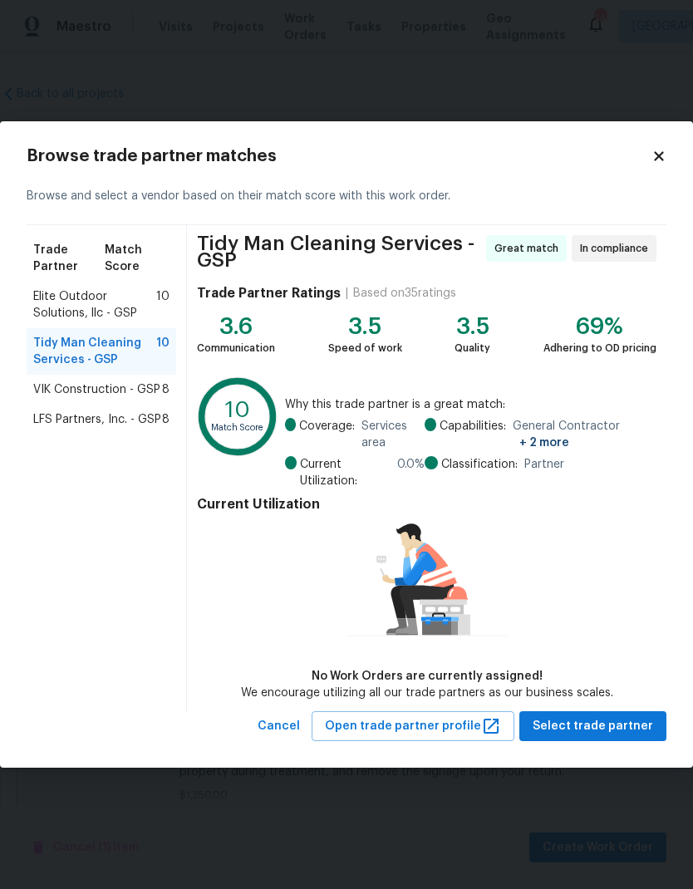
click at [131, 415] on span "LFS Partners, Inc. - GSP" at bounding box center [97, 419] width 128 height 17
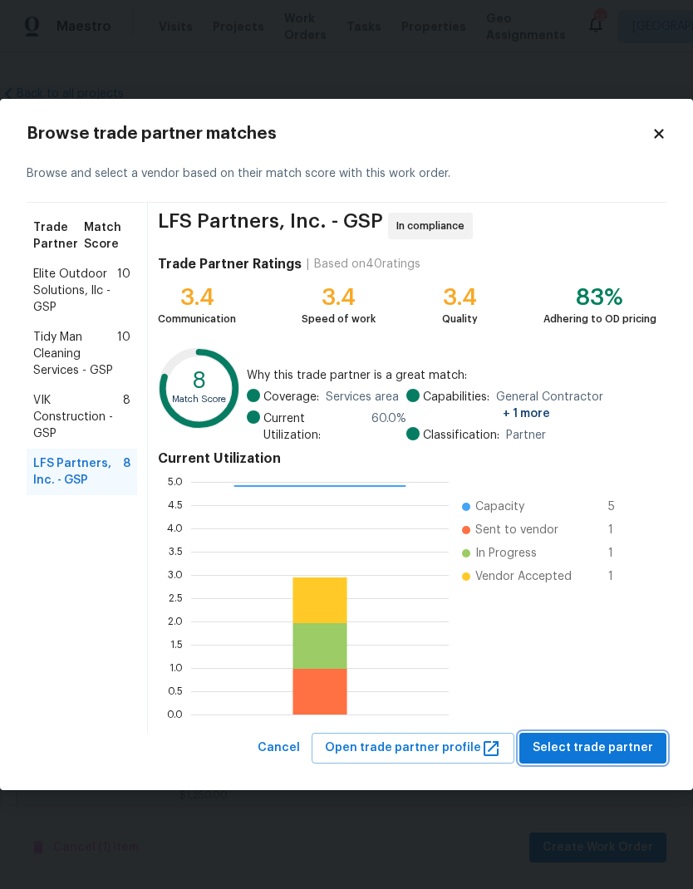
click at [602, 738] on span "Select trade partner" at bounding box center [593, 748] width 120 height 21
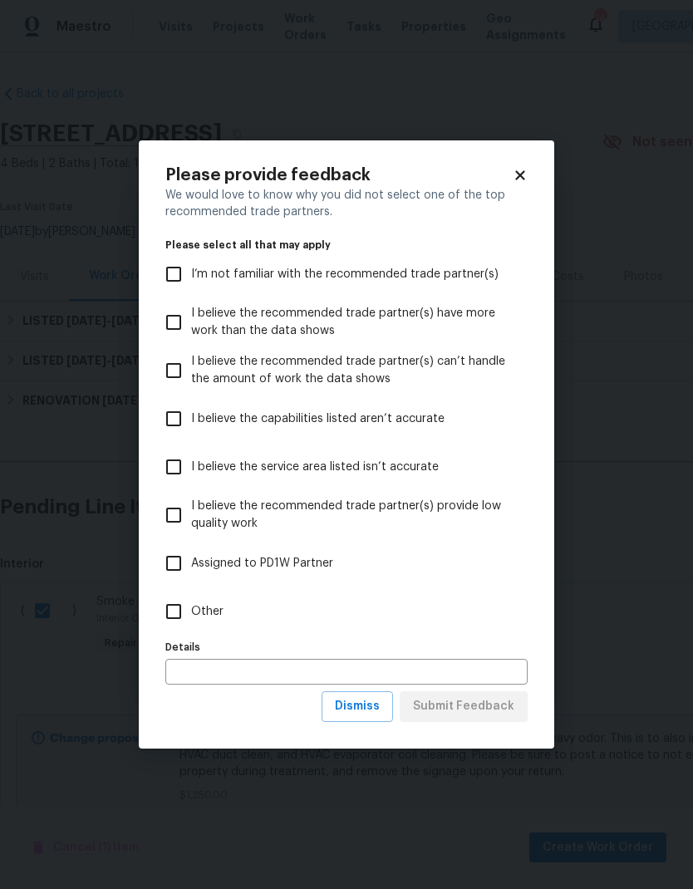
click at [174, 606] on input "Other" at bounding box center [173, 611] width 35 height 35
checkbox input "true"
click at [480, 710] on span "Submit Feedback" at bounding box center [463, 706] width 101 height 21
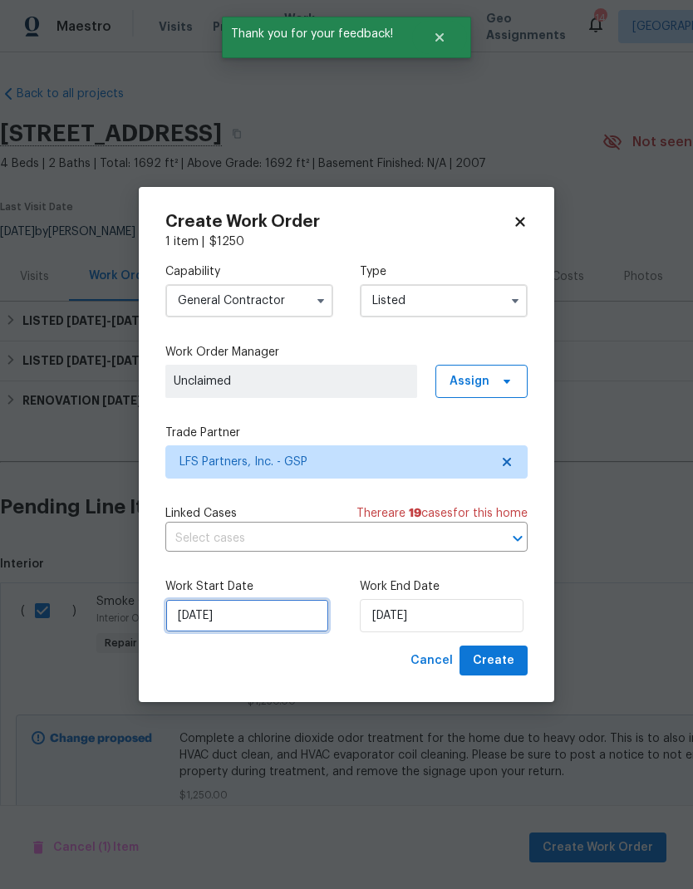
click at [241, 623] on input "[DATE]" at bounding box center [247, 615] width 164 height 33
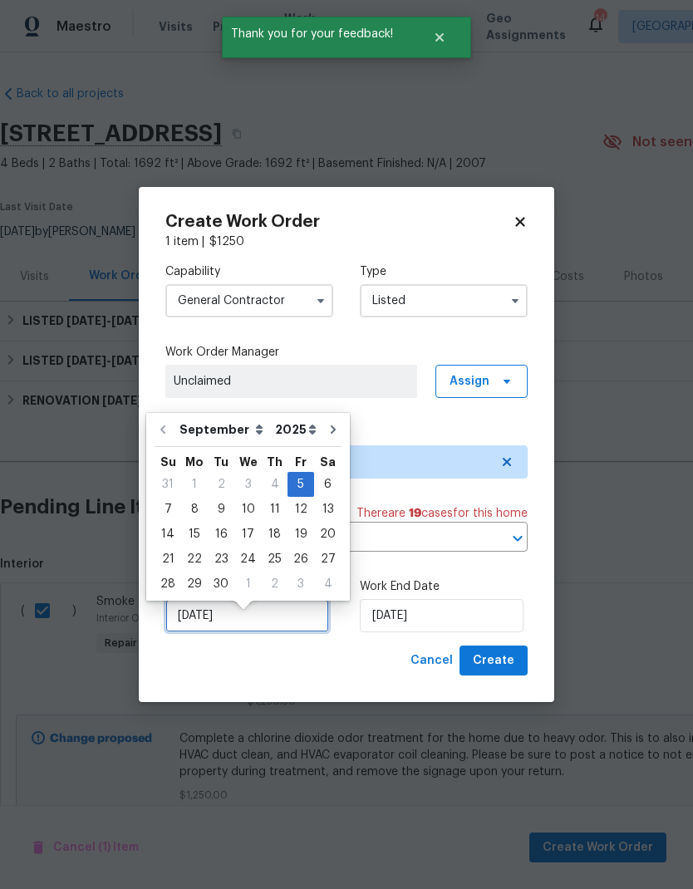
scroll to position [12, 0]
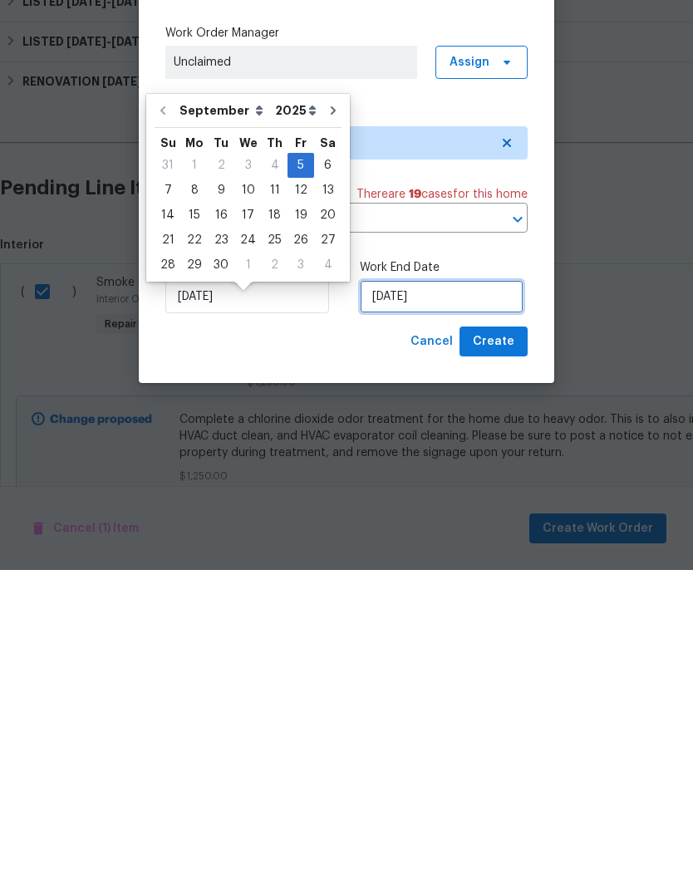
click at [432, 599] on input "[DATE]" at bounding box center [442, 615] width 164 height 33
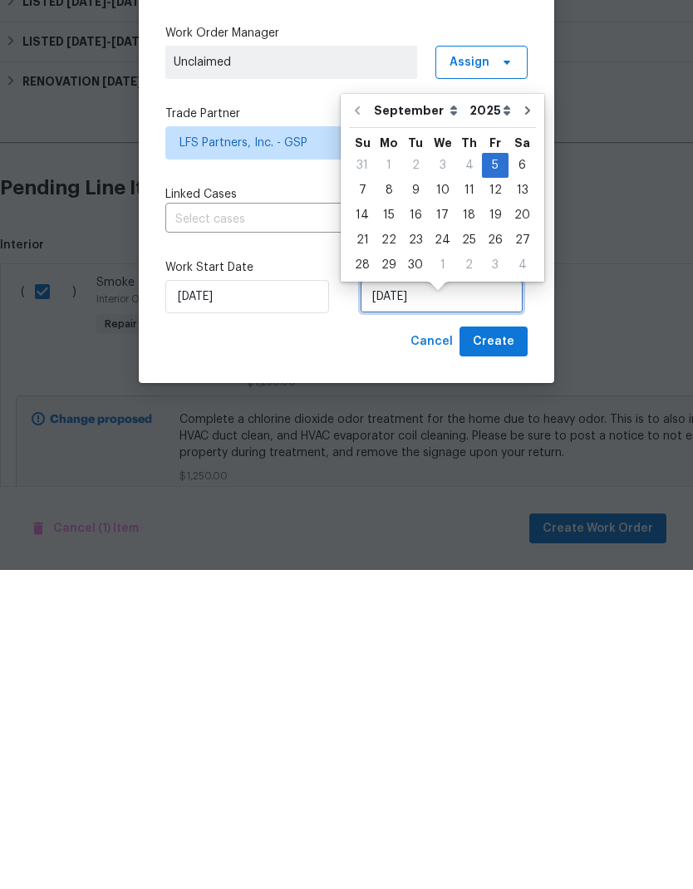
click at [431, 599] on input "[DATE]" at bounding box center [442, 615] width 164 height 33
click at [410, 498] on div "9" at bounding box center [415, 509] width 27 height 23
type input "9/9/2025"
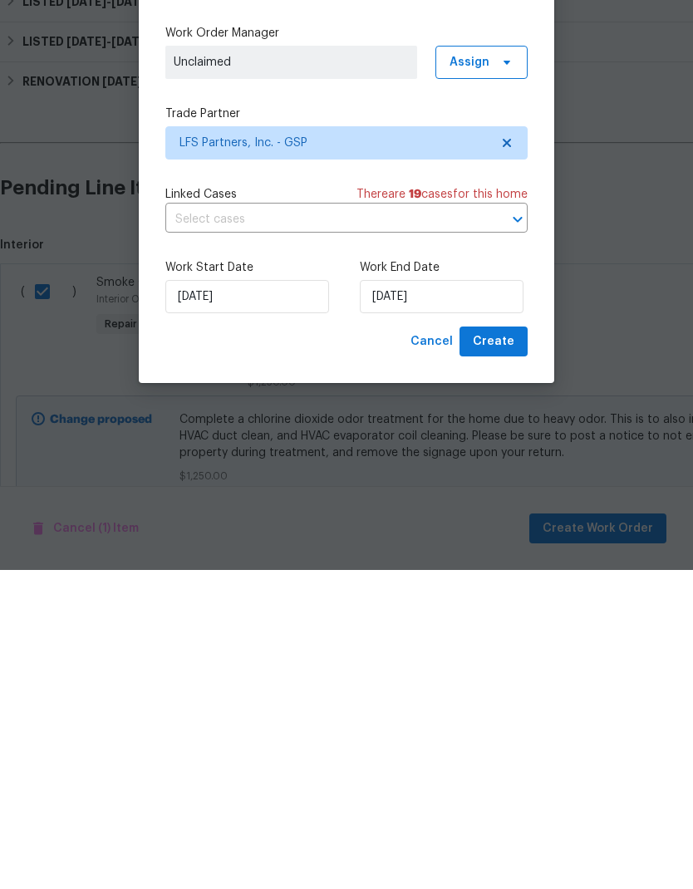
scroll to position [59, 0]
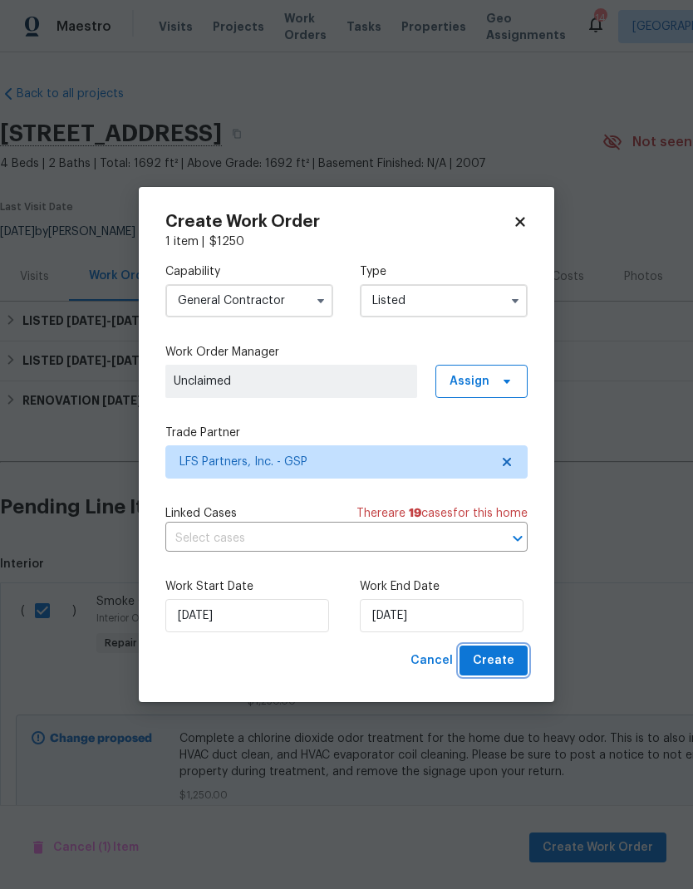
click at [496, 661] on span "Create" at bounding box center [494, 661] width 42 height 21
checkbox input "false"
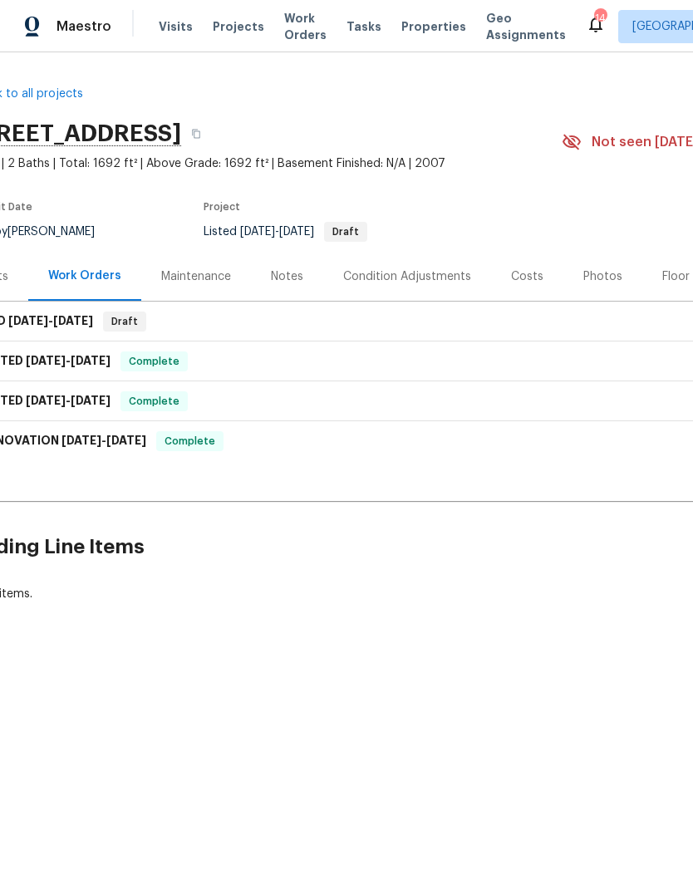
scroll to position [0, 37]
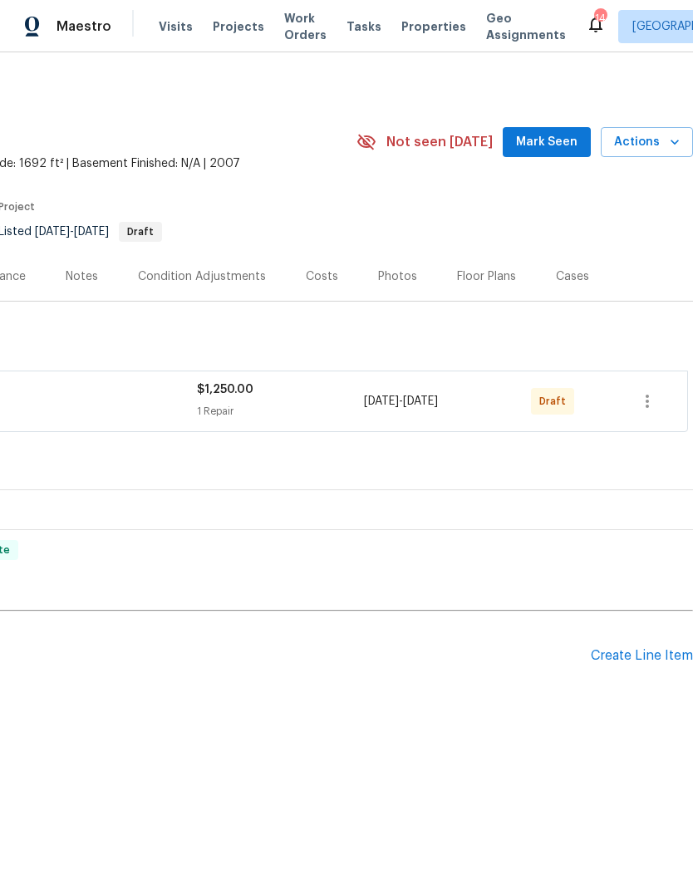
scroll to position [0, 246]
click at [652, 399] on icon "button" at bounding box center [647, 401] width 20 height 20
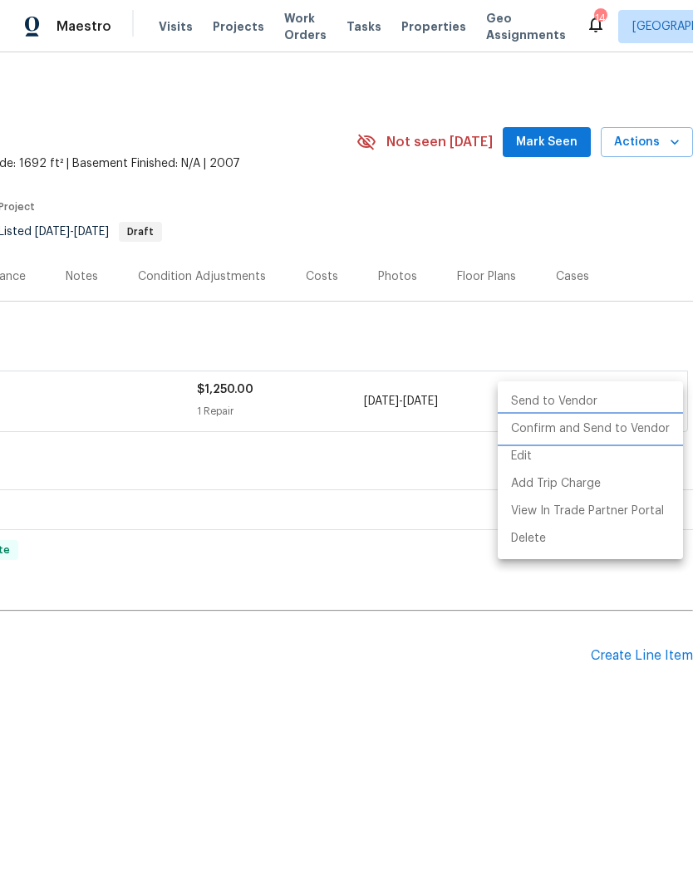
click at [602, 428] on li "Confirm and Send to Vendor" at bounding box center [590, 428] width 185 height 27
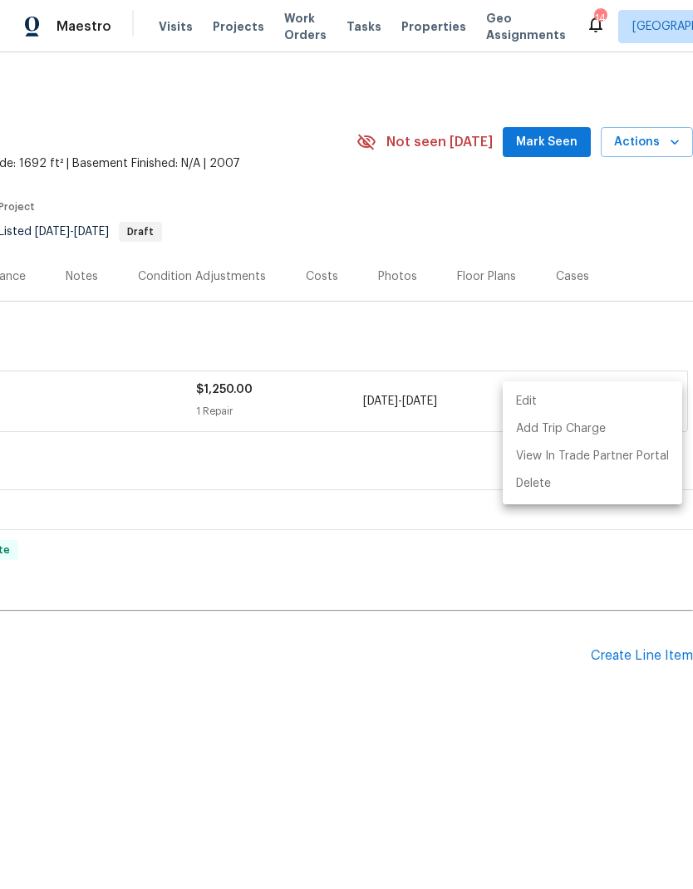
click at [531, 331] on div at bounding box center [346, 444] width 693 height 889
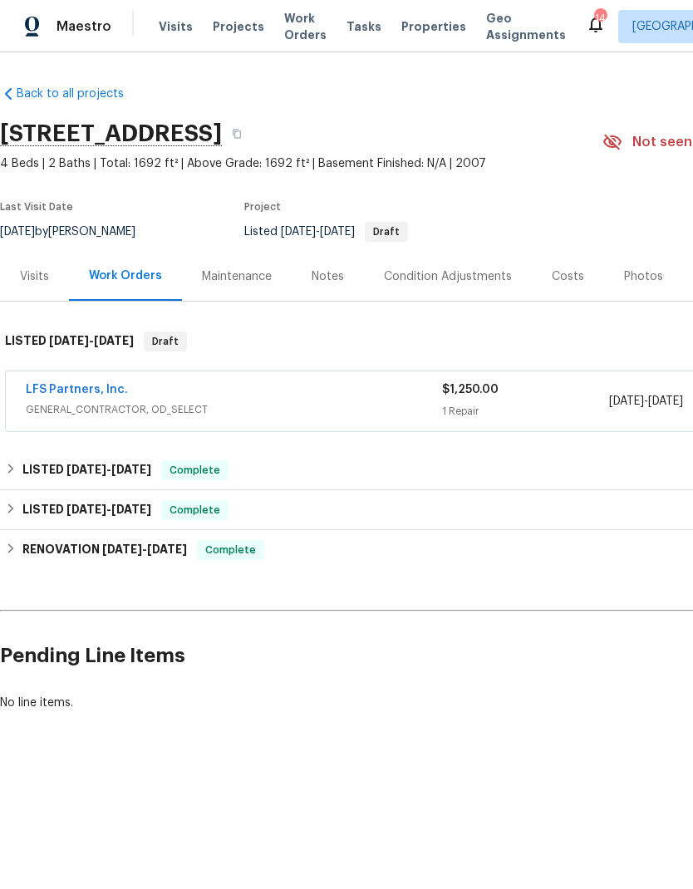
scroll to position [0, 0]
click at [172, 25] on span "Visits" at bounding box center [176, 26] width 34 height 17
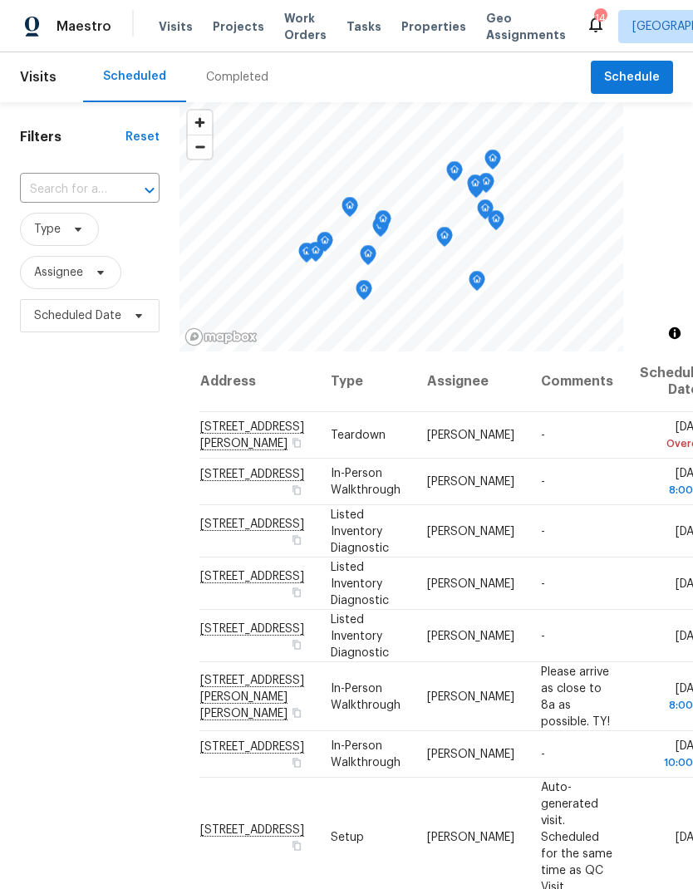
click at [228, 25] on span "Projects" at bounding box center [239, 26] width 52 height 17
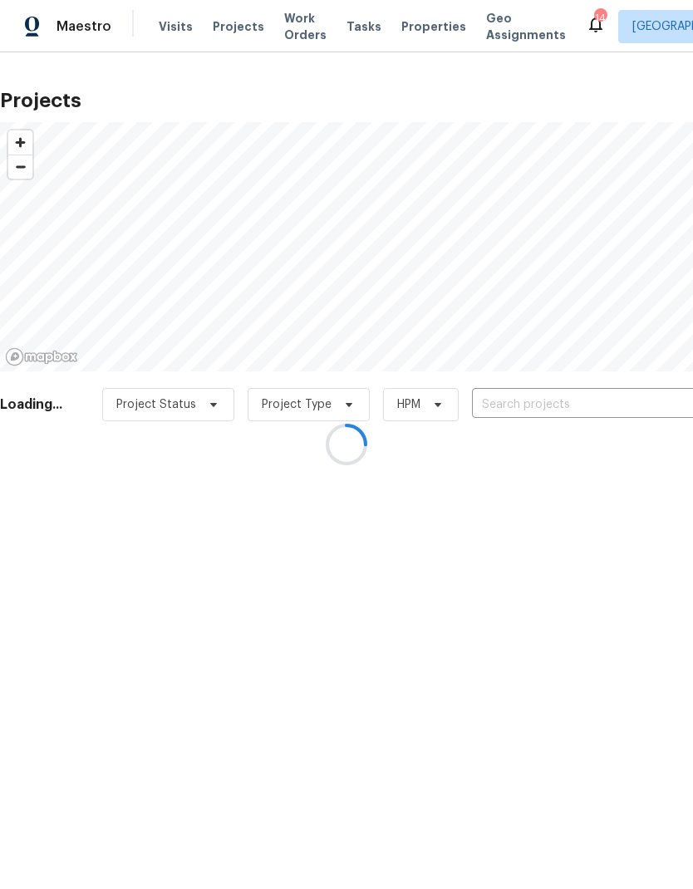
click at [415, 27] on div at bounding box center [346, 444] width 693 height 889
click at [423, 21] on div at bounding box center [346, 444] width 693 height 889
click at [428, 29] on div at bounding box center [346, 444] width 693 height 889
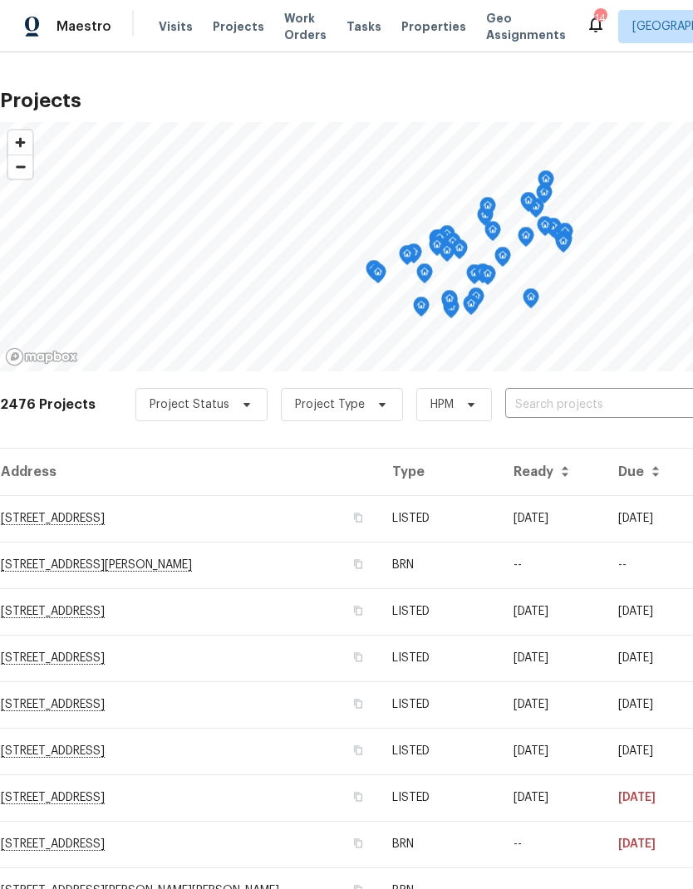
click at [410, 28] on span "Properties" at bounding box center [433, 26] width 65 height 17
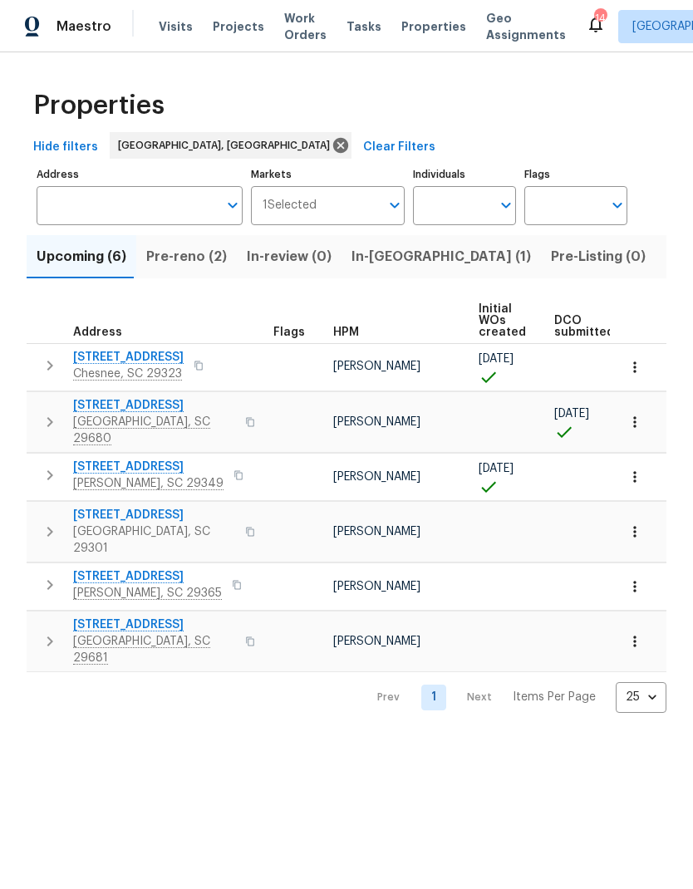
click at [165, 459] on span "[STREET_ADDRESS]" at bounding box center [148, 467] width 150 height 17
click at [170, 568] on span "[STREET_ADDRESS]" at bounding box center [147, 576] width 149 height 17
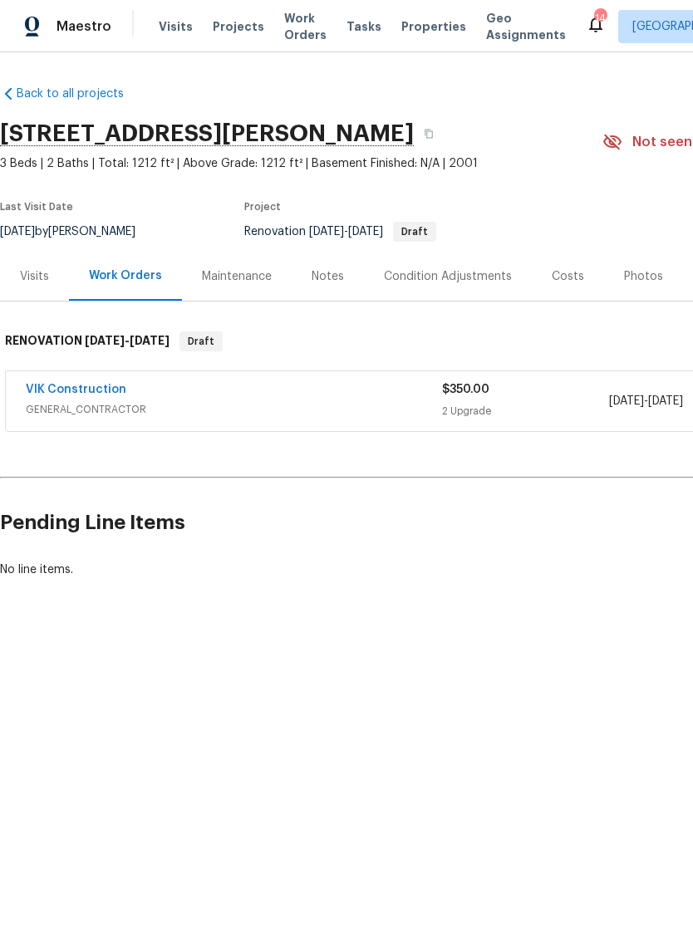
click at [331, 268] on div "Notes" at bounding box center [328, 276] width 32 height 17
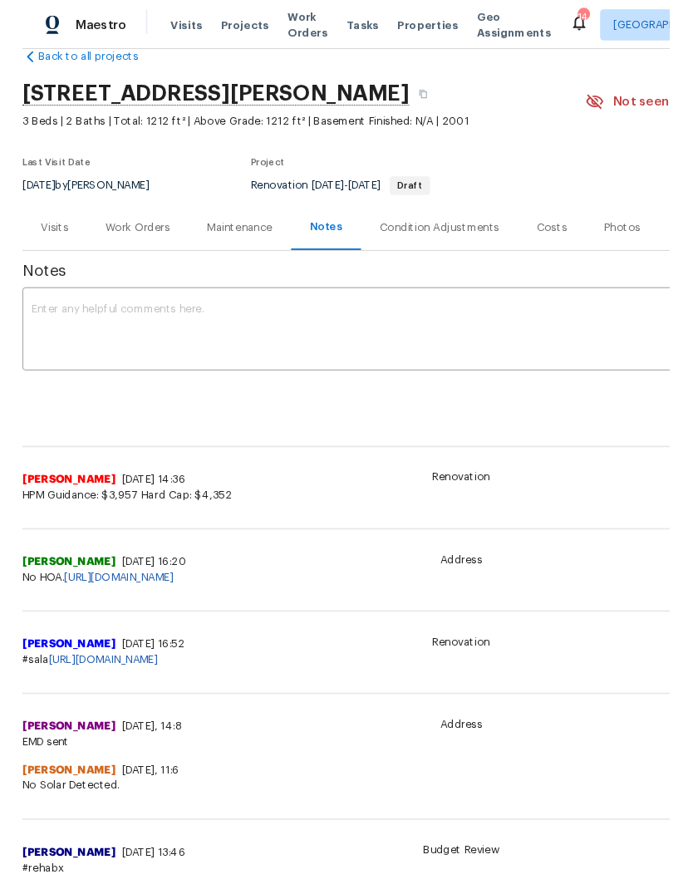
scroll to position [34, 0]
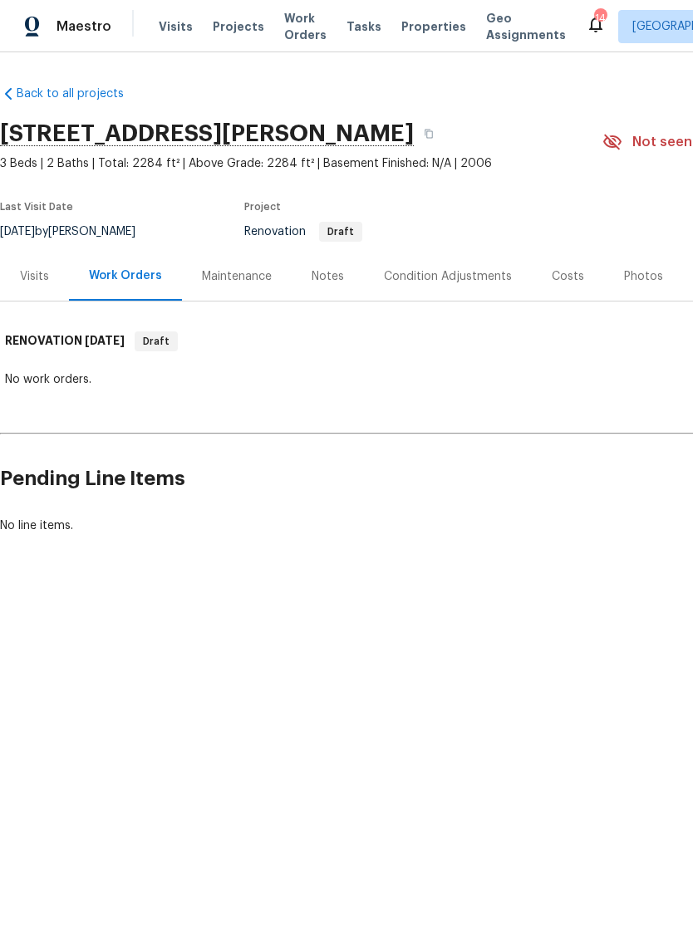
click at [339, 271] on div "Notes" at bounding box center [328, 276] width 32 height 17
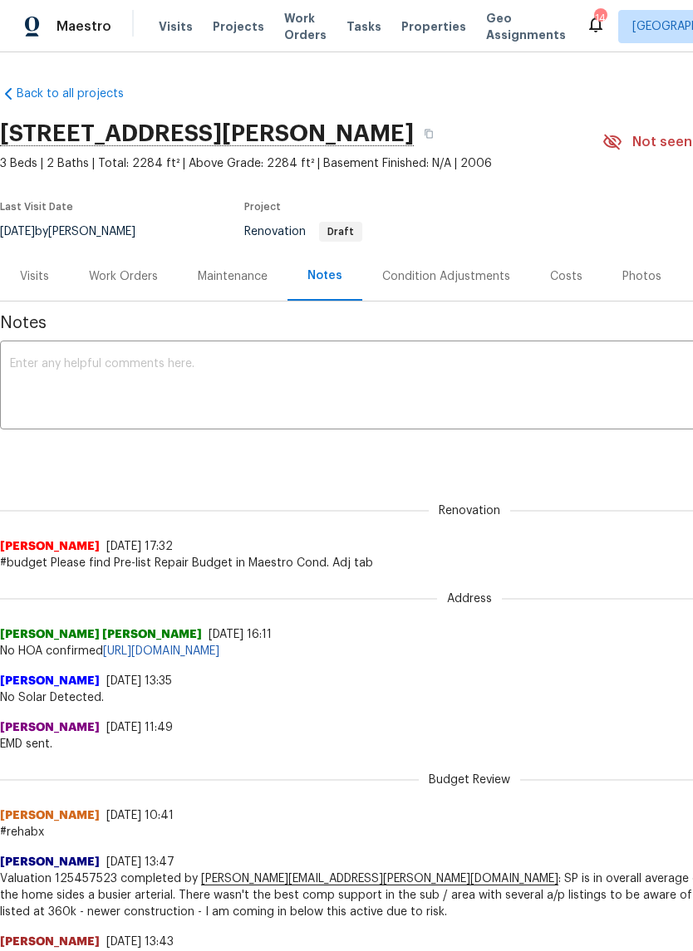
click at [459, 286] on div "Condition Adjustments" at bounding box center [446, 276] width 168 height 49
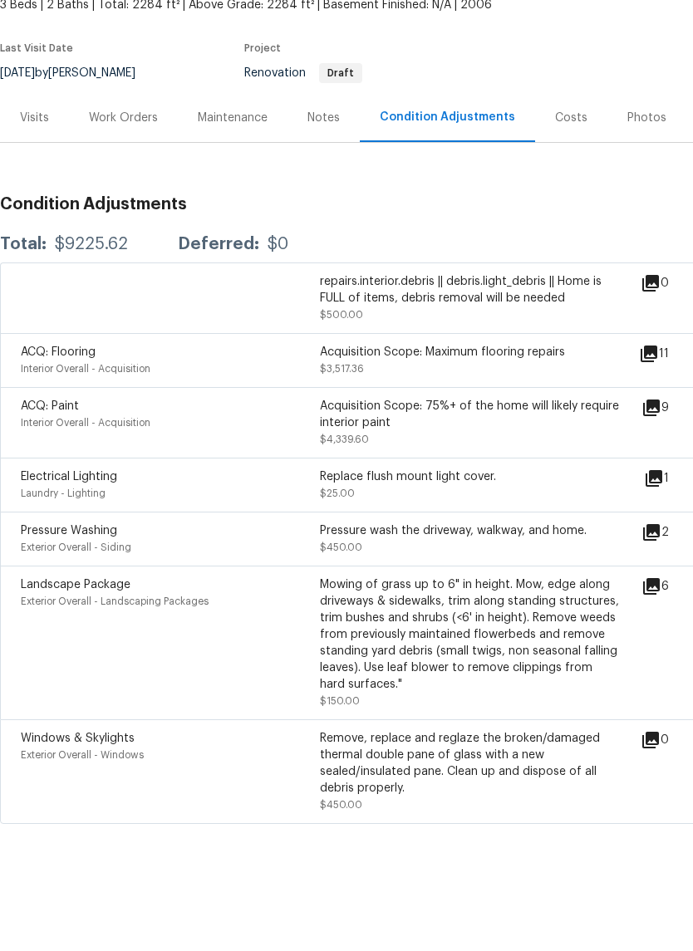
scroll to position [41, 0]
click at [655, 641] on icon at bounding box center [651, 649] width 17 height 17
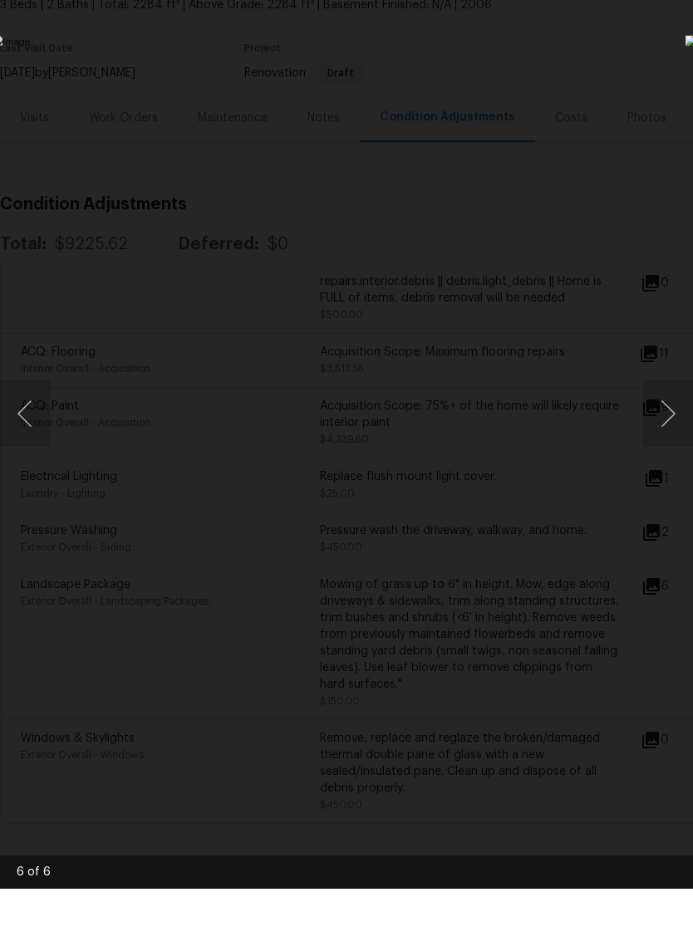
click at [594, 101] on div "Lightbox" at bounding box center [346, 475] width 693 height 951
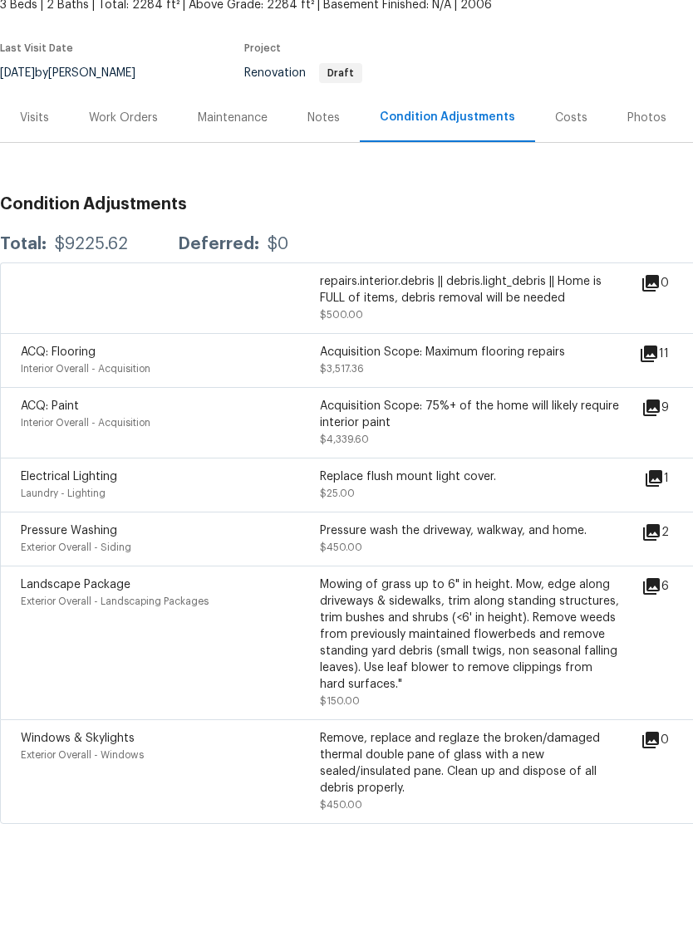
click at [501, 245] on div "Condition Adjustments Total: $9225.62 Deferred: $0 repairs.interior.debris || d…" at bounding box center [469, 565] width 939 height 641
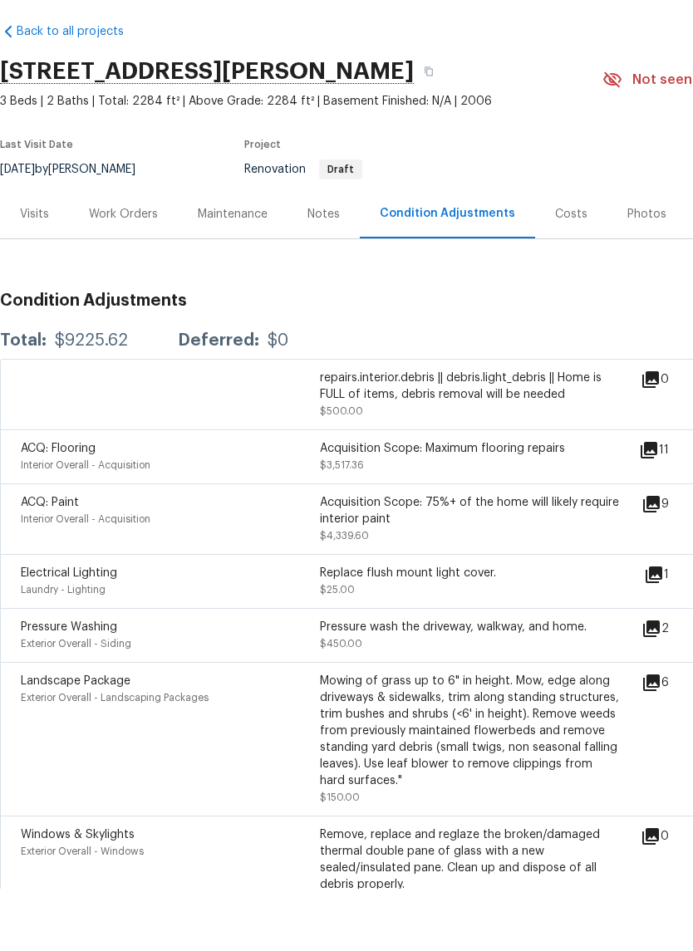
scroll to position [0, 0]
click at [145, 268] on div "Work Orders" at bounding box center [123, 276] width 69 height 17
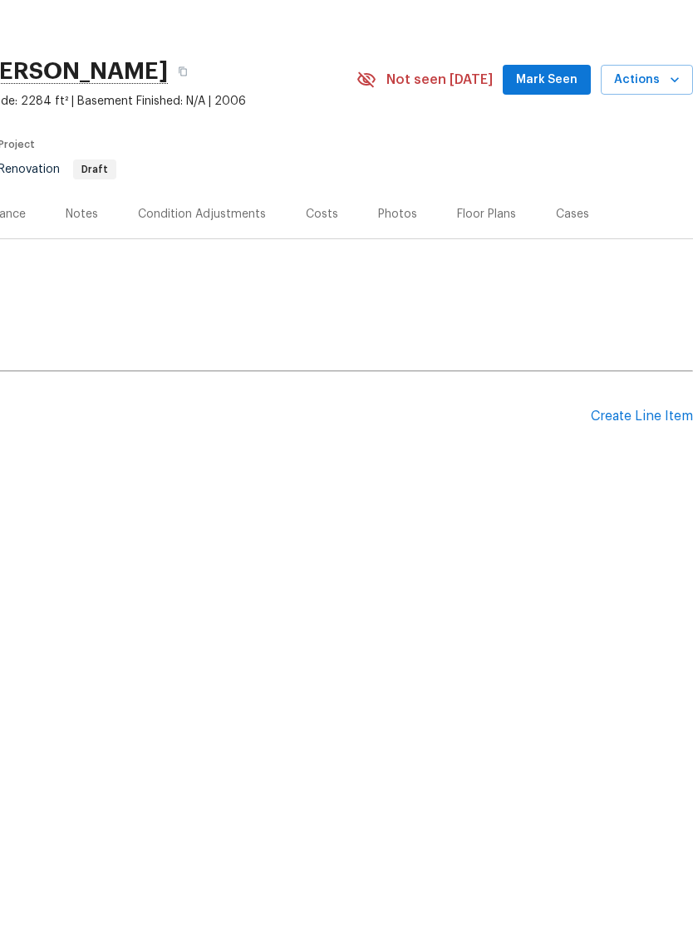
click at [624, 471] on div "Create Line Item" at bounding box center [642, 479] width 102 height 16
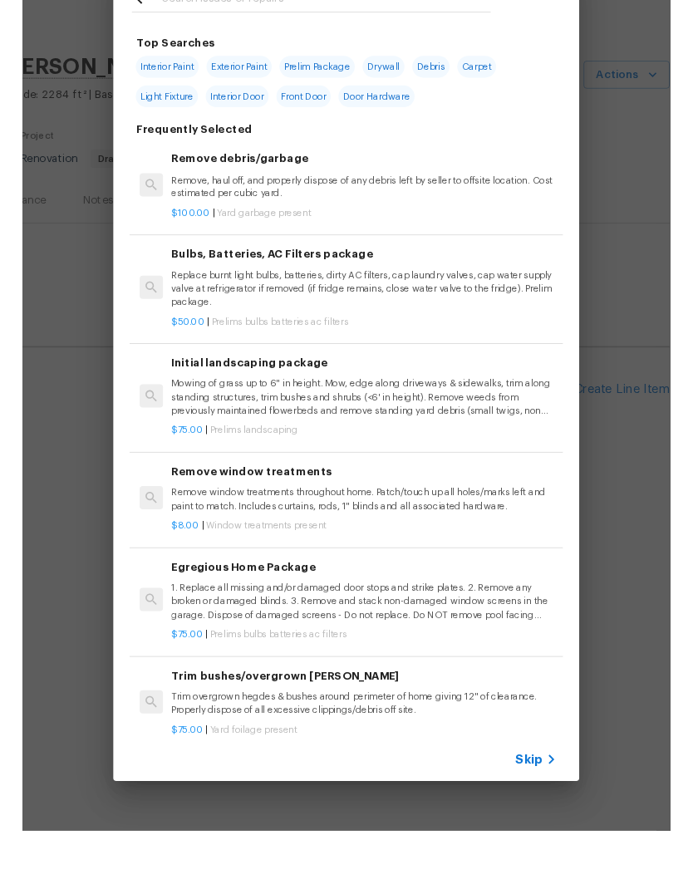
scroll to position [0, 246]
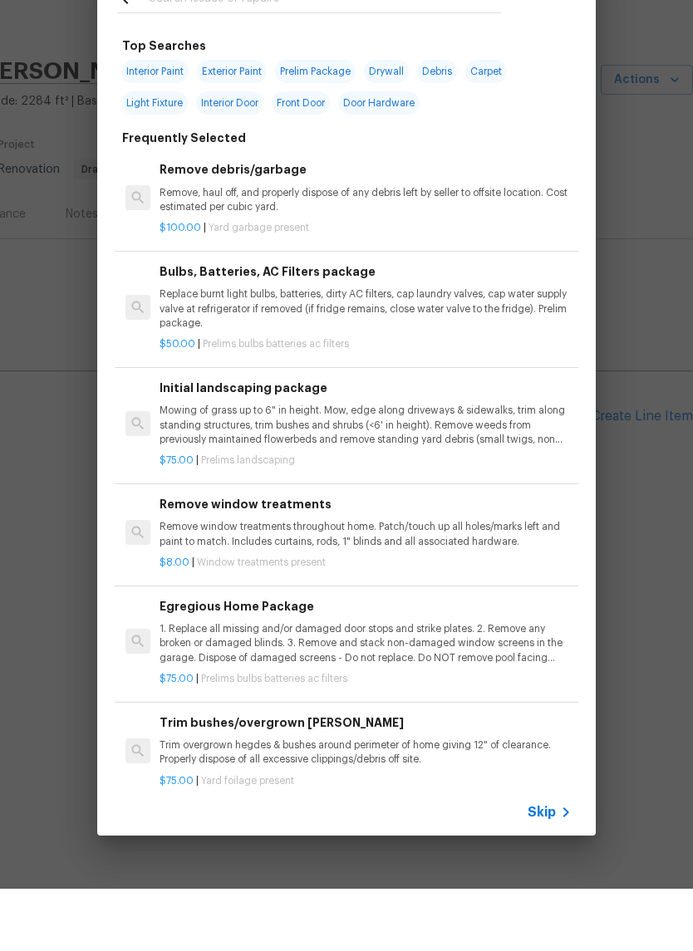
click at [397, 50] on input "text" at bounding box center [325, 62] width 352 height 25
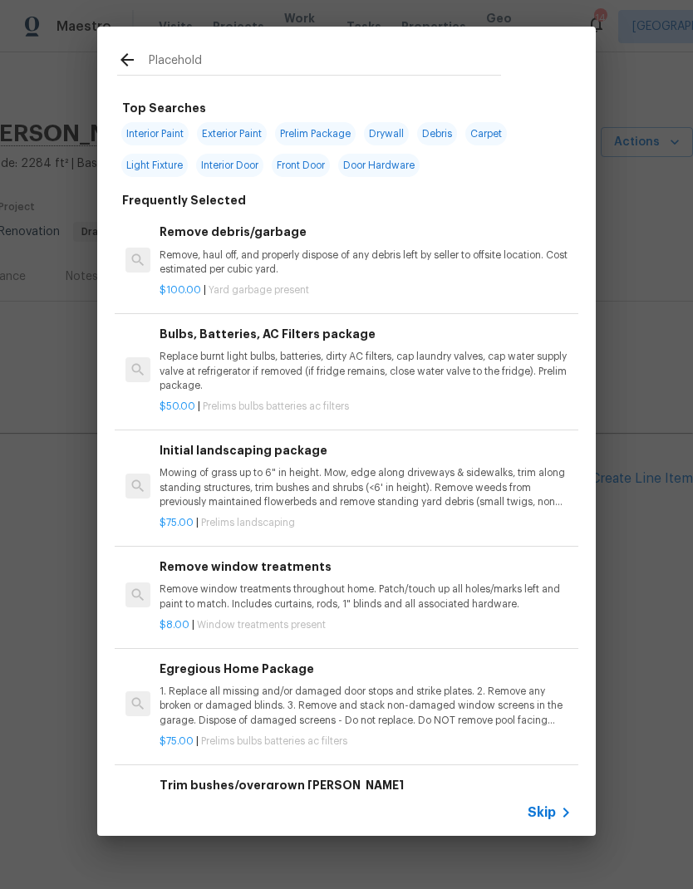
type input "Placeholde"
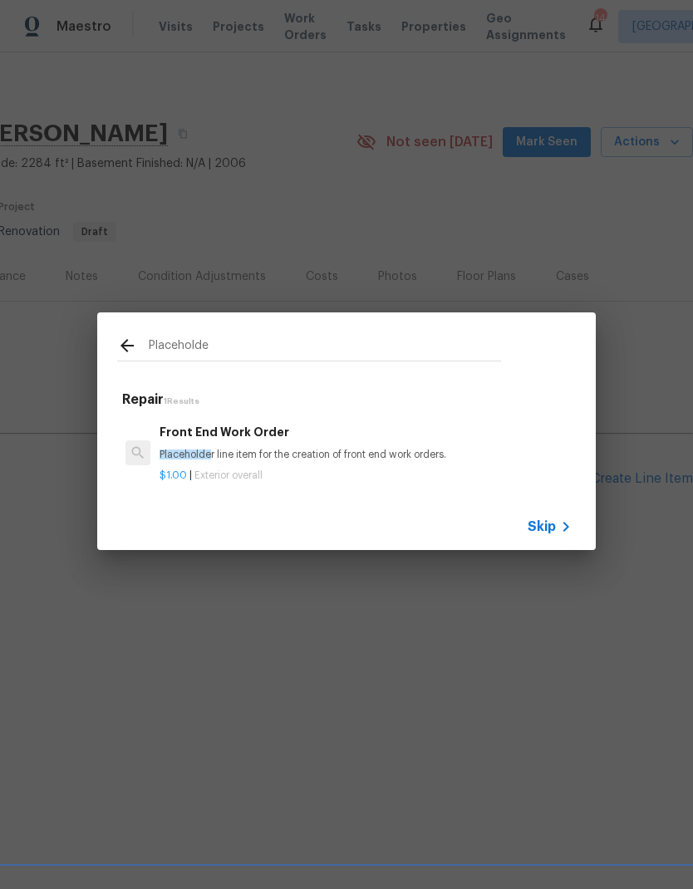
click at [317, 460] on p "Placeholde r line item for the creation of front end work orders." at bounding box center [366, 455] width 412 height 14
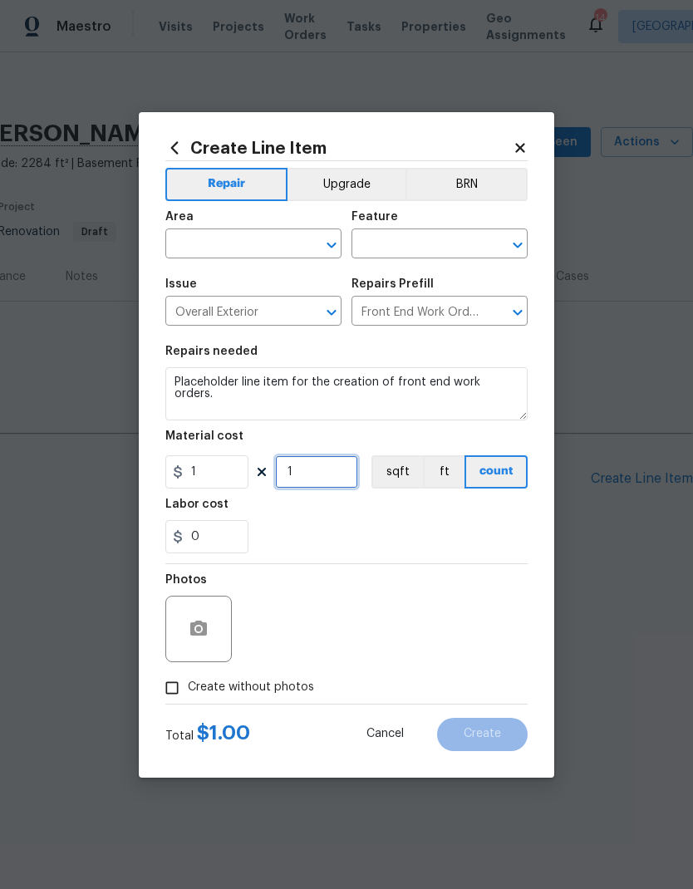
click at [317, 459] on input "1" at bounding box center [316, 471] width 83 height 33
click at [290, 235] on input "text" at bounding box center [230, 246] width 130 height 26
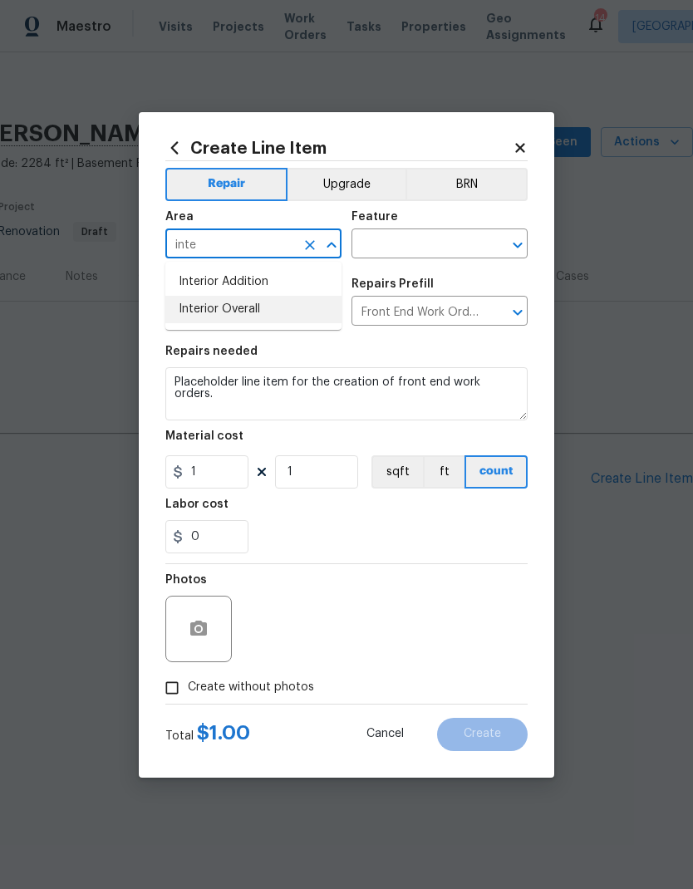
click at [234, 309] on li "Interior Overall" at bounding box center [253, 309] width 176 height 27
type input "Interior Overall"
click at [433, 246] on input "text" at bounding box center [416, 246] width 130 height 26
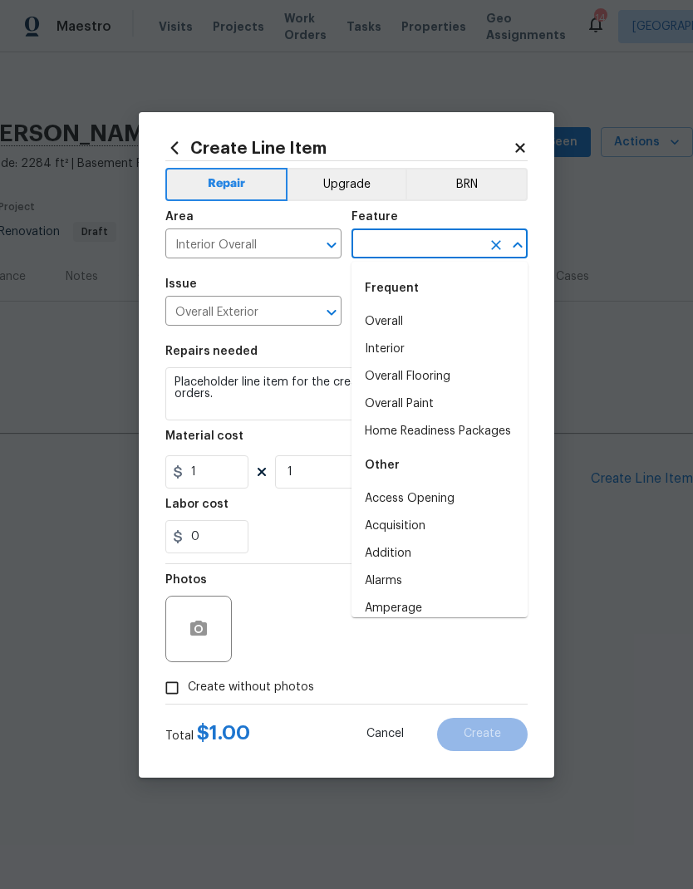
click at [395, 315] on li "Overall" at bounding box center [439, 321] width 176 height 27
type input "Overall"
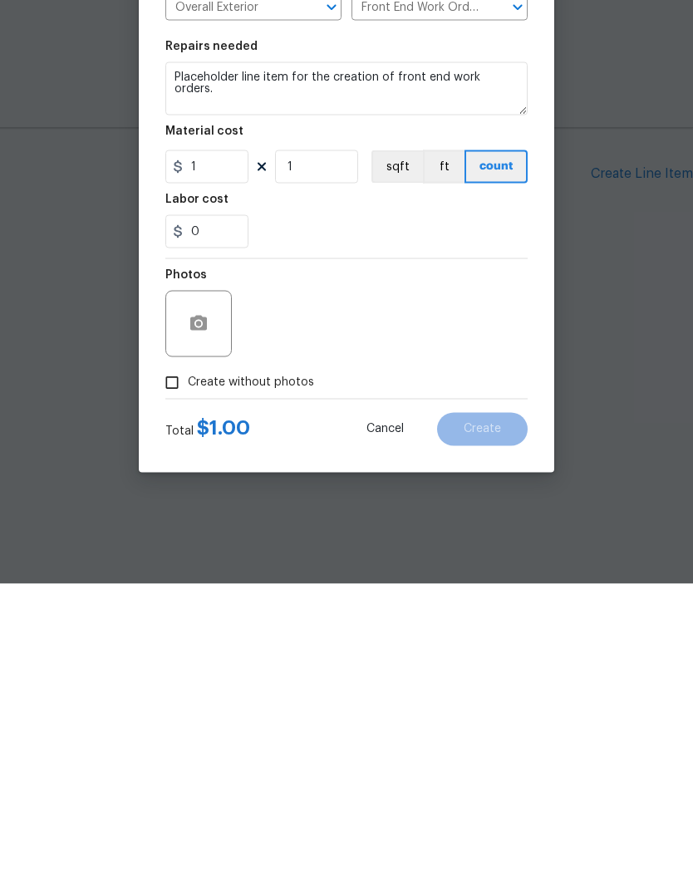
click at [172, 672] on input "Create without photos" at bounding box center [172, 688] width 32 height 32
checkbox input "true"
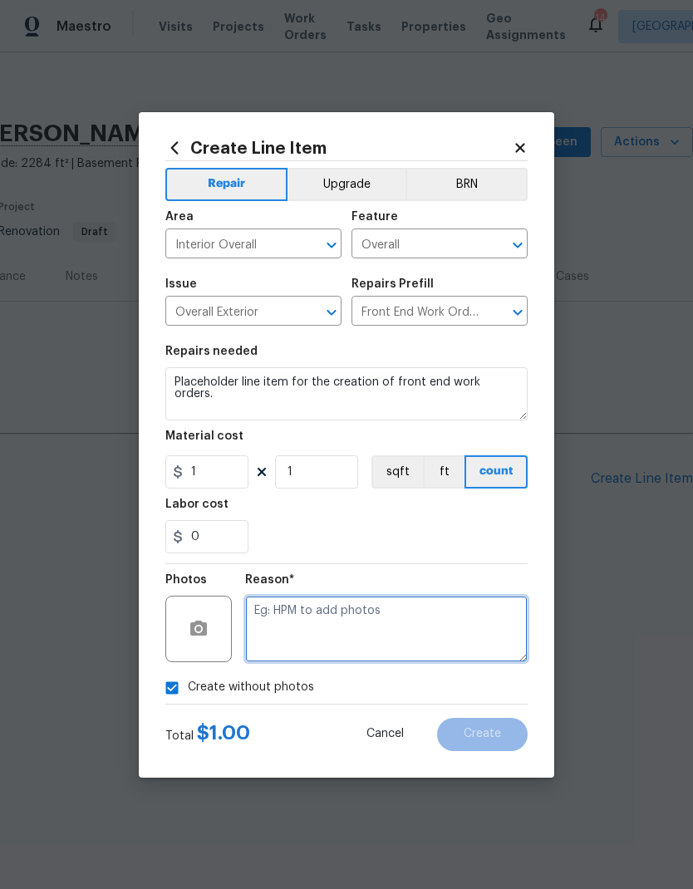
click at [363, 613] on textarea at bounding box center [386, 629] width 282 height 66
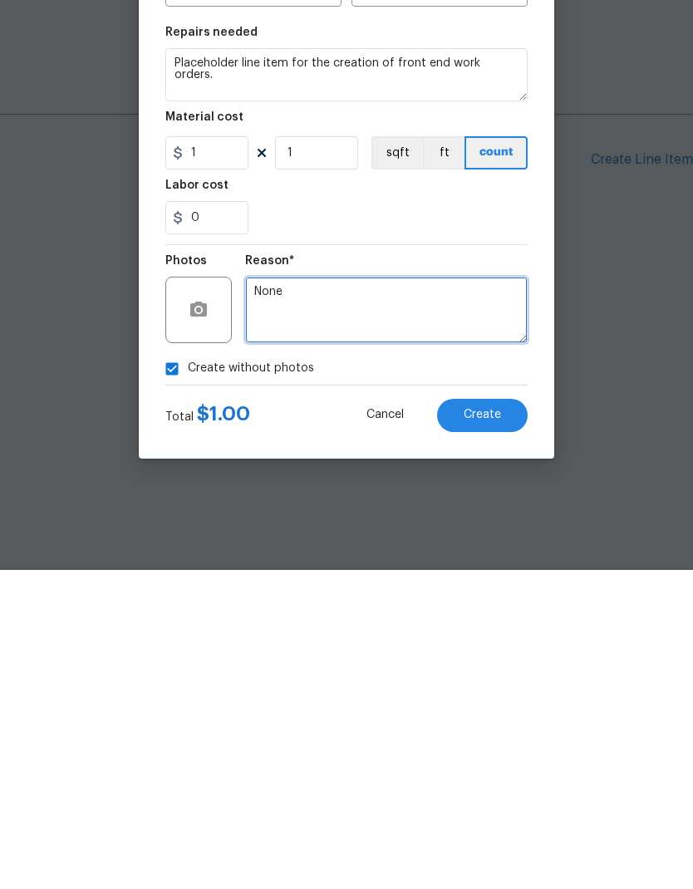
type textarea "None"
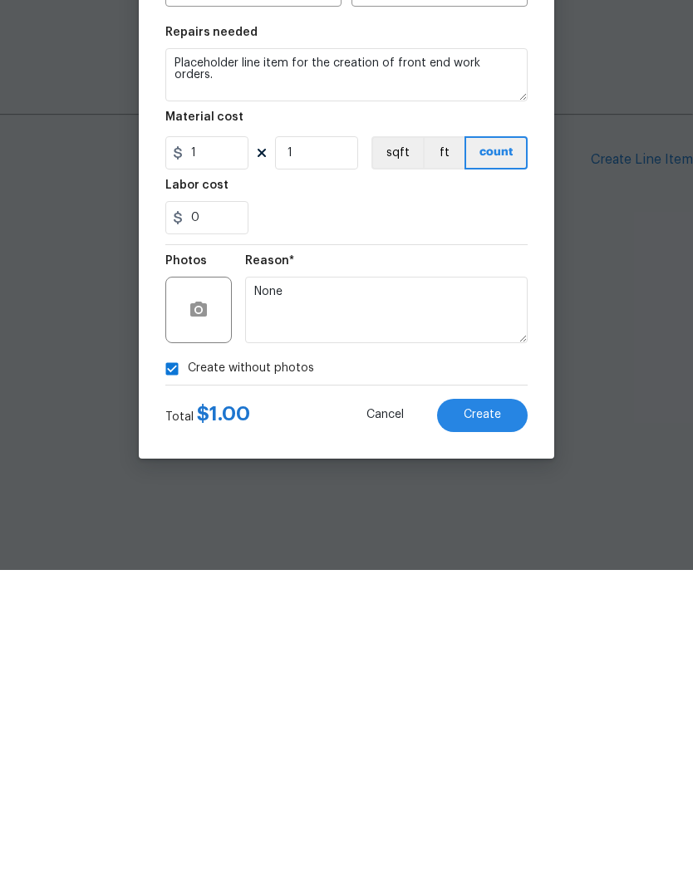
click at [493, 718] on button "Create" at bounding box center [482, 734] width 91 height 33
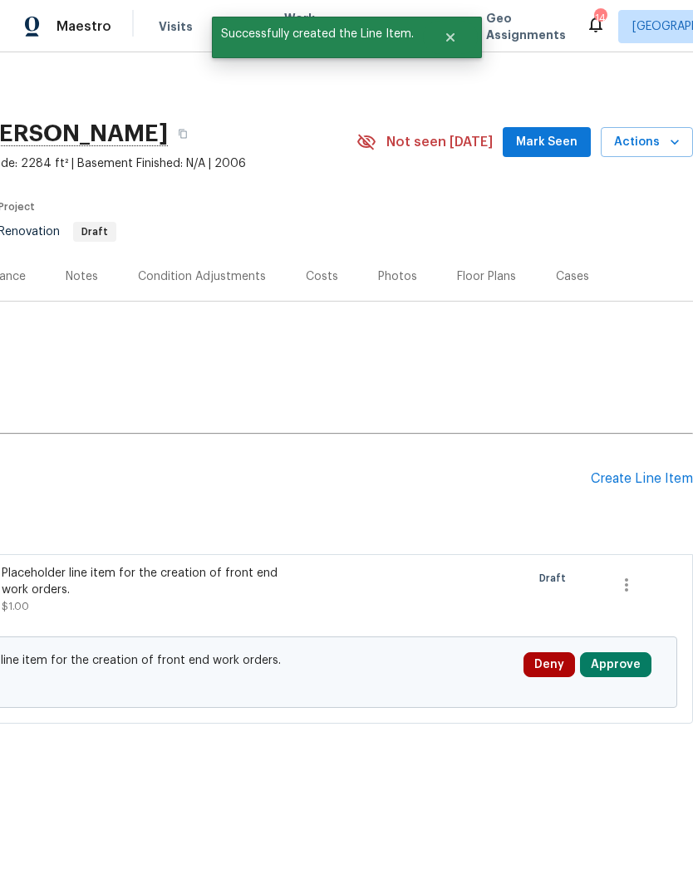
click at [619, 666] on button "Approve" at bounding box center [615, 664] width 71 height 25
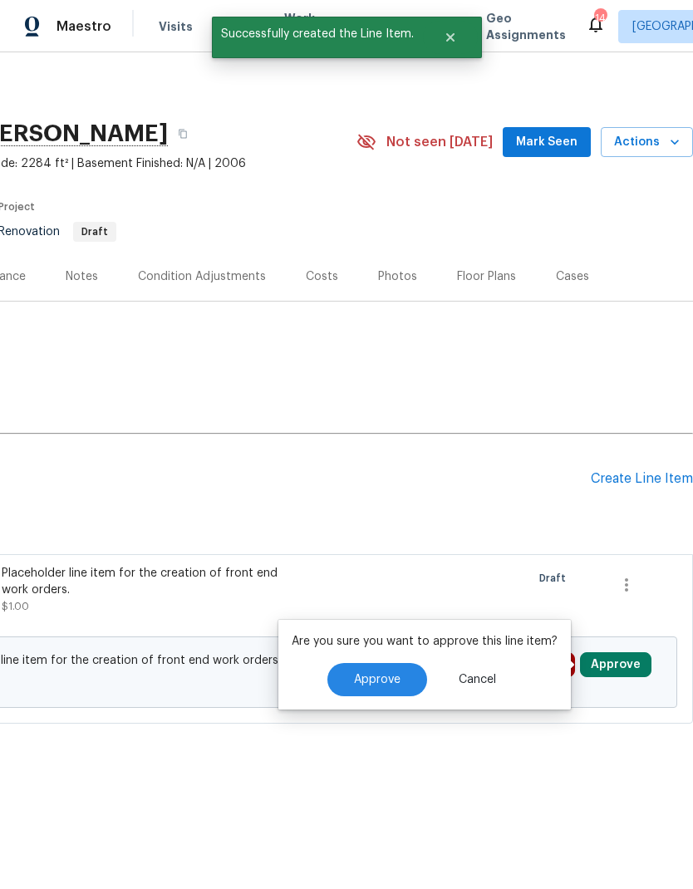
click at [387, 684] on span "Approve" at bounding box center [377, 680] width 47 height 12
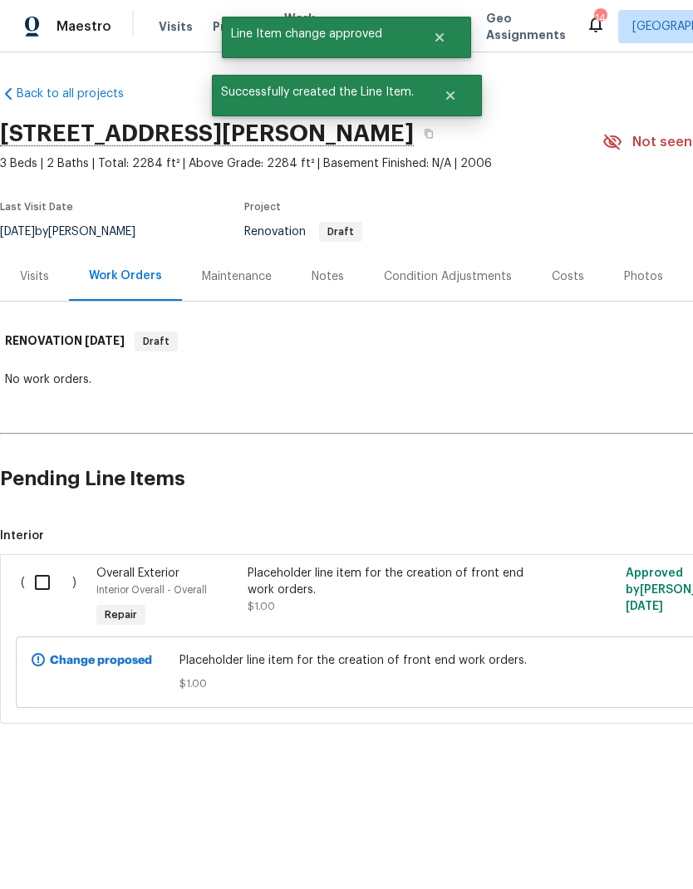
scroll to position [0, 0]
click at [55, 572] on input "checkbox" at bounding box center [48, 582] width 47 height 35
checkbox input "true"
click at [602, 844] on span "Create Work Order" at bounding box center [598, 848] width 111 height 21
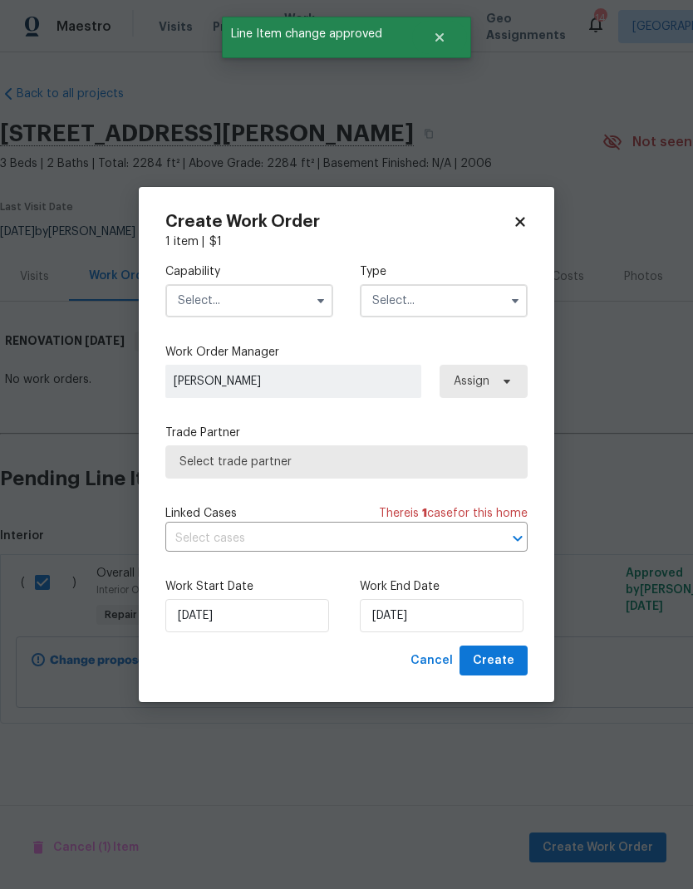
click at [276, 296] on input "text" at bounding box center [249, 300] width 168 height 33
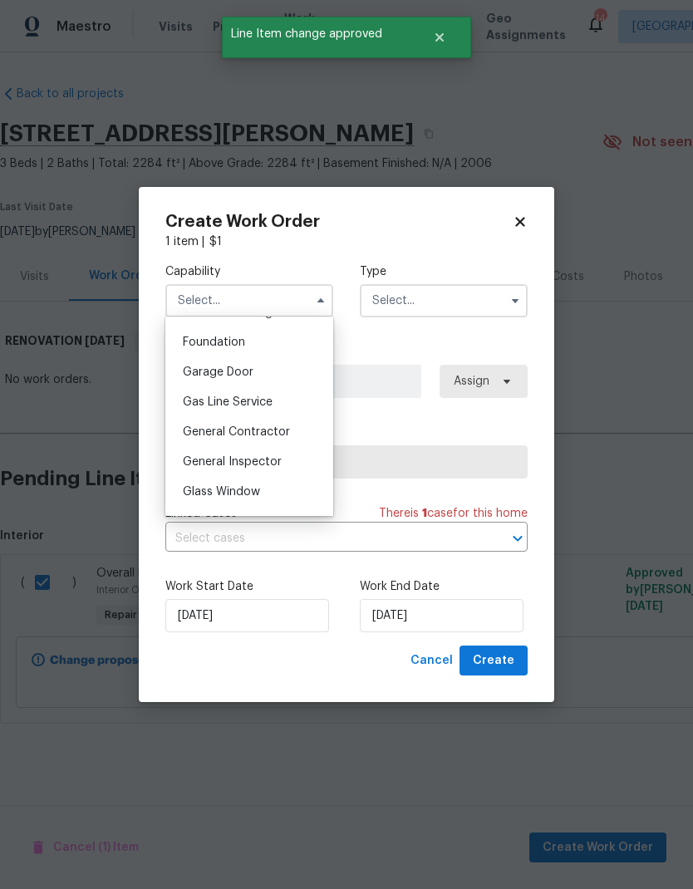
scroll to position [702, 0]
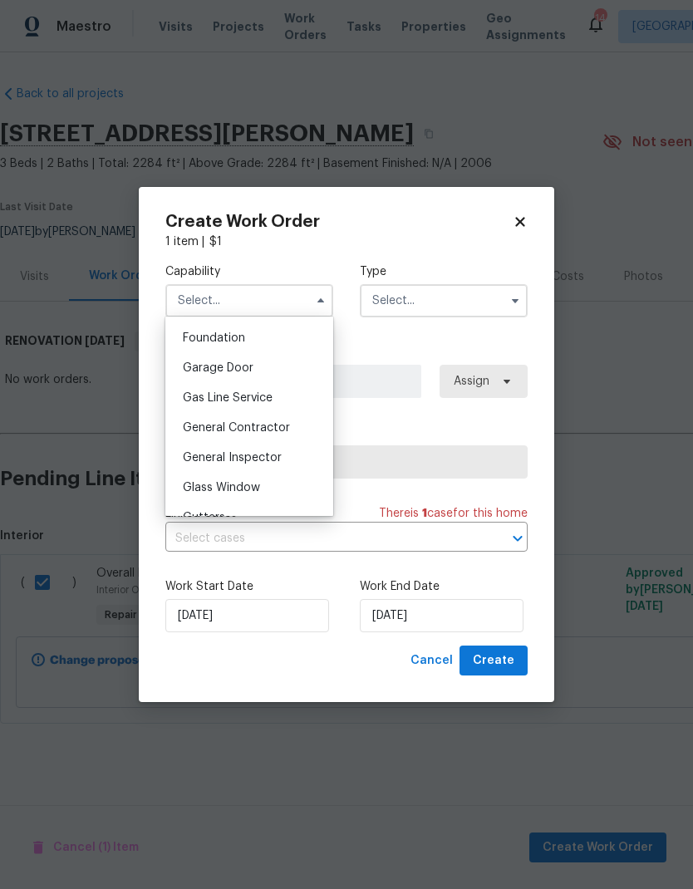
click at [266, 458] on span "General Inspector" at bounding box center [232, 458] width 99 height 12
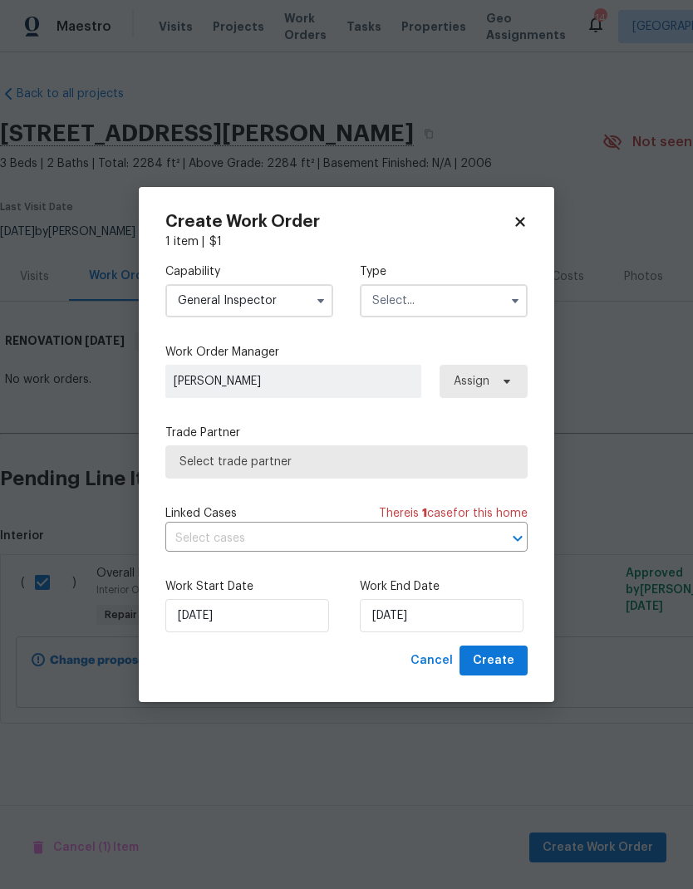
click at [282, 306] on input "General Inspector" at bounding box center [249, 300] width 168 height 33
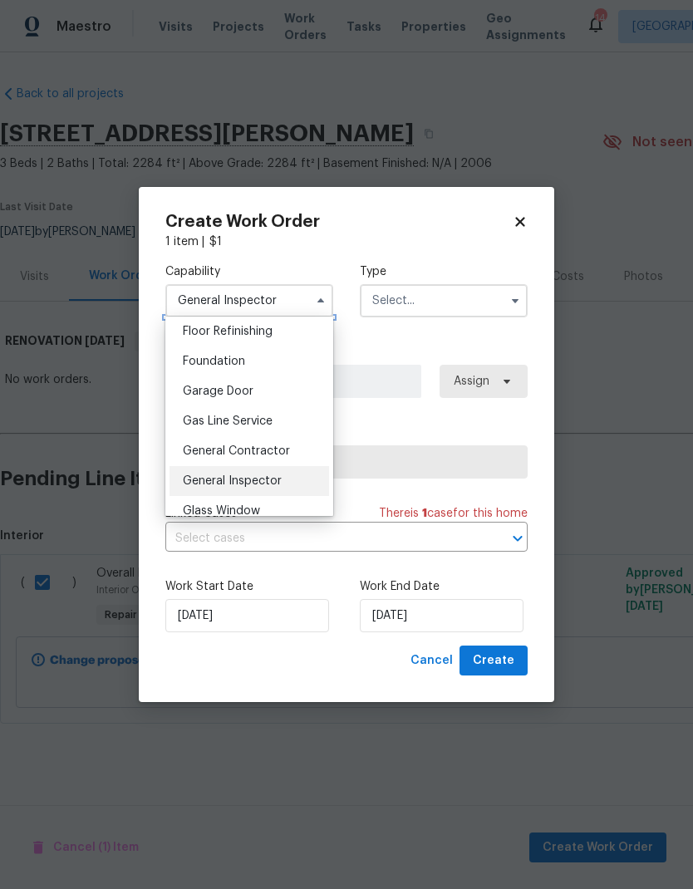
scroll to position [691, 0]
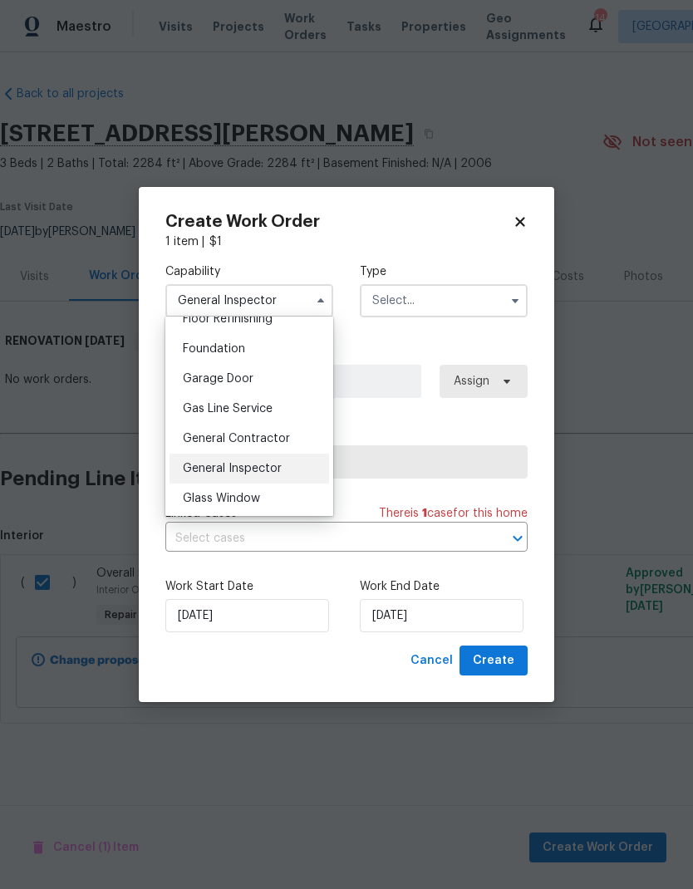
click at [275, 434] on span "General Contractor" at bounding box center [236, 439] width 107 height 12
type input "General Contractor"
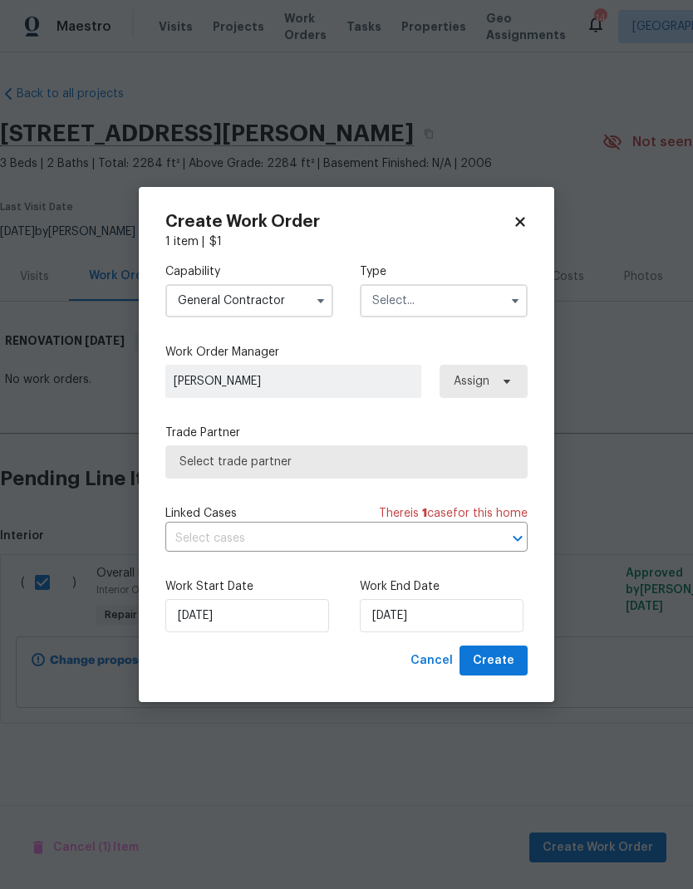
click at [470, 297] on input "text" at bounding box center [444, 300] width 168 height 33
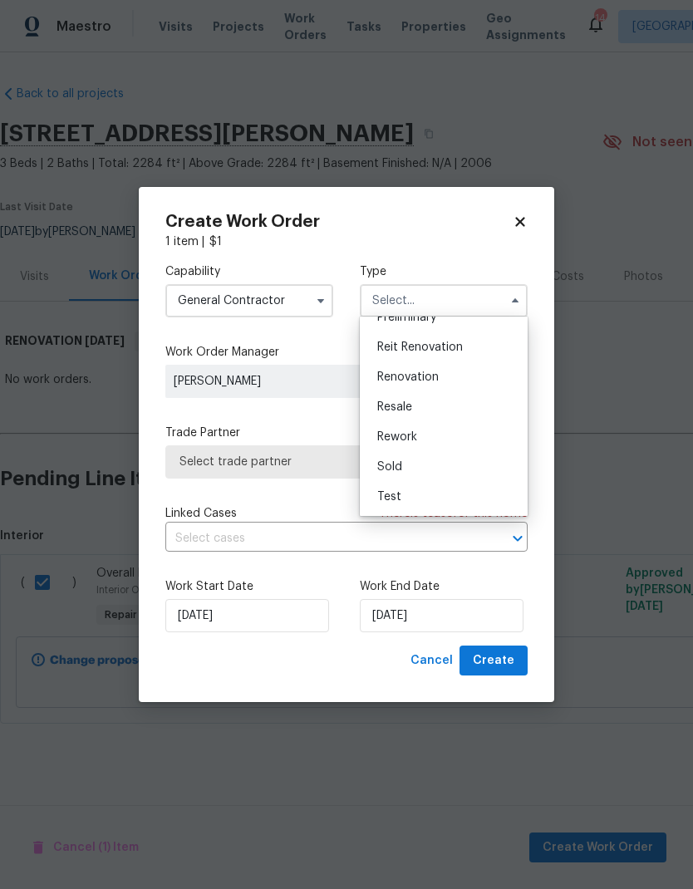
scroll to position [377, 0]
click at [424, 373] on span "Renovation" at bounding box center [407, 377] width 61 height 12
type input "Renovation"
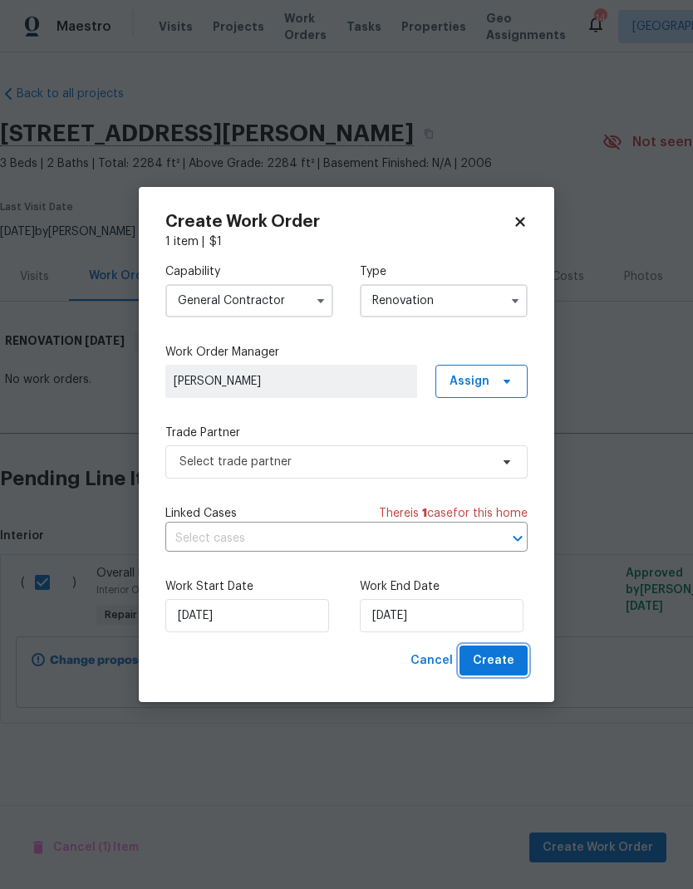
click at [501, 661] on span "Create" at bounding box center [494, 661] width 42 height 21
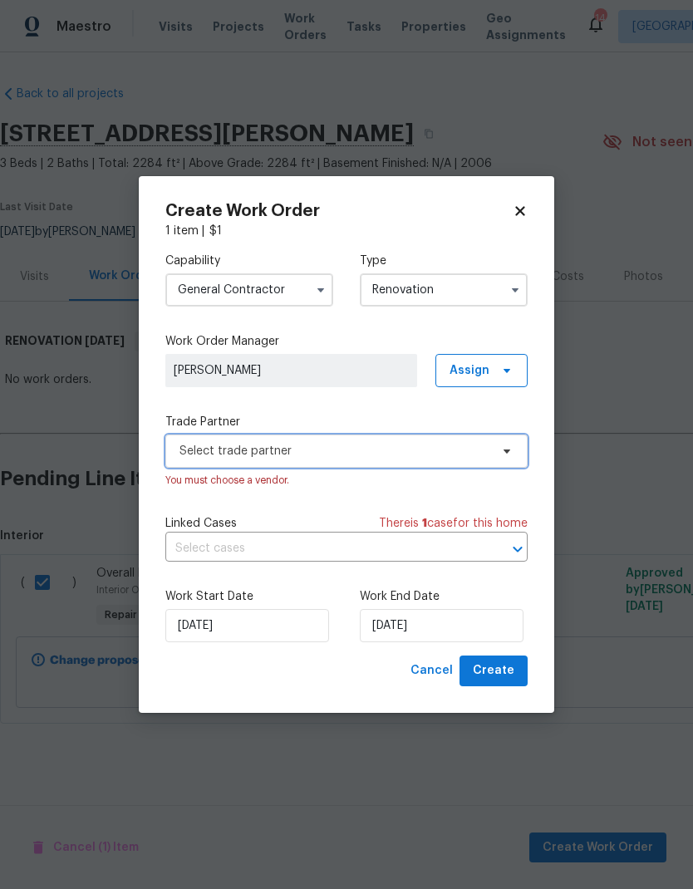
click at [436, 448] on span "Select trade partner" at bounding box center [334, 451] width 310 height 17
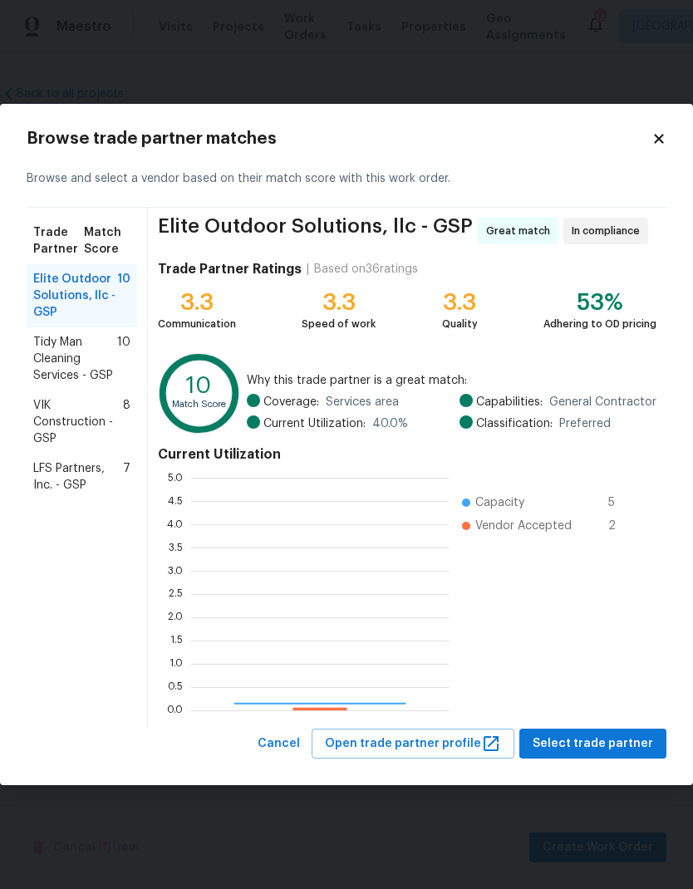
scroll to position [233, 258]
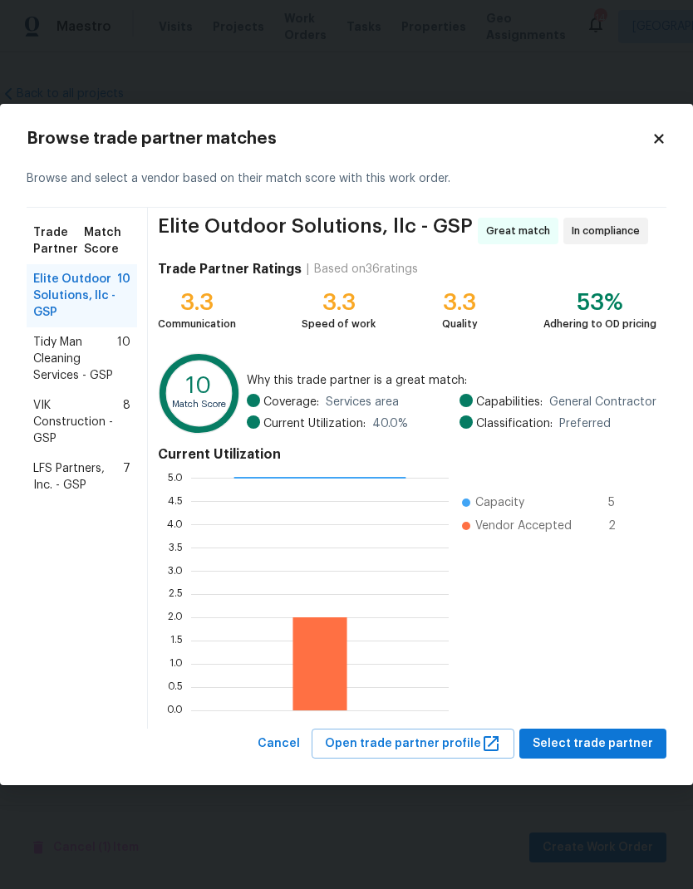
click at [85, 369] on span "Tidy Man Cleaning Services - GSP" at bounding box center [75, 359] width 84 height 50
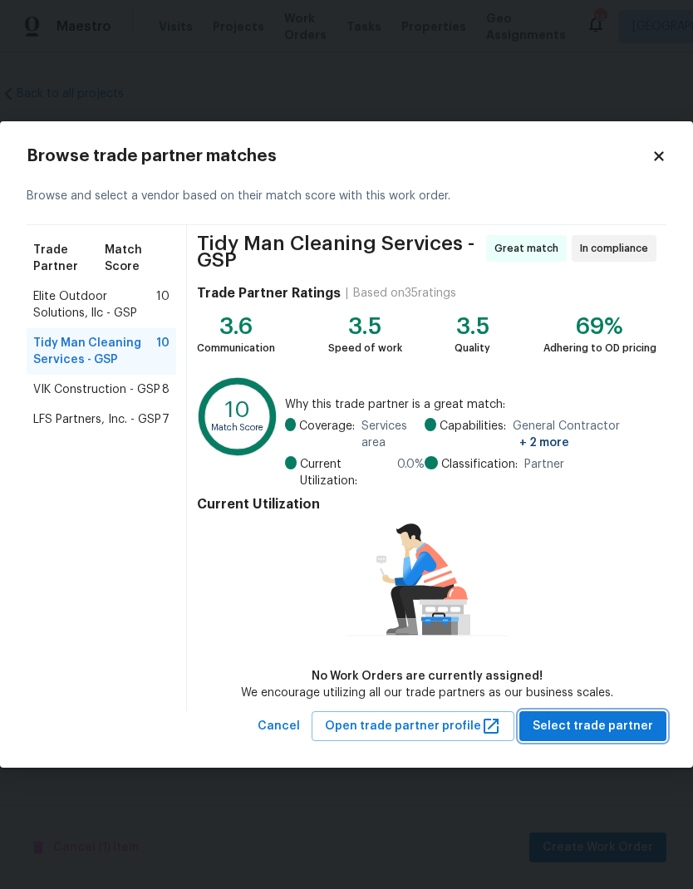
click at [624, 727] on span "Select trade partner" at bounding box center [593, 726] width 120 height 21
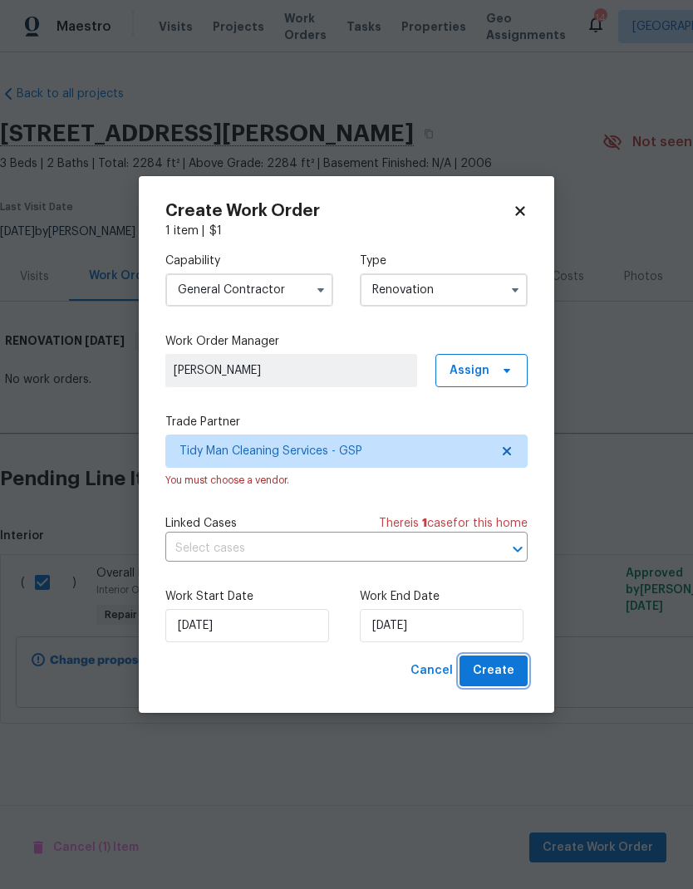
click at [498, 671] on span "Create" at bounding box center [494, 671] width 42 height 21
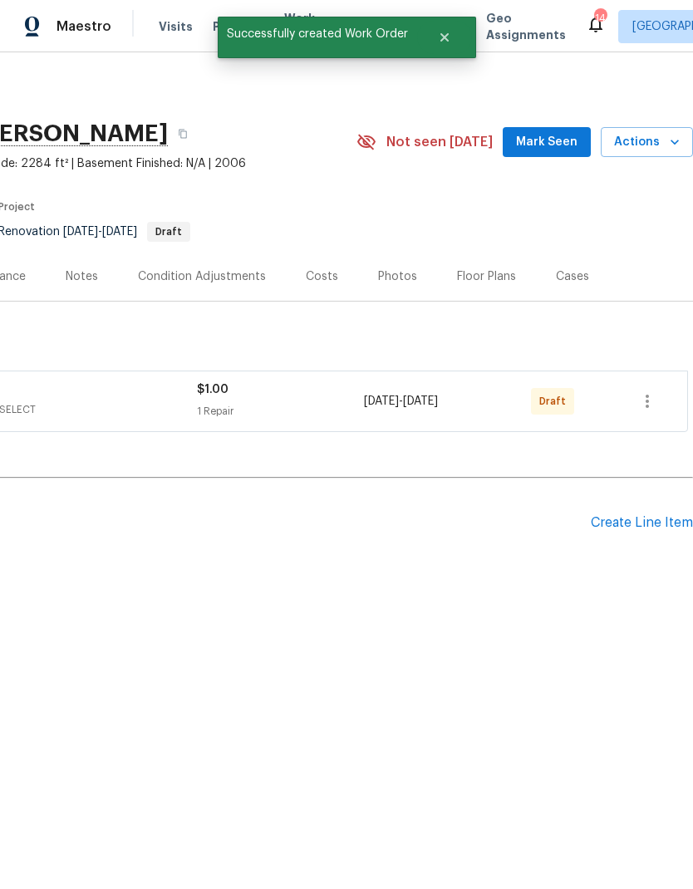
scroll to position [0, 246]
click at [647, 399] on icon "button" at bounding box center [647, 401] width 20 height 20
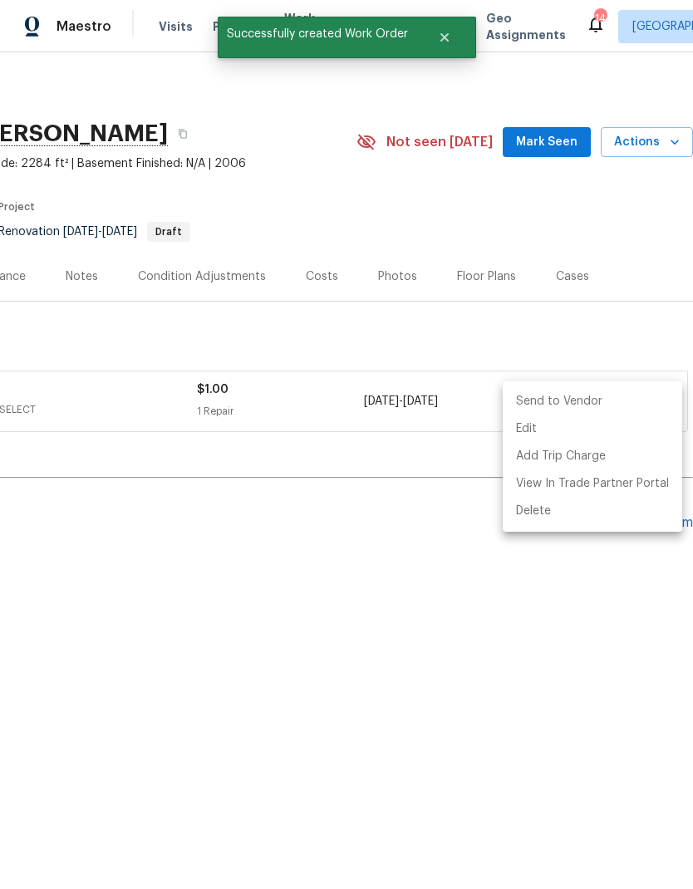
click at [587, 405] on li "Send to Vendor" at bounding box center [592, 401] width 179 height 27
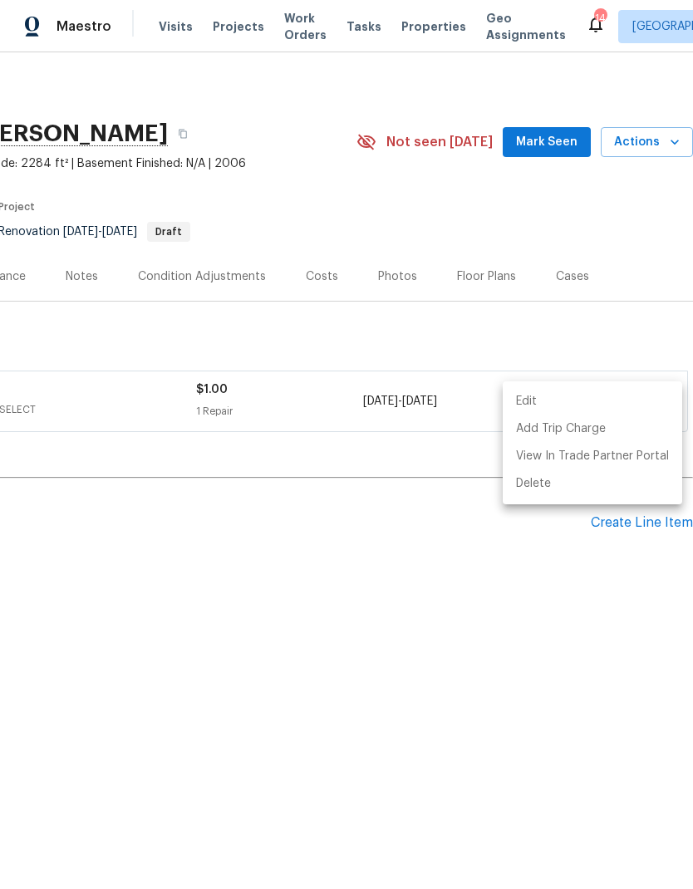
click at [459, 169] on div at bounding box center [346, 444] width 693 height 889
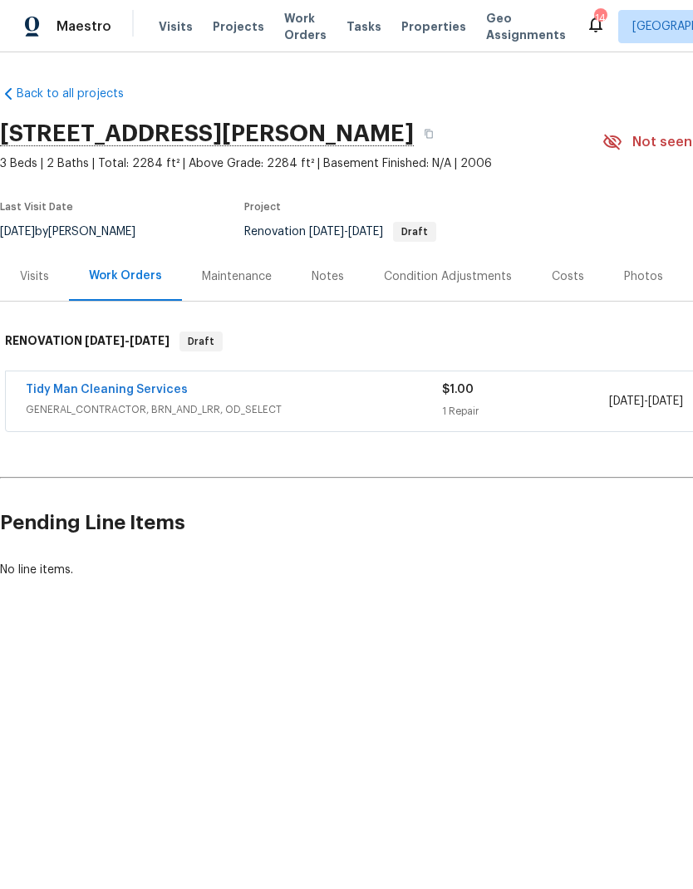
scroll to position [0, 0]
